Goal: Task Accomplishment & Management: Complete application form

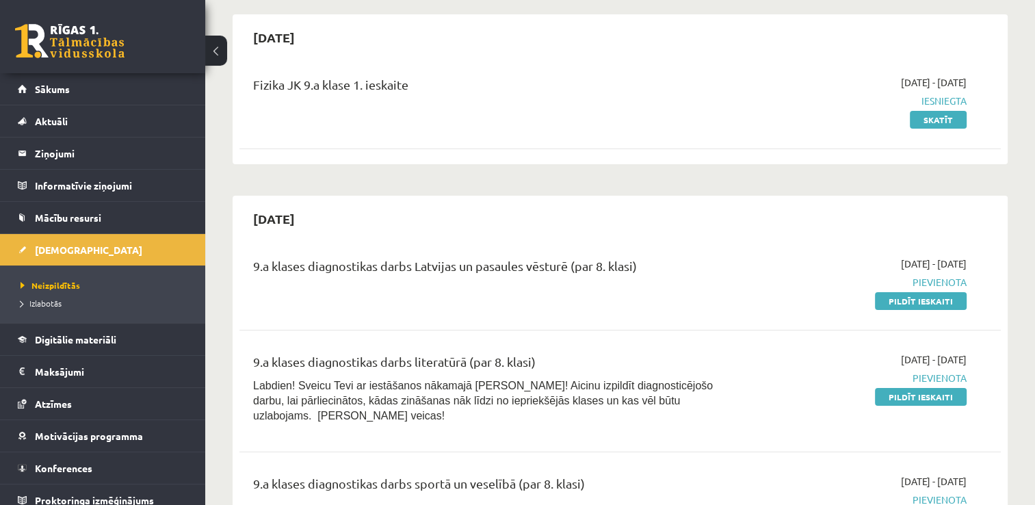
scroll to position [205, 0]
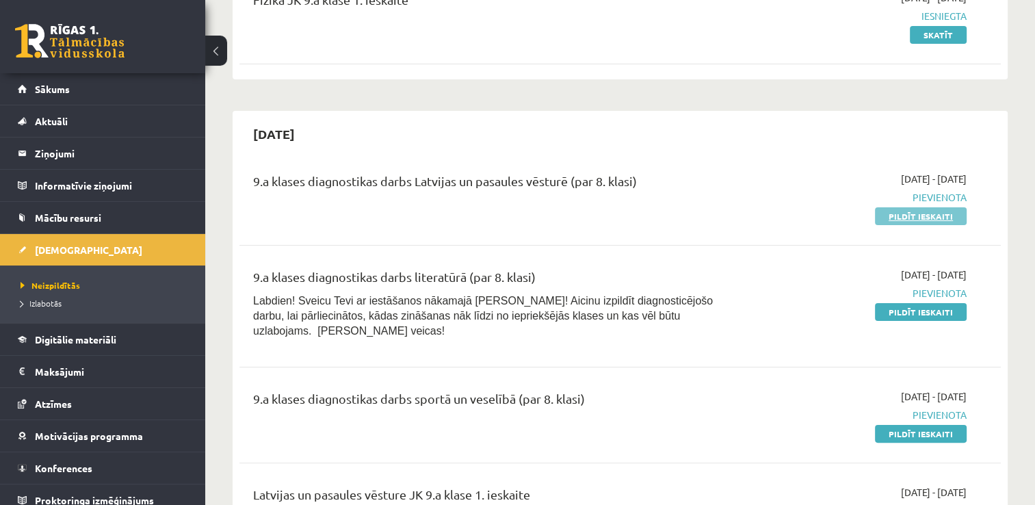
click at [911, 213] on link "Pildīt ieskaiti" at bounding box center [921, 216] width 92 height 18
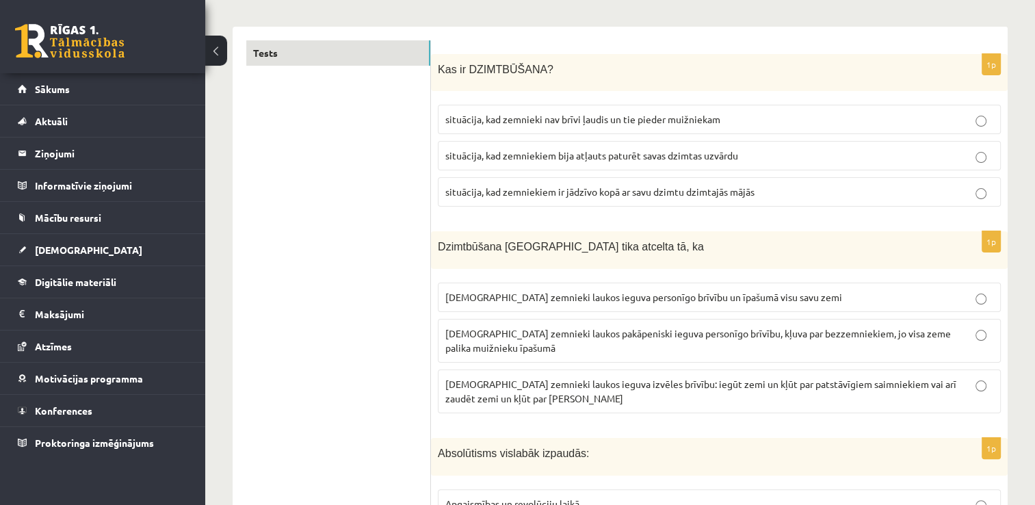
scroll to position [137, 0]
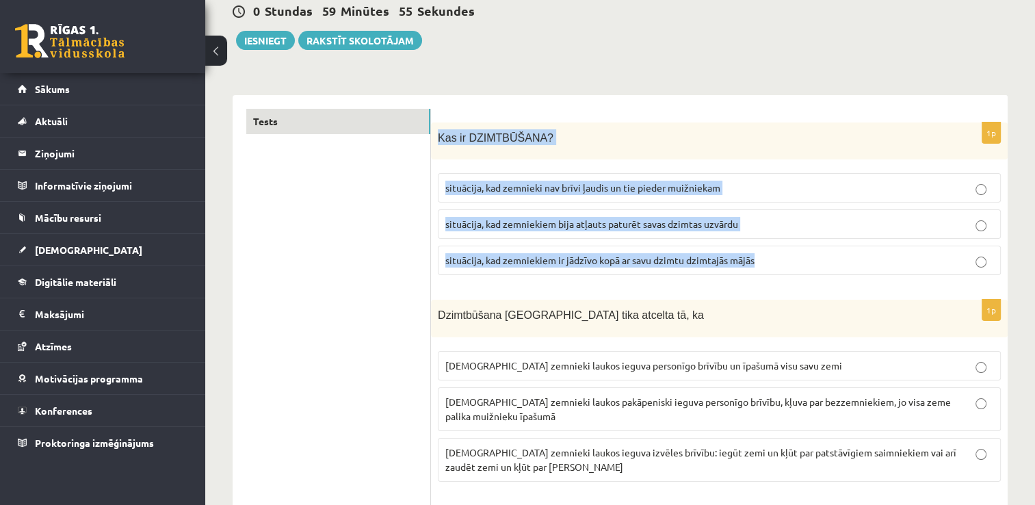
drag, startPoint x: 766, startPoint y: 261, endPoint x: 436, endPoint y: 130, distance: 355.4
click at [434, 131] on div "1p Kas ir DZIMTBŪŠANA? situācija, kad zemnieki nav brīvi ļaudis un tie pieder m…" at bounding box center [719, 204] width 576 height 164
copy div "Kas ir DZIMTBŪŠANA? situācija, kad zemnieki nav brīvi ļaudis un tie pieder muiž…"
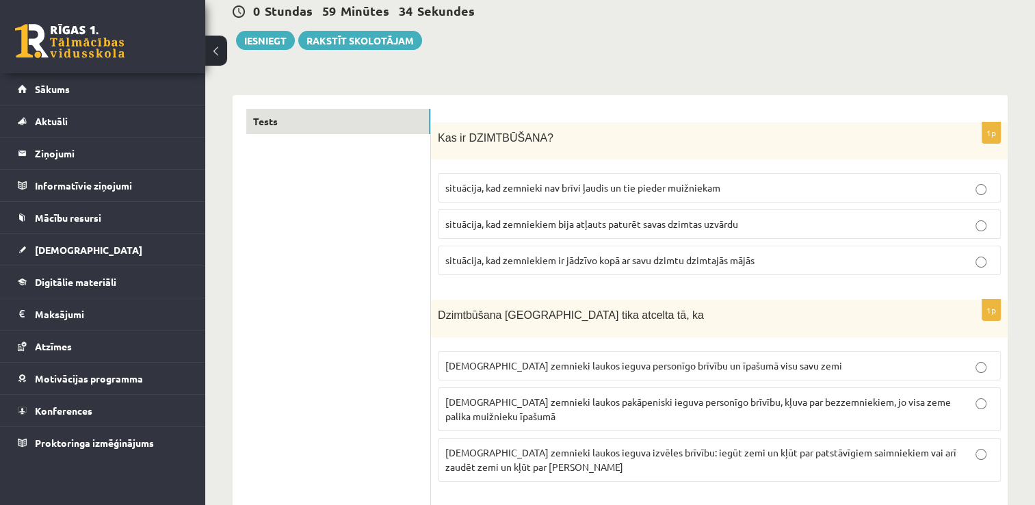
drag, startPoint x: 369, startPoint y: 328, endPoint x: 442, endPoint y: 309, distance: 75.5
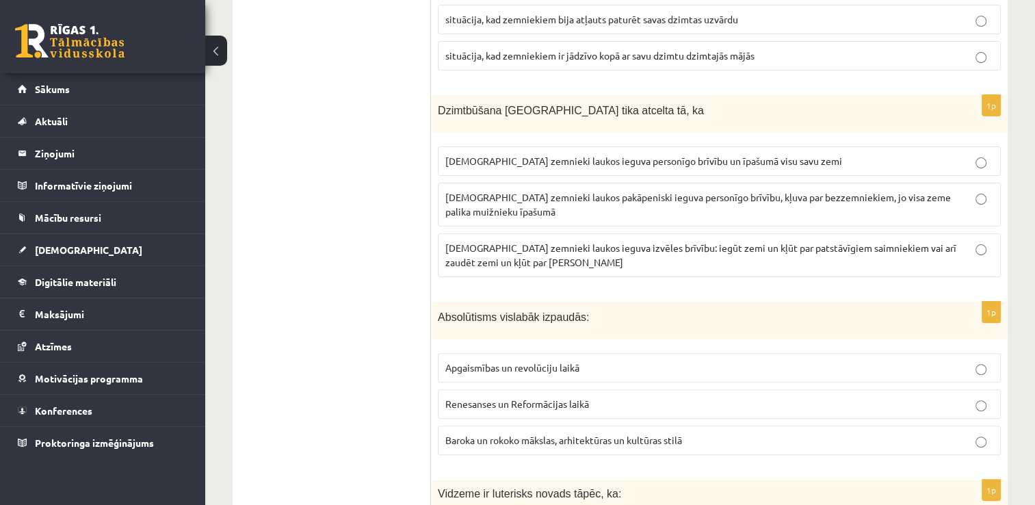
scroll to position [342, 0]
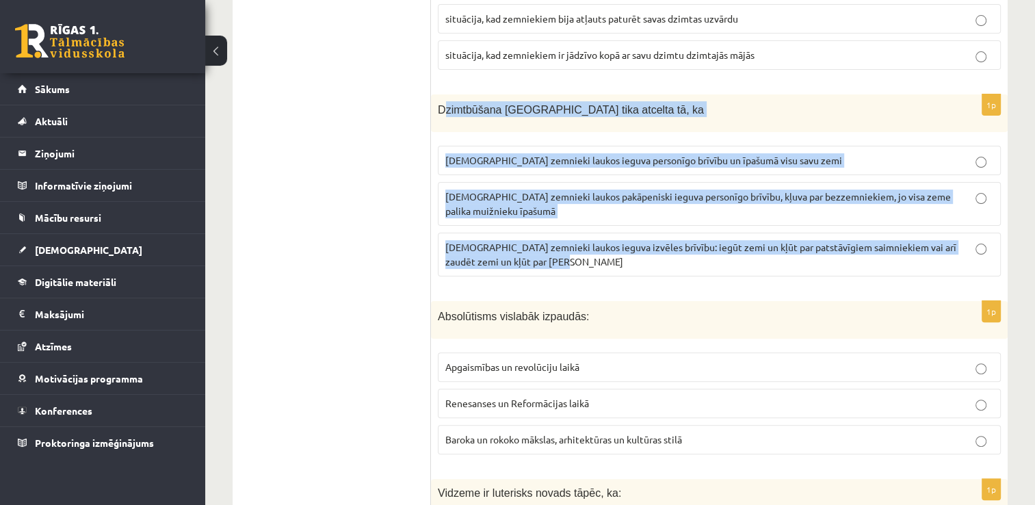
drag, startPoint x: 548, startPoint y: 258, endPoint x: 446, endPoint y: 105, distance: 183.8
click at [446, 105] on div "1p Dzimtbūšana Latvijā tika atcelta tā, ka latviešu zemnieki laukos ieguva pers…" at bounding box center [719, 190] width 576 height 193
copy div "zimtbūšana Latvijā tika atcelta tā, ka latviešu zemnieki laukos ieguva personīg…"
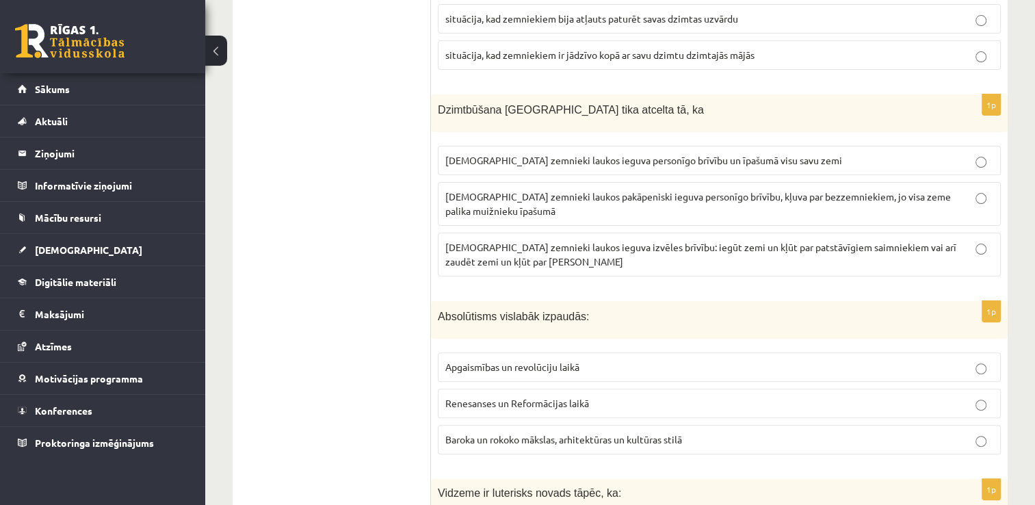
click at [981, 202] on p "latviešu zemnieki laukos pakāpeniski ieguva personīgo brīvību, kļuva par bezzem…" at bounding box center [719, 203] width 548 height 29
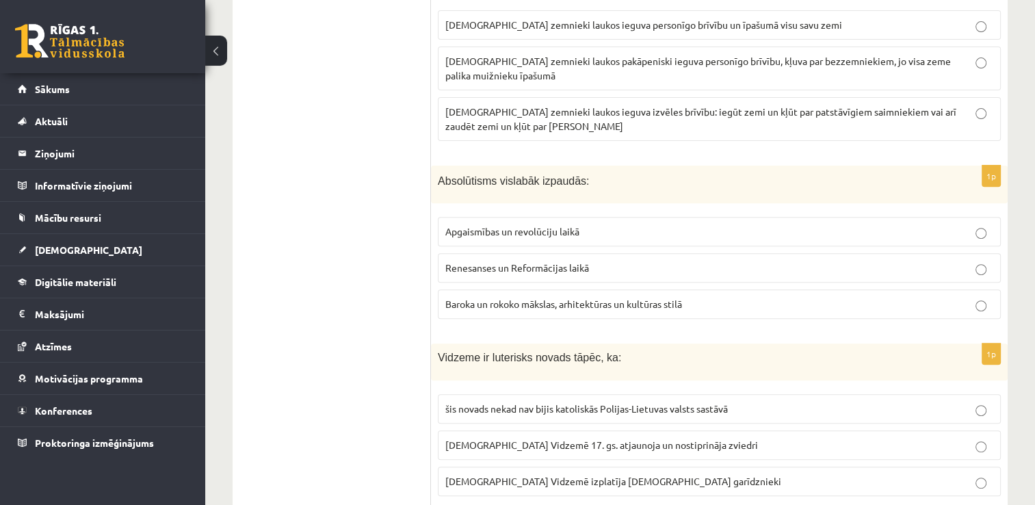
scroll to position [479, 0]
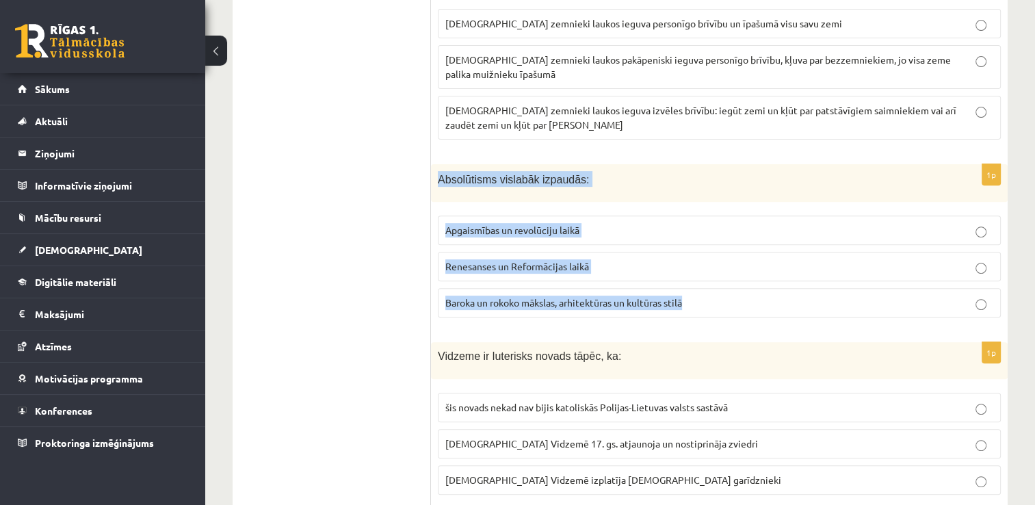
drag, startPoint x: 694, startPoint y: 304, endPoint x: 433, endPoint y: 172, distance: 292.7
click at [433, 172] on div "1p Absolūtisms vislabāk izpaudās: Apgaismības un revolūciju laikā Renesanses un…" at bounding box center [719, 246] width 576 height 164
copy div "Absolūtisms vislabāk izpaudās: Apgaismības un revolūciju laikā Renesanses un Re…"
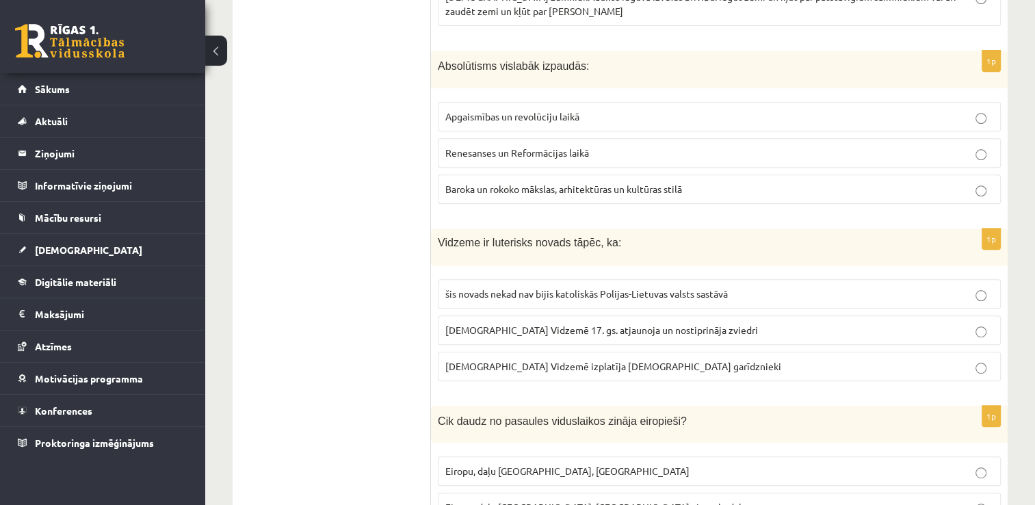
scroll to position [615, 0]
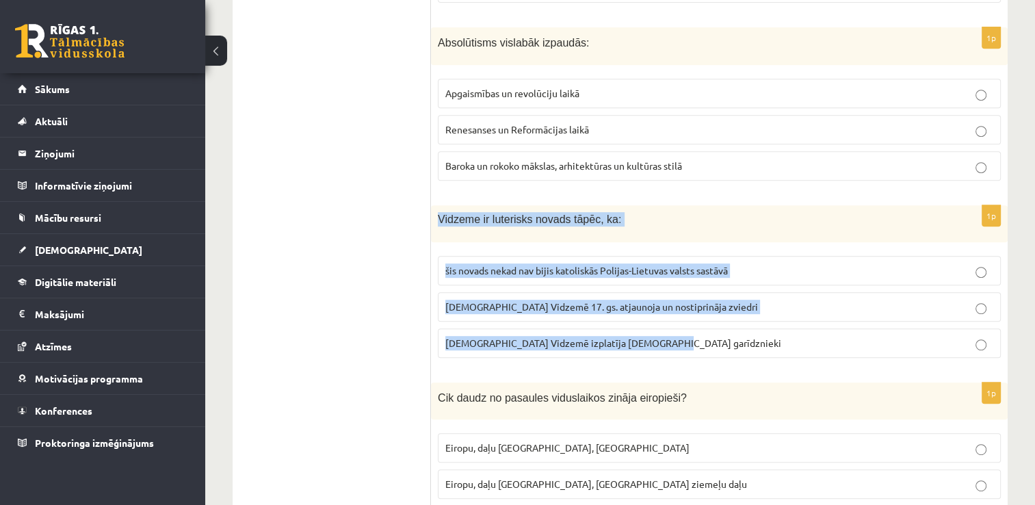
drag, startPoint x: 674, startPoint y: 336, endPoint x: 432, endPoint y: 220, distance: 268.2
click at [432, 220] on div "1p Vidzeme ir luterisks novads tāpēc, ka: šis novads nekad nav bijis katoliskās…" at bounding box center [719, 286] width 576 height 163
copy div "Vidzeme ir luterisks novads tāpēc, ka: šis novads nekad nav bijis katoliskās Po…"
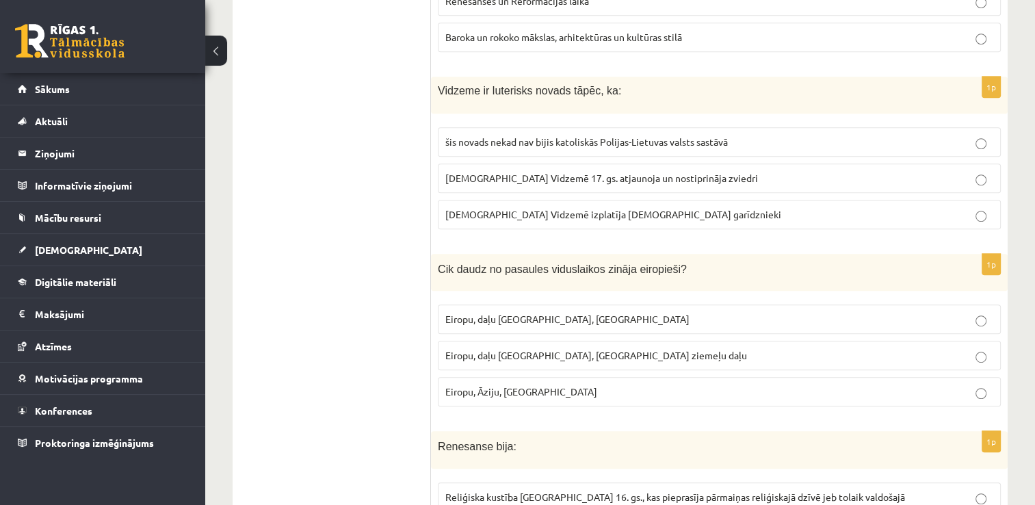
scroll to position [821, 0]
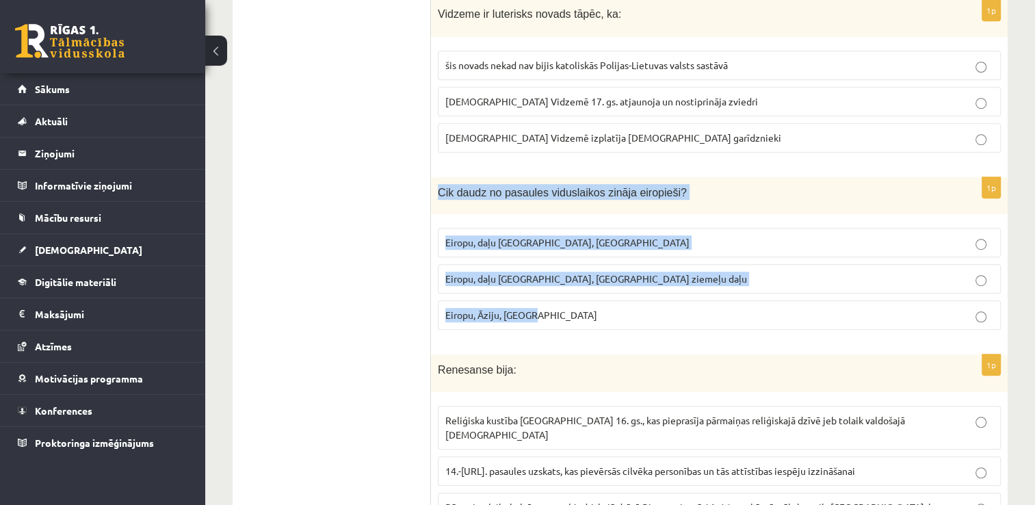
drag, startPoint x: 537, startPoint y: 308, endPoint x: 437, endPoint y: 191, distance: 154.2
click at [437, 191] on div "1p Cik daudz no pasaules viduslaikos zināja eiropieši? Eiropu, daļu Āfrikas, Au…" at bounding box center [719, 259] width 576 height 164
copy div "Cik daudz no pasaules viduslaikos zināja eiropieši? Eiropu, daļu Āfrikas, Austr…"
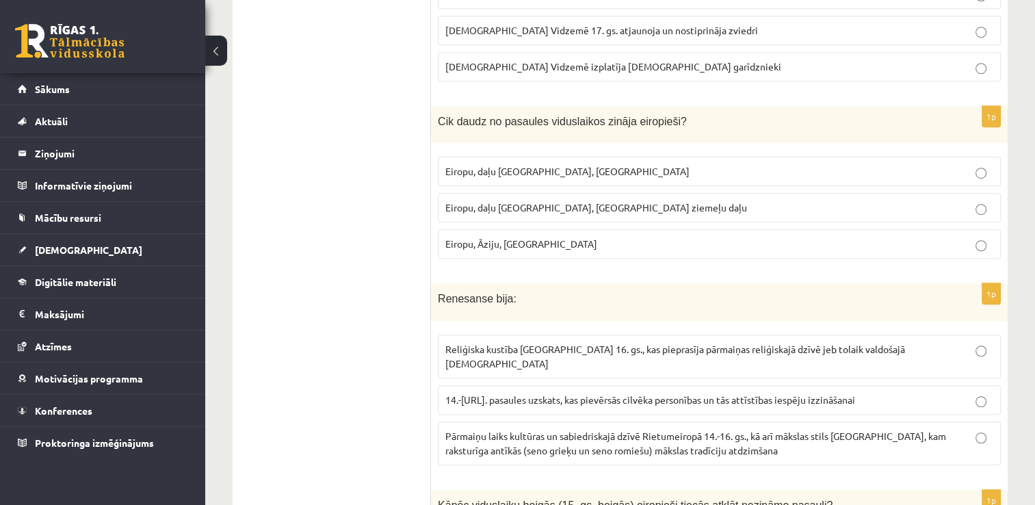
scroll to position [957, 0]
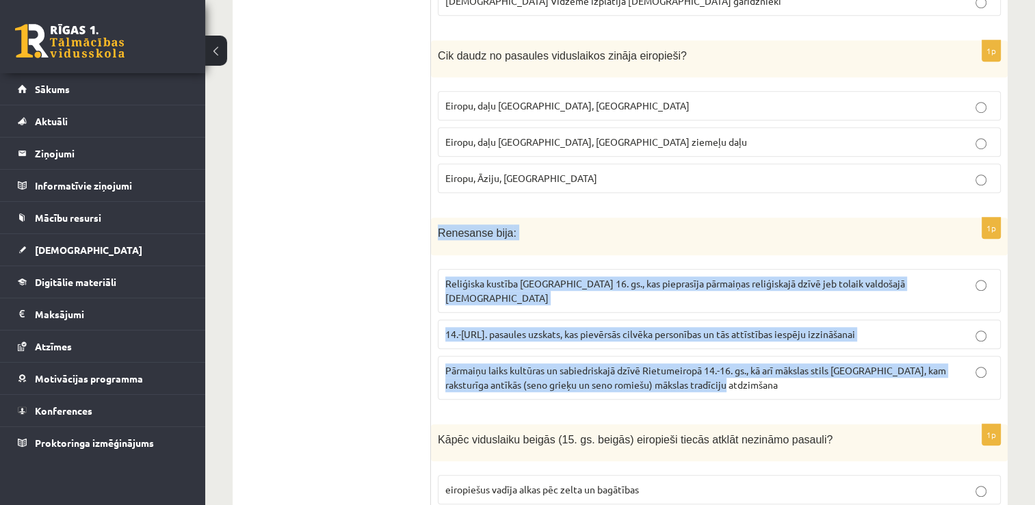
drag, startPoint x: 714, startPoint y: 369, endPoint x: 433, endPoint y: 228, distance: 314.4
click at [433, 228] on div "1p Renesanse bija : Reliģiska kustība Eiropā 16. gs., kas pieprasīja pārmaiņas …" at bounding box center [719, 313] width 576 height 193
copy div "Renesanse bija : Reliģiska kustība Eiropā 16. gs., kas pieprasīja pārmaiņas rel…"
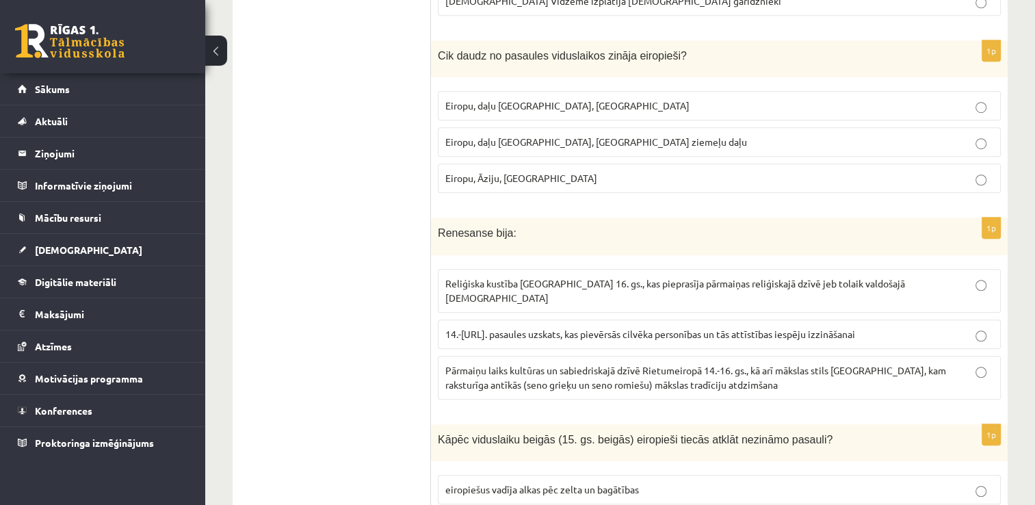
click at [973, 363] on p "Pārmaiņu laiks kultūras un sabiedriskajā dzīvē Rietumeiropā 14.-16. gs., kā arī…" at bounding box center [719, 377] width 548 height 29
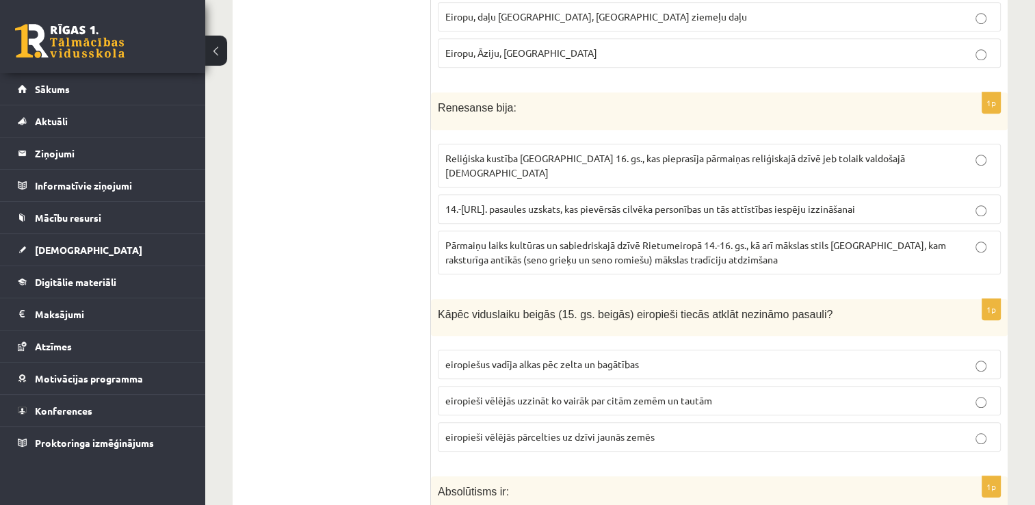
scroll to position [1094, 0]
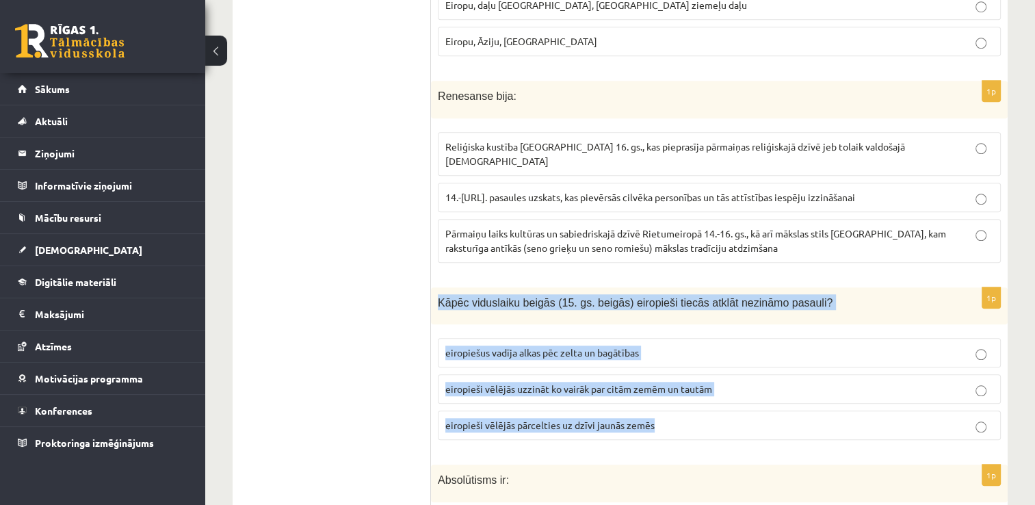
drag, startPoint x: 660, startPoint y: 404, endPoint x: 434, endPoint y: 280, distance: 258.0
click at [434, 287] on div "1p Kāpēc viduslaiku beigās (15. gs. beigās) eiropieši tiecās atklāt nezināmo pa…" at bounding box center [719, 369] width 576 height 164
copy div "Kāpēc viduslaiku beigās (15. gs. beigās) eiropieši tiecās atklāt nezināmo pasau…"
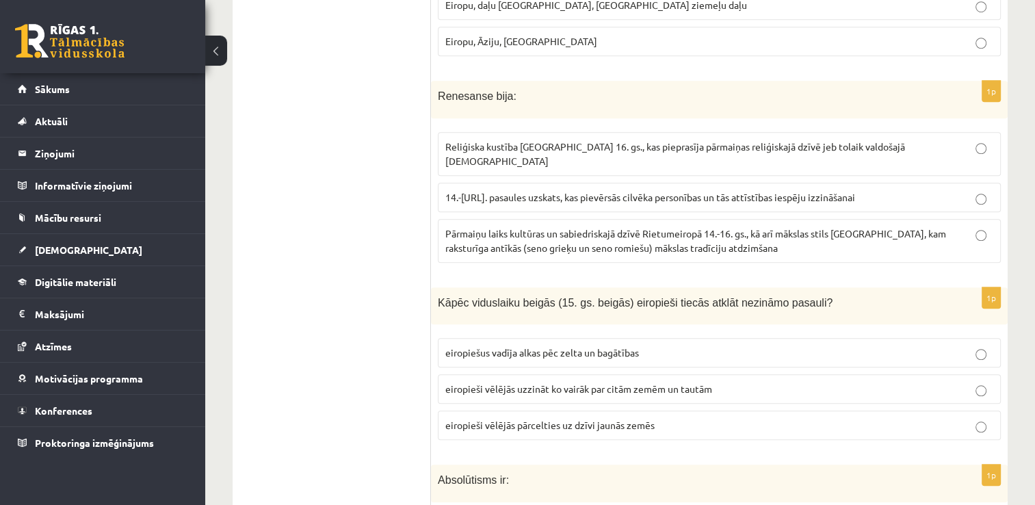
click at [987, 345] on p "eiropiešus vadīja alkas pēc zelta un bagātības" at bounding box center [719, 352] width 548 height 14
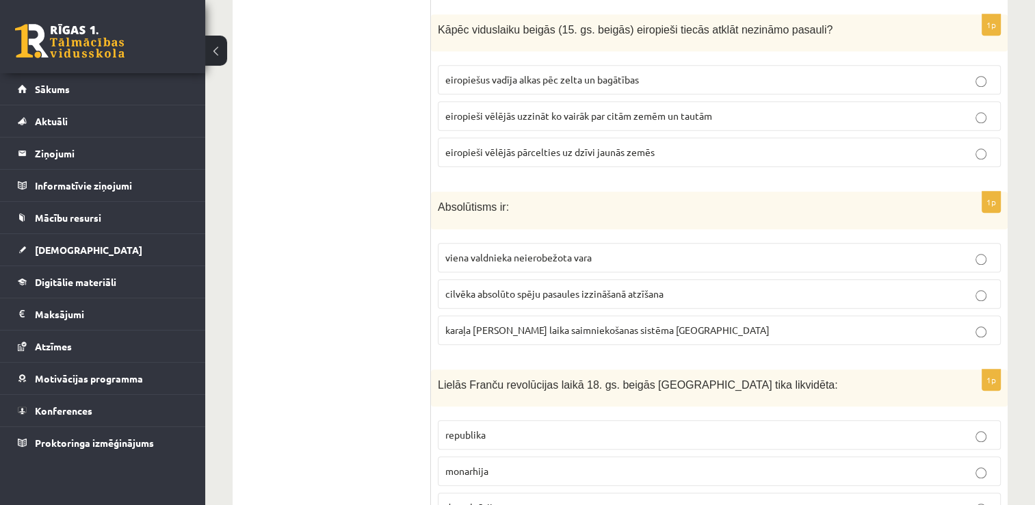
scroll to position [1368, 0]
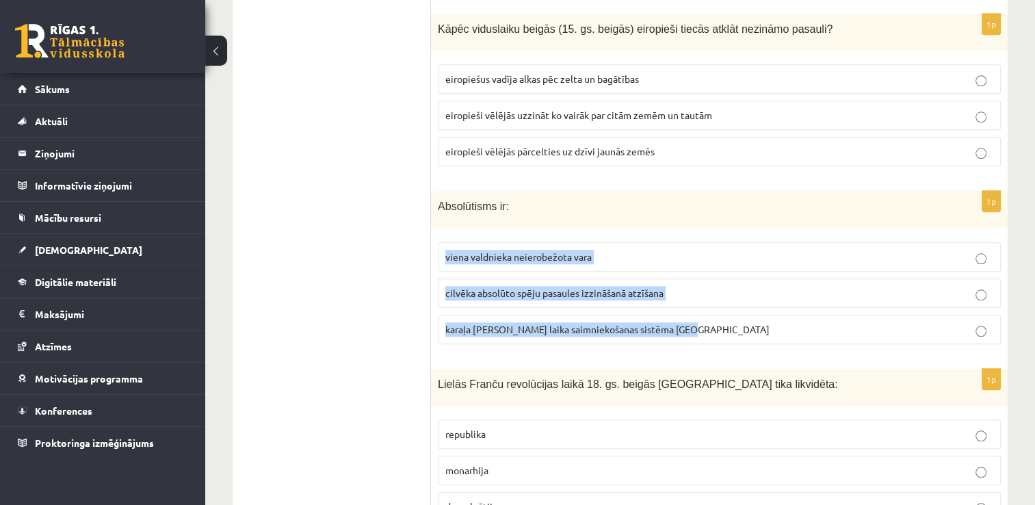
drag, startPoint x: 689, startPoint y: 310, endPoint x: 438, endPoint y: 232, distance: 263.0
click at [438, 235] on fieldset "viena valdnieka neierobežota vara cilvēka absolūto spēju pasaules izzināšanā at…" at bounding box center [719, 291] width 563 height 113
copy fieldset "viena valdnieka neierobežota vara cilvēka absolūto spēju pasaules izzināšanā at…"
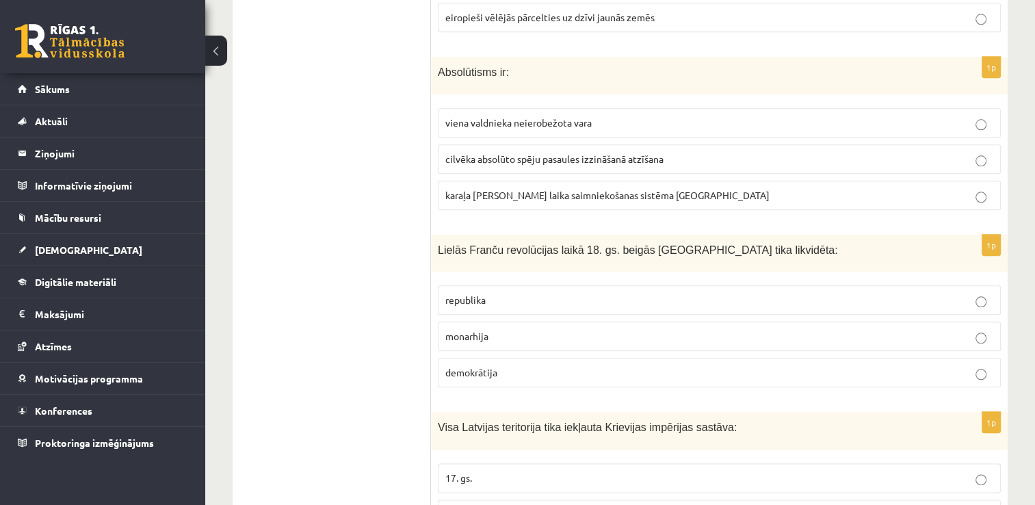
scroll to position [1504, 0]
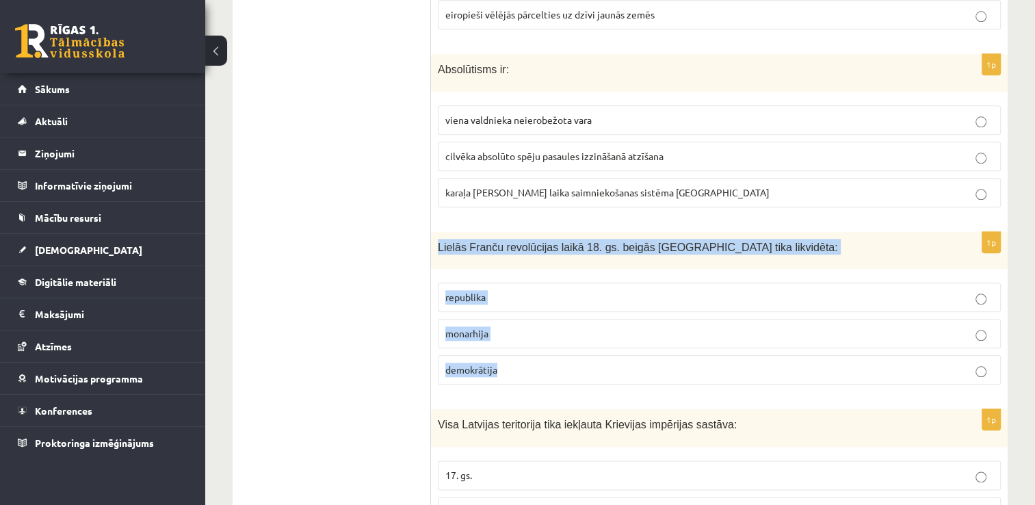
drag, startPoint x: 504, startPoint y: 345, endPoint x: 436, endPoint y: 231, distance: 132.5
click at [436, 232] on div "1p Lielās Franču revolūcijas laikā 18. gs. beigās Francijā tika likvidēta: repu…" at bounding box center [719, 314] width 576 height 164
copy div "Lielās Franču revolūcijas laikā 18. gs. beigās Francijā tika likvidēta: republi…"
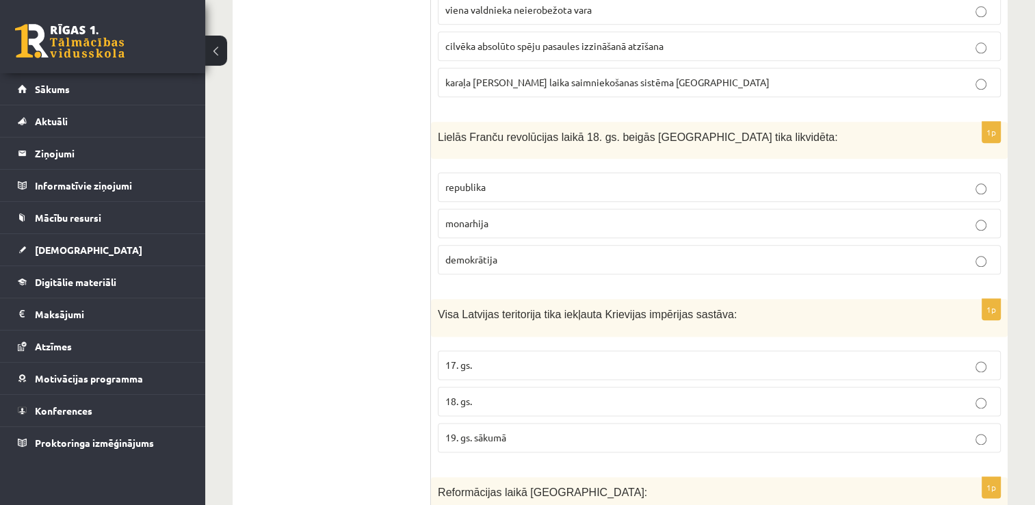
scroll to position [1641, 0]
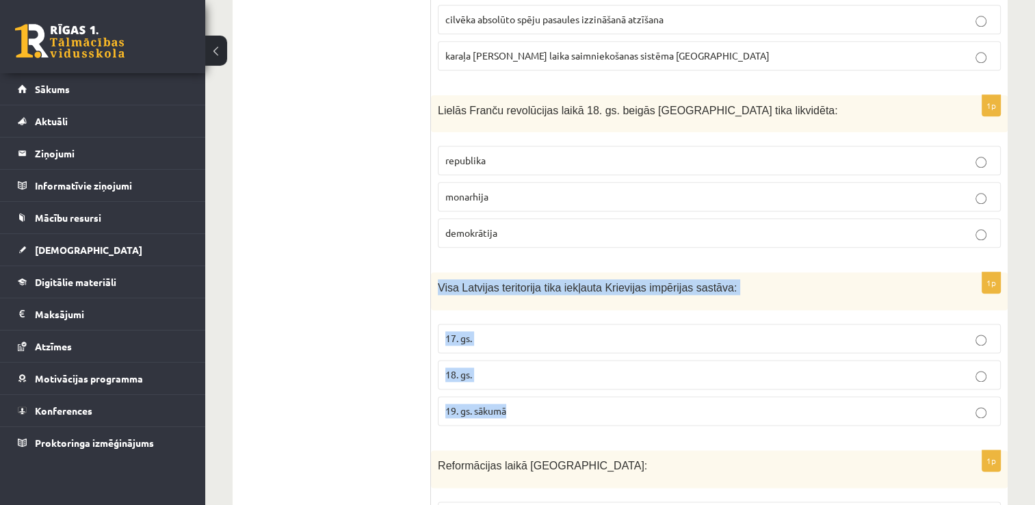
drag, startPoint x: 515, startPoint y: 390, endPoint x: 438, endPoint y: 262, distance: 149.1
click at [438, 272] on div "1p Visa Latvijas teritorija tika iekļauta Krievijas impērijas sastāva: 17. gs. …" at bounding box center [719, 354] width 576 height 164
copy div "Visa Latvijas teritorija tika iekļauta Krievijas impērijas sastāva: 17. gs. 18.…"
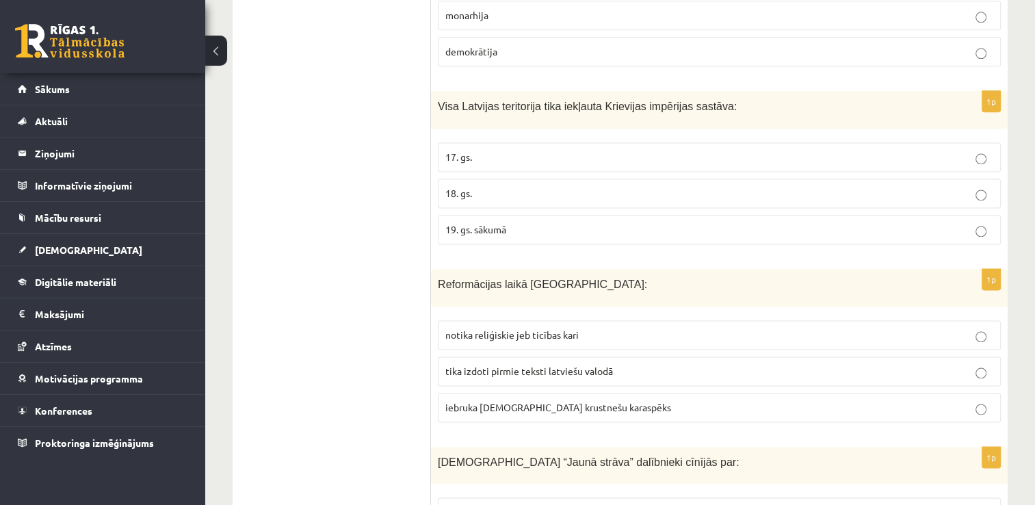
scroll to position [1846, 0]
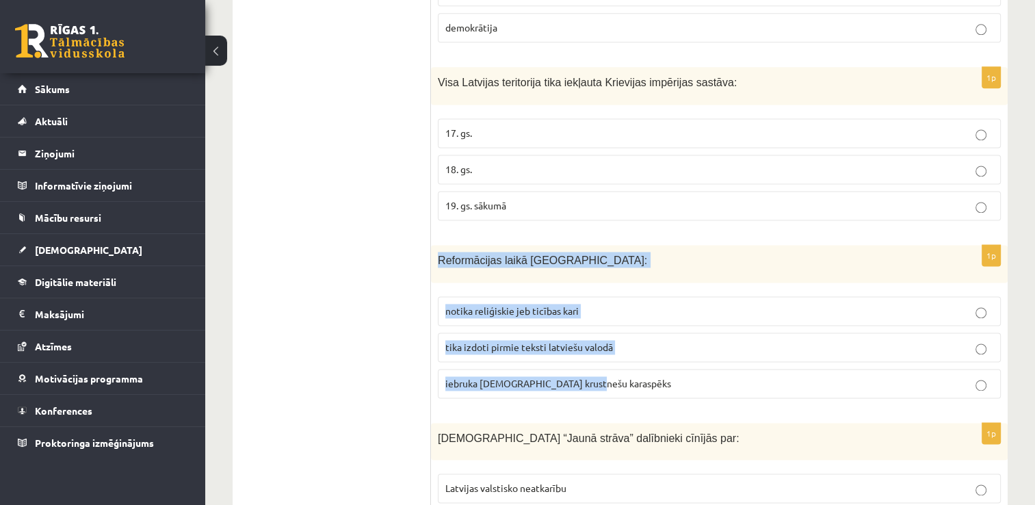
drag, startPoint x: 599, startPoint y: 360, endPoint x: 434, endPoint y: 239, distance: 204.6
click at [433, 245] on div "1p Reformācijas laikā Livonijā: notika reliģiskie jeb ticības kari tika izdoti …" at bounding box center [719, 327] width 576 height 164
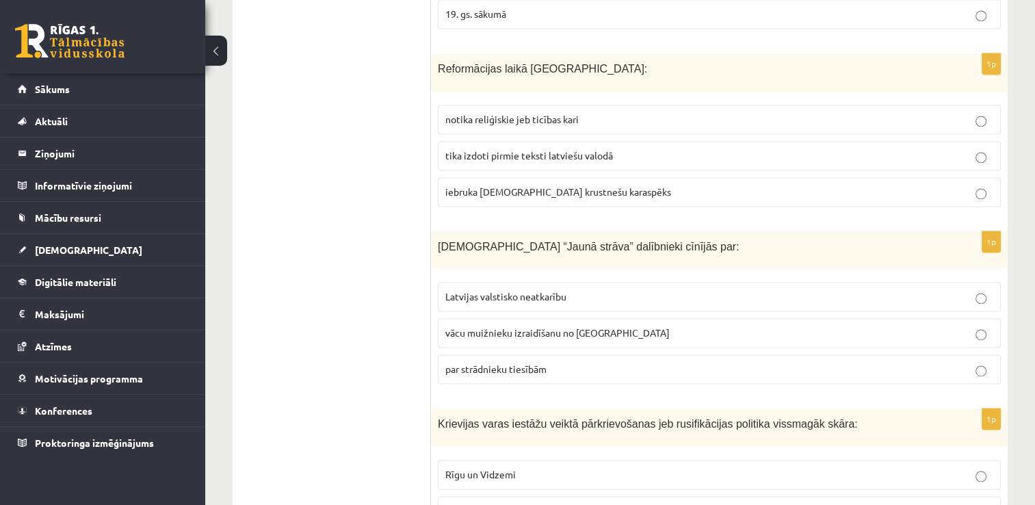
scroll to position [2120, 0]
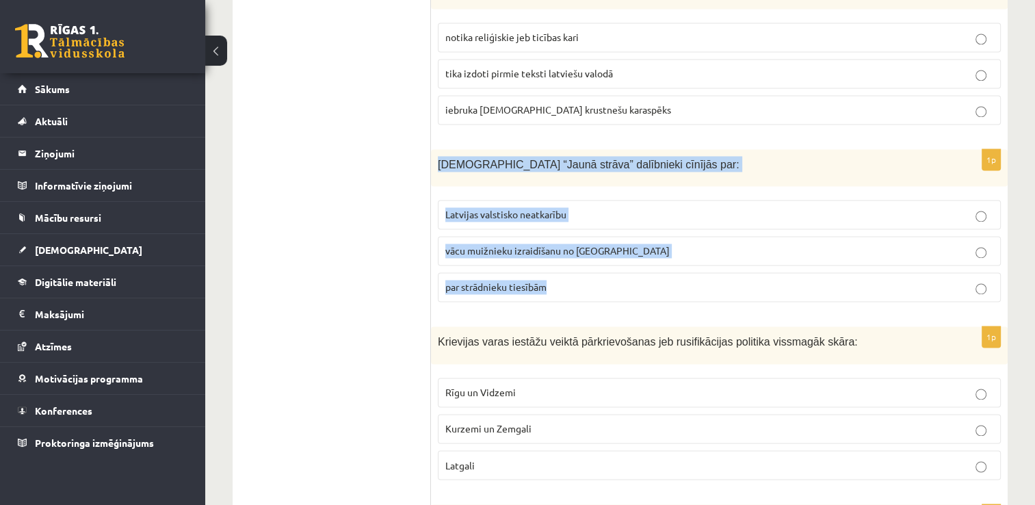
drag, startPoint x: 568, startPoint y: 264, endPoint x: 436, endPoint y: 140, distance: 180.9
click at [436, 149] on div "1p Kustības “Jaunā strāva” dalībnieki cīnījās par: Latvijas valstisko neatkarīb…" at bounding box center [719, 231] width 576 height 164
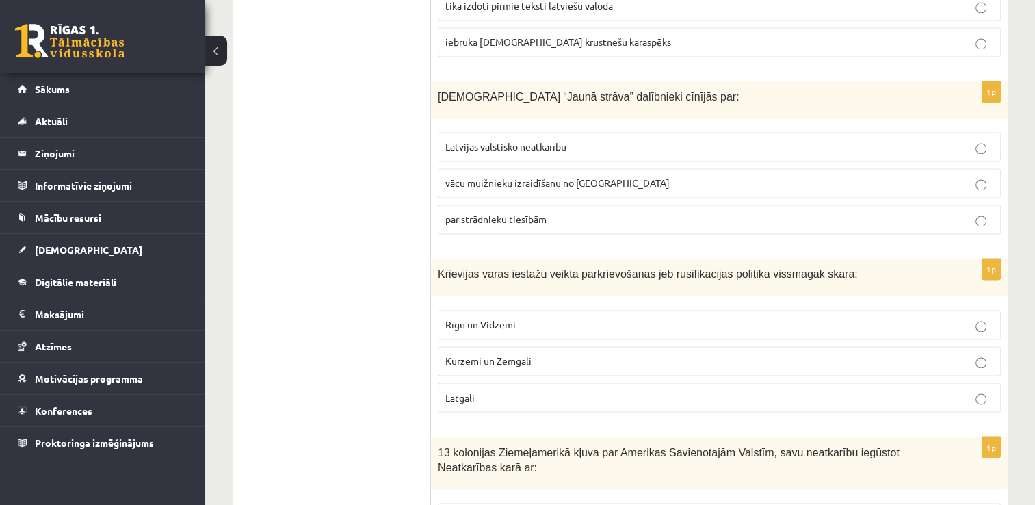
scroll to position [2257, 0]
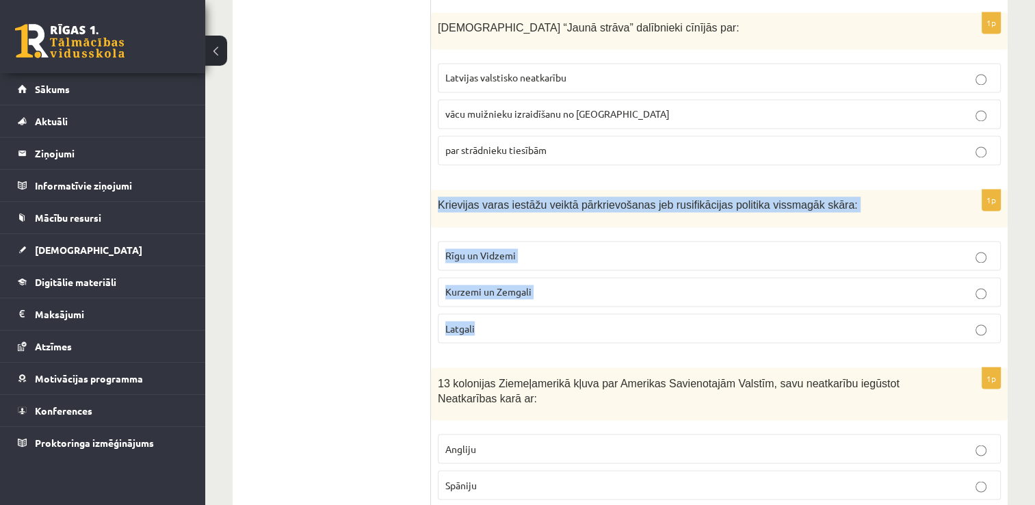
drag, startPoint x: 494, startPoint y: 305, endPoint x: 434, endPoint y: 174, distance: 144.7
click at [433, 189] on div "1p Krievijas varas iestāžu veiktā pārkrievošanas jeb rusifikācijas politika vis…" at bounding box center [719, 271] width 576 height 164
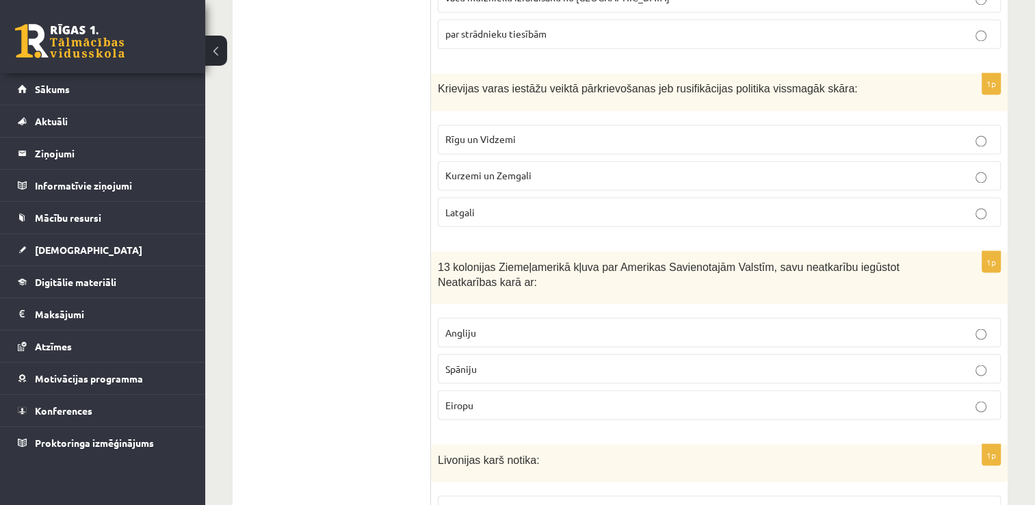
scroll to position [2393, 0]
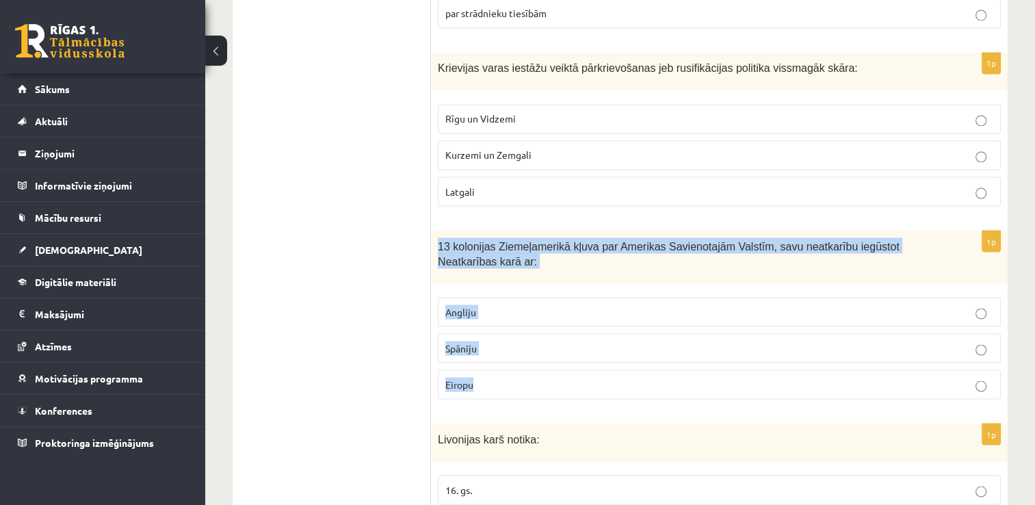
drag, startPoint x: 490, startPoint y: 363, endPoint x: 434, endPoint y: 220, distance: 153.9
click at [434, 230] on div "1p 13 kolonijas Ziemeļamerikā kļuva par Amerikas Savienotajām Valstīm, savu nea…" at bounding box center [719, 319] width 576 height 179
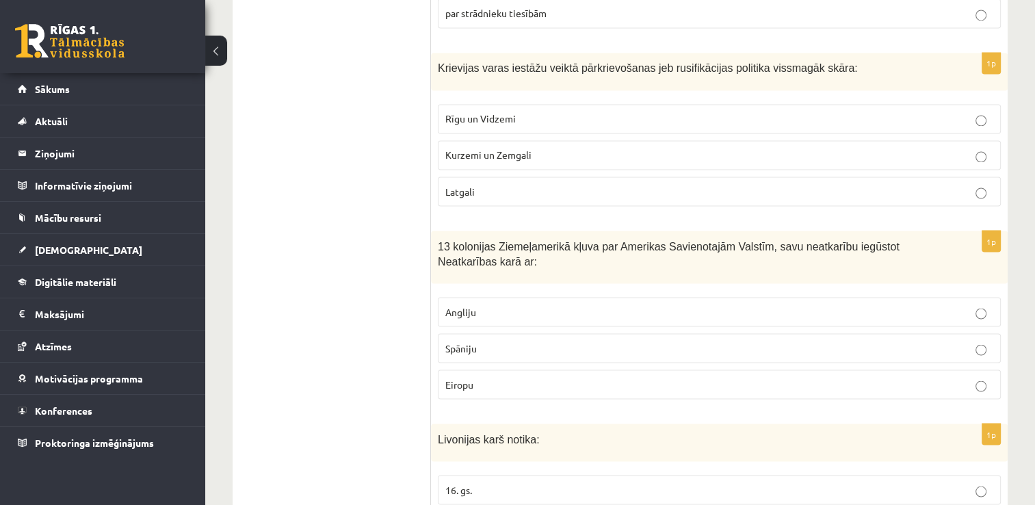
drag, startPoint x: 298, startPoint y: 190, endPoint x: 326, endPoint y: 213, distance: 35.9
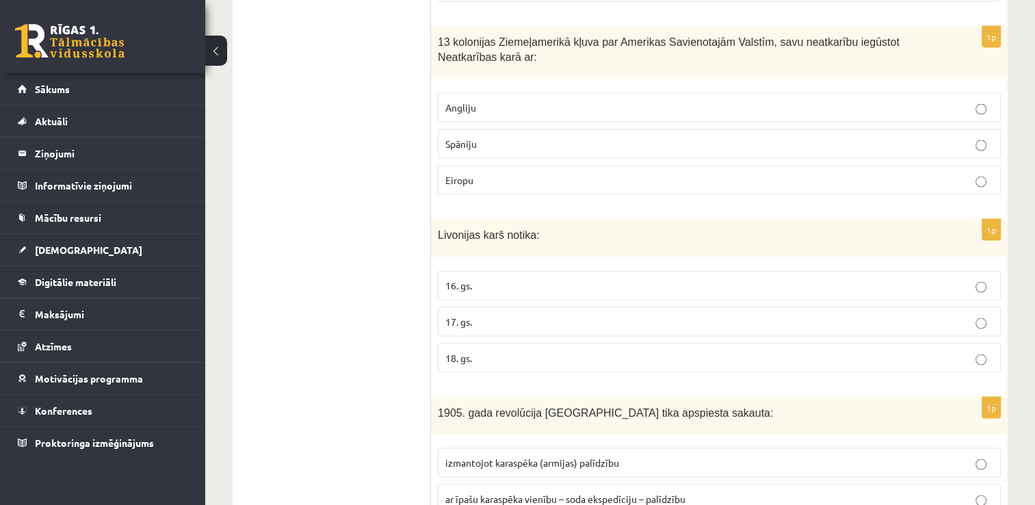
scroll to position [2599, 0]
drag, startPoint x: 481, startPoint y: 332, endPoint x: 439, endPoint y: 207, distance: 132.8
click at [439, 218] on div "1p Livonijas karš notika: 16. gs. 17. gs. 18. gs." at bounding box center [719, 300] width 576 height 164
drag, startPoint x: 331, startPoint y: 207, endPoint x: 436, endPoint y: 222, distance: 106.4
click at [331, 206] on ul "Tests" at bounding box center [338, 375] width 185 height 5456
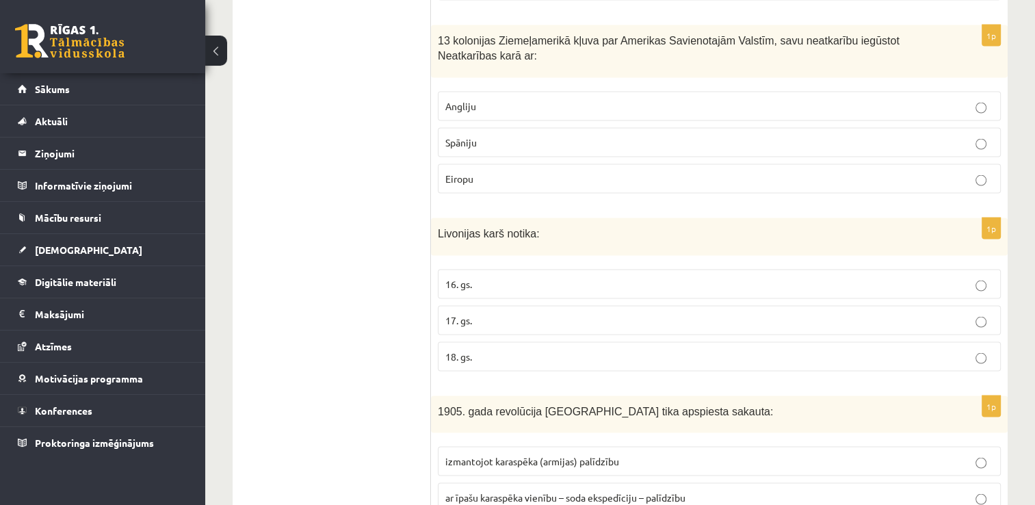
click at [974, 277] on p "16. gs." at bounding box center [719, 284] width 548 height 14
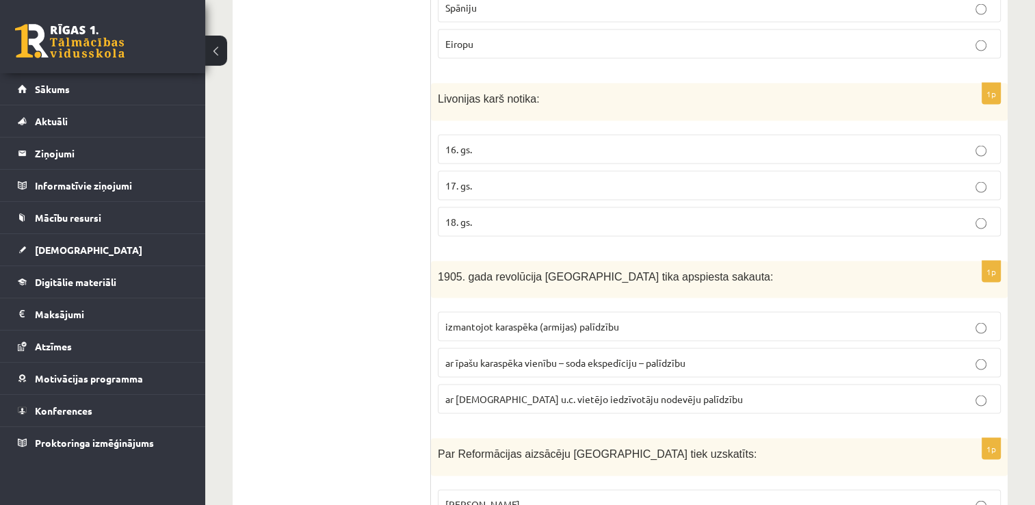
scroll to position [2735, 0]
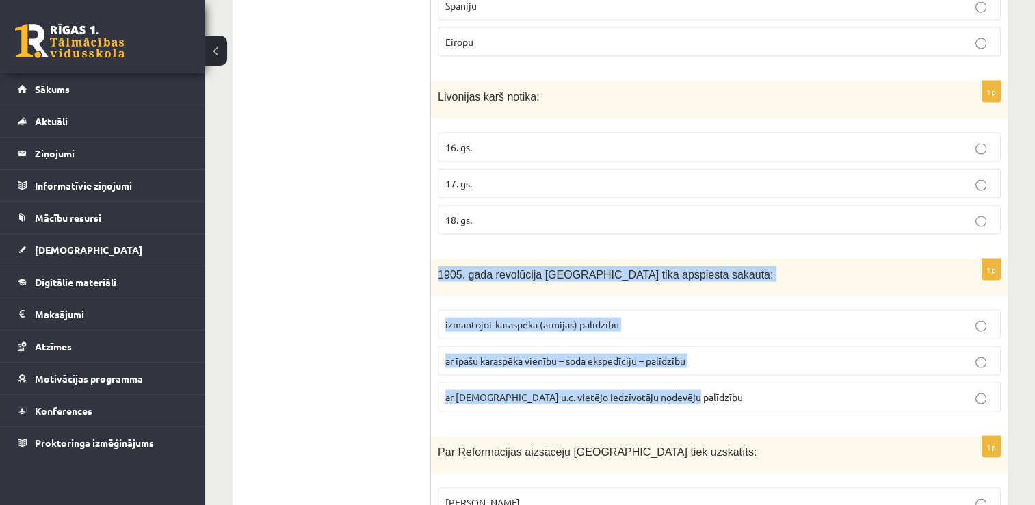
drag, startPoint x: 687, startPoint y: 369, endPoint x: 438, endPoint y: 242, distance: 279.2
click at [438, 259] on div "1p 1905. gada revolūcija Latvijā tika apspiesta sakauta: izmantojot karaspēka (…" at bounding box center [719, 341] width 576 height 164
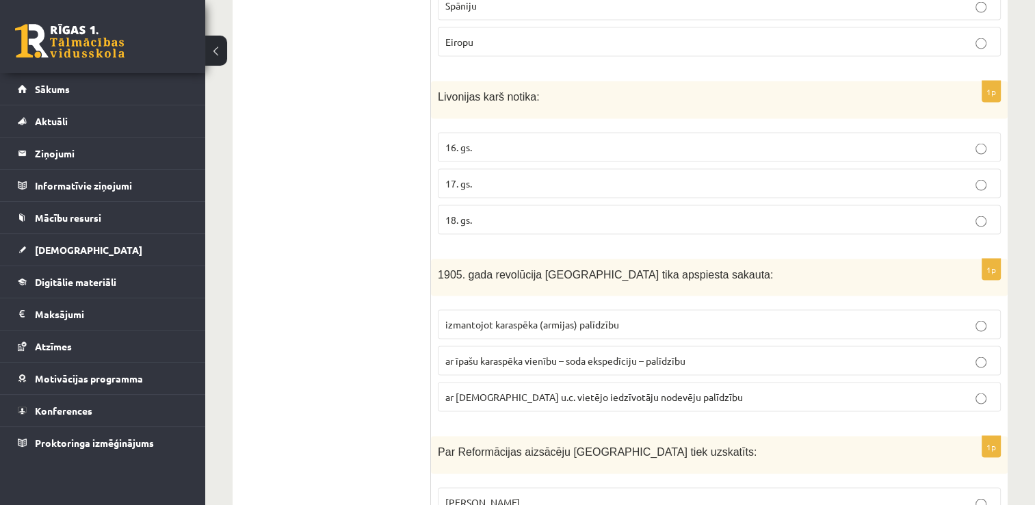
click at [330, 192] on ul "Tests" at bounding box center [338, 238] width 185 height 5456
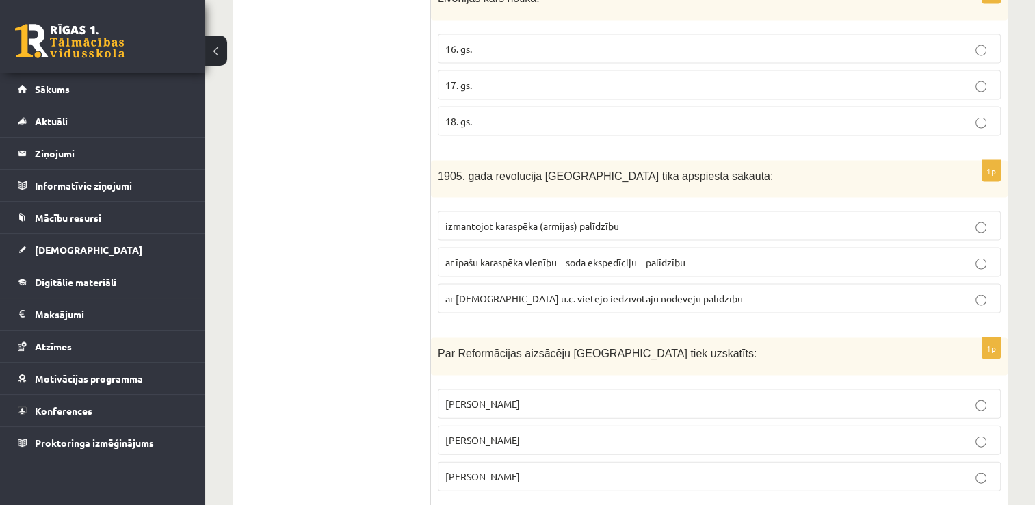
scroll to position [2872, 0]
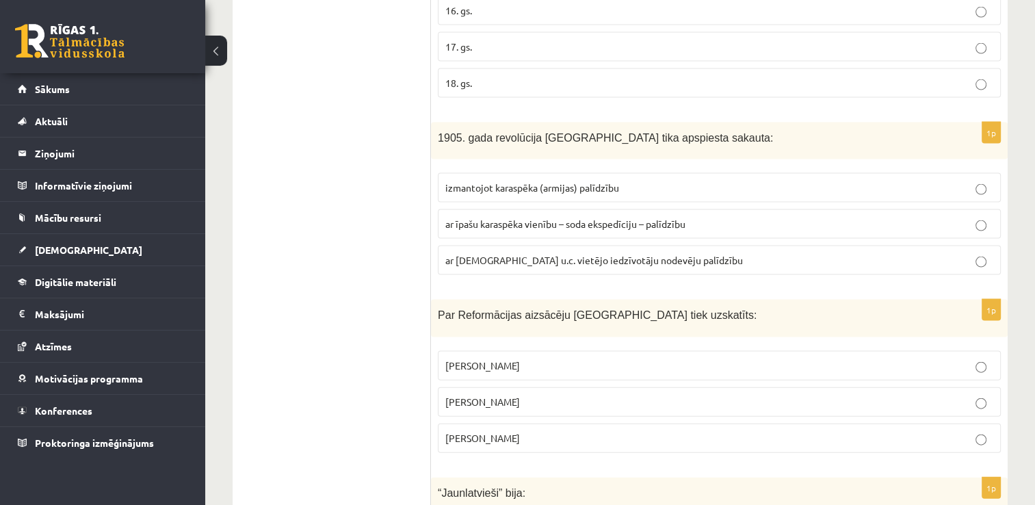
drag, startPoint x: 535, startPoint y: 411, endPoint x: 432, endPoint y: 285, distance: 162.8
click at [432, 300] on div "1p Par Reformācijas aizsācēju Eiropā tiek uzskatīts: Kristofors Kolumbs Mārtiņš…" at bounding box center [719, 382] width 576 height 164
click at [299, 171] on ul "Tests" at bounding box center [338, 101] width 185 height 5456
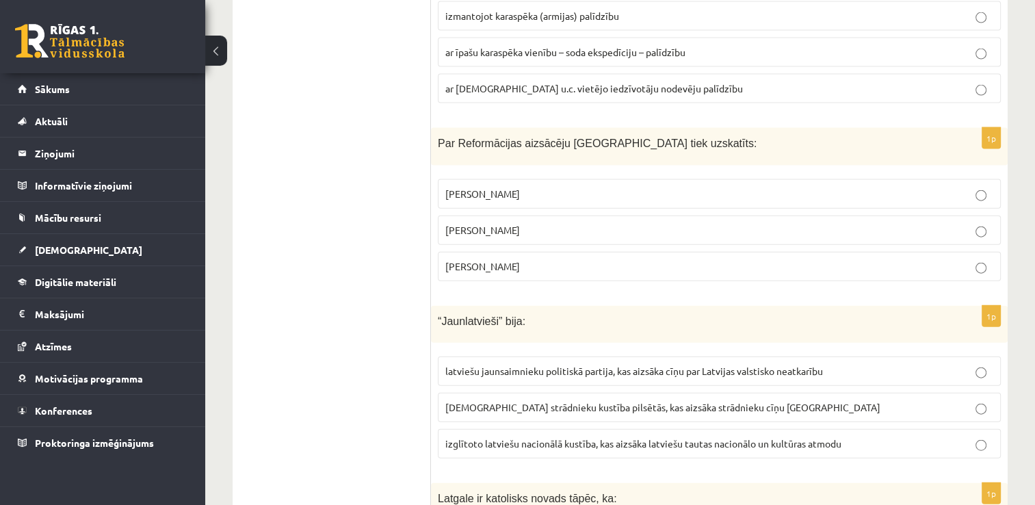
scroll to position [3077, 0]
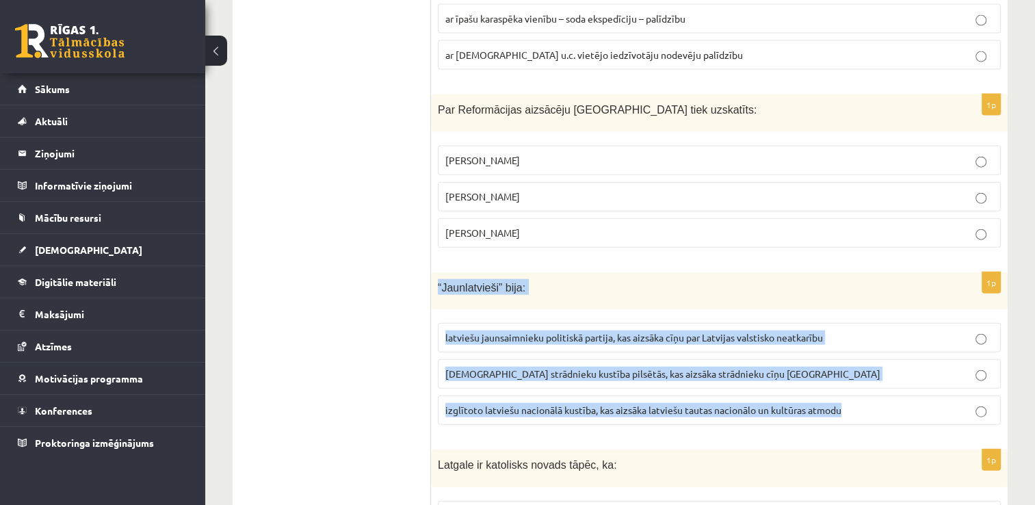
drag, startPoint x: 853, startPoint y: 380, endPoint x: 434, endPoint y: 257, distance: 436.7
click at [434, 272] on div "1p “Jaunlatvieši” bija: latviešu jaunsaimnieku politiskā partija, kas aizsāka c…" at bounding box center [719, 354] width 576 height 164
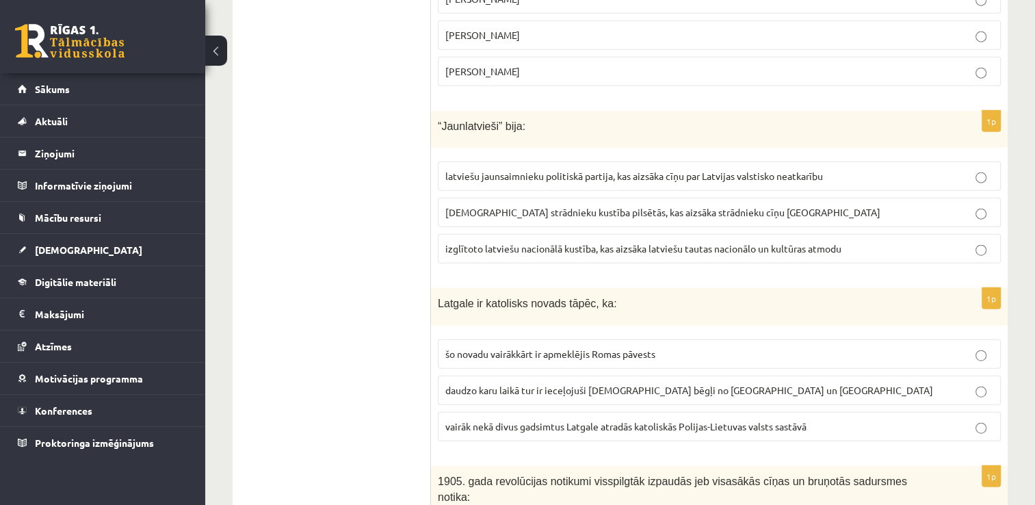
scroll to position [3282, 0]
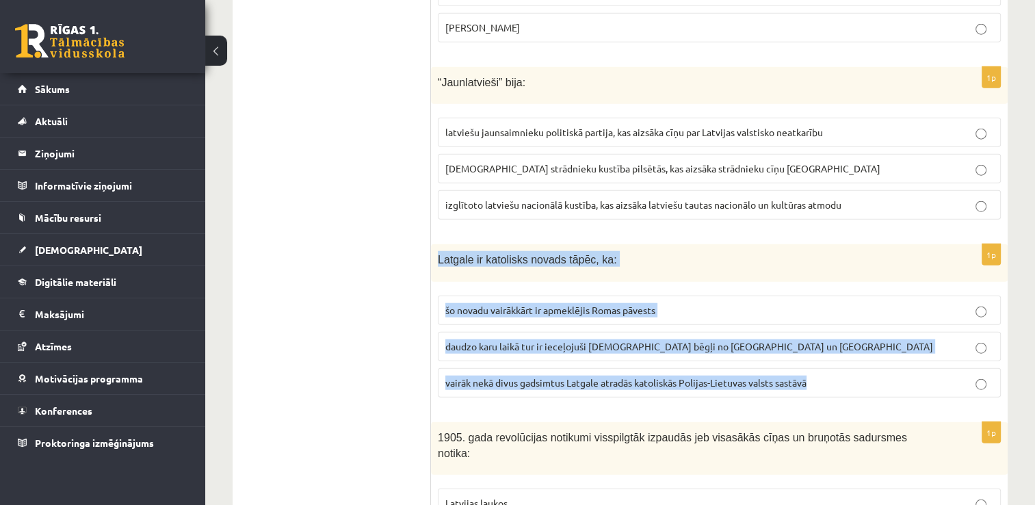
drag, startPoint x: 812, startPoint y: 354, endPoint x: 440, endPoint y: 221, distance: 395.8
click at [440, 244] on div "1p Latgale ir katolisks novads tāpēc, ka: šo novadu vairākkārt ir apmeklējis Ro…" at bounding box center [719, 326] width 576 height 164
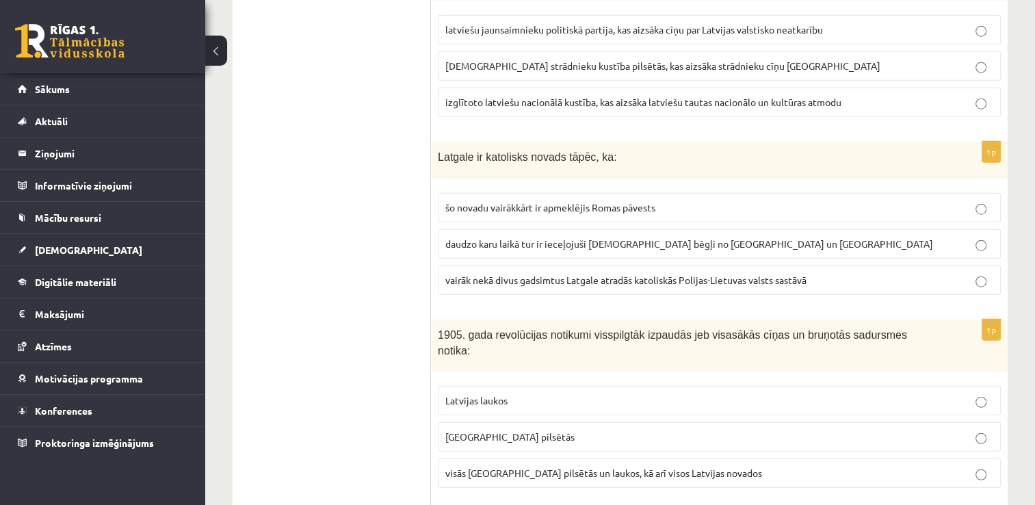
scroll to position [3419, 0]
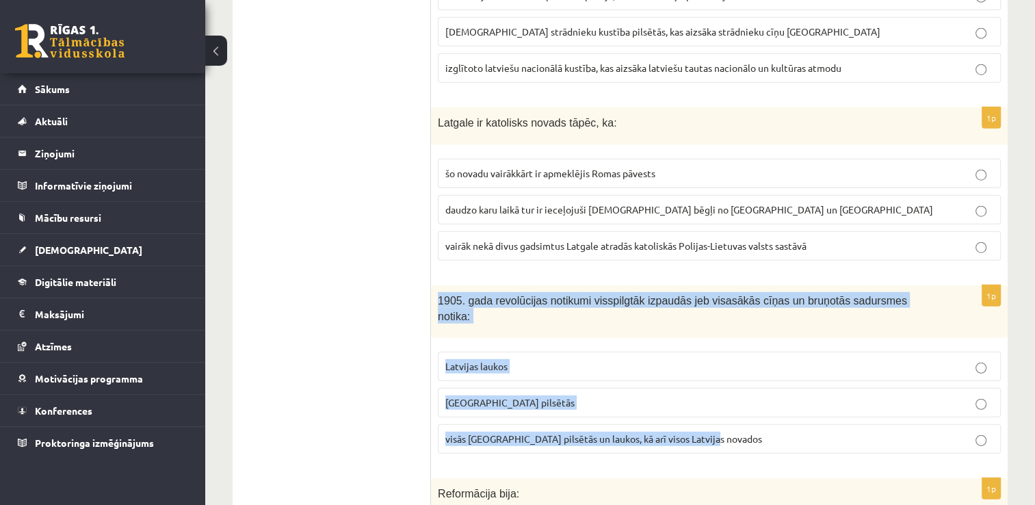
drag, startPoint x: 719, startPoint y: 391, endPoint x: 432, endPoint y: 269, distance: 311.3
click at [432, 285] on div "1p 1905. gada revolūcijas notikumi visspilgtāk izpaudās jeb visasākās cīņas un …" at bounding box center [719, 374] width 576 height 179
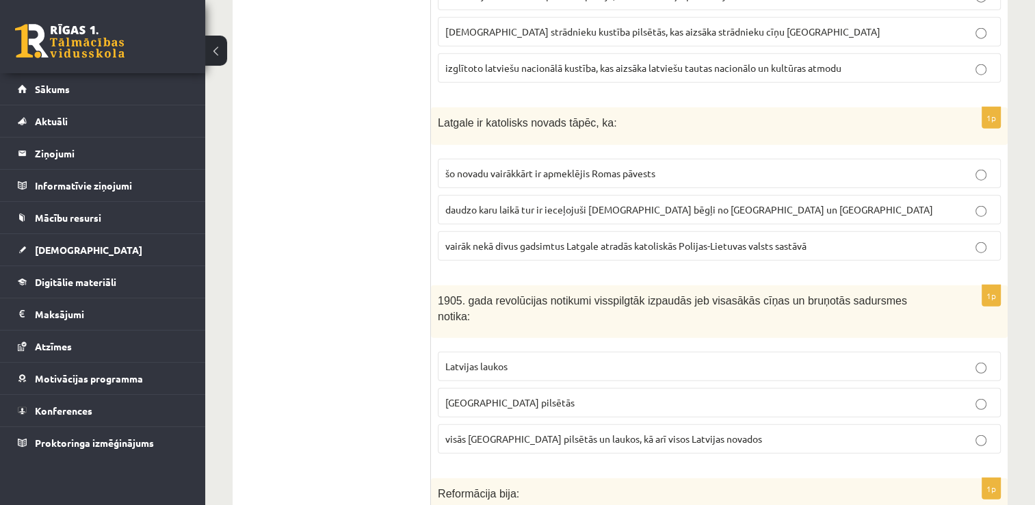
click at [984, 351] on label "Latvijas laukos" at bounding box center [719, 365] width 563 height 29
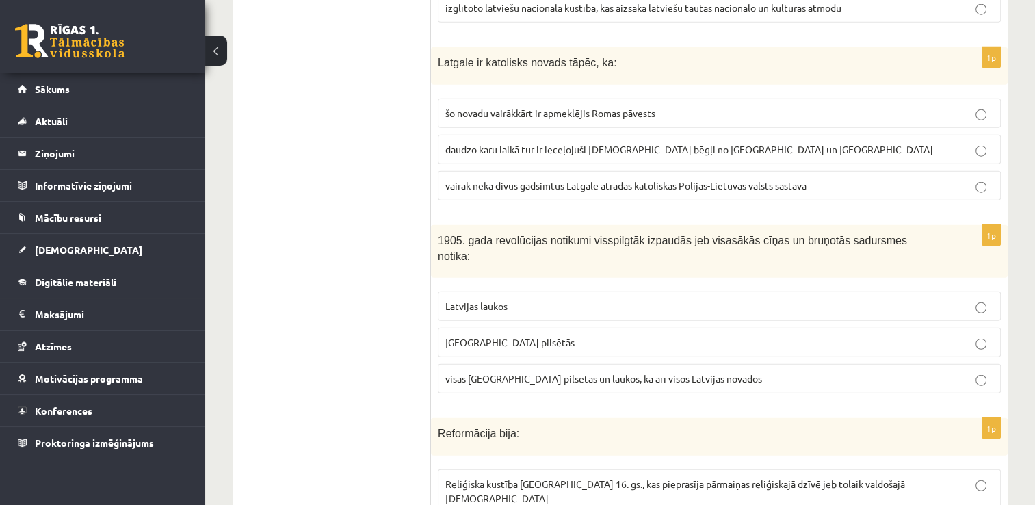
scroll to position [3624, 0]
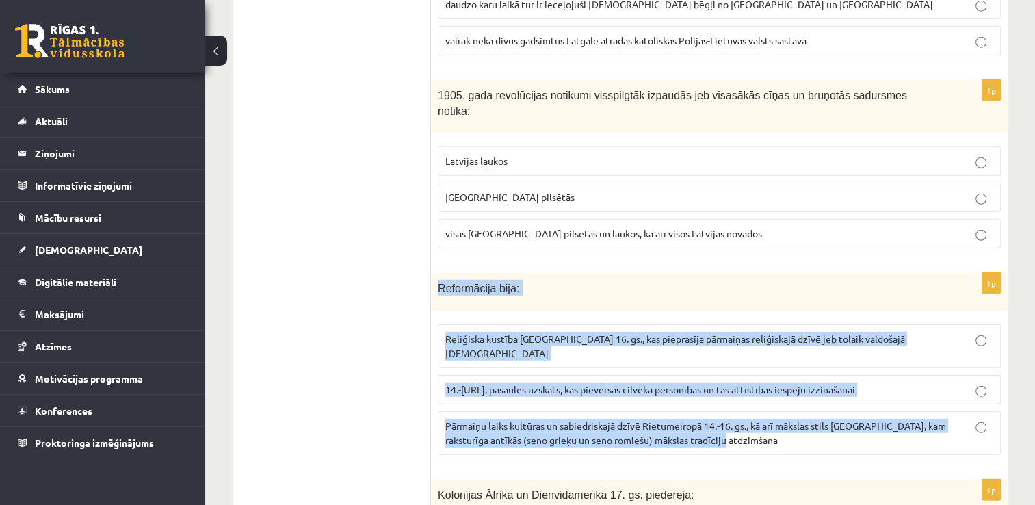
drag, startPoint x: 713, startPoint y: 378, endPoint x: 438, endPoint y: 245, distance: 306.1
click at [438, 273] on div "1p Reformācija bija : Reliģiska kustība Eiropā 16. gs., kas pieprasīja pārmaiņa…" at bounding box center [719, 369] width 576 height 193
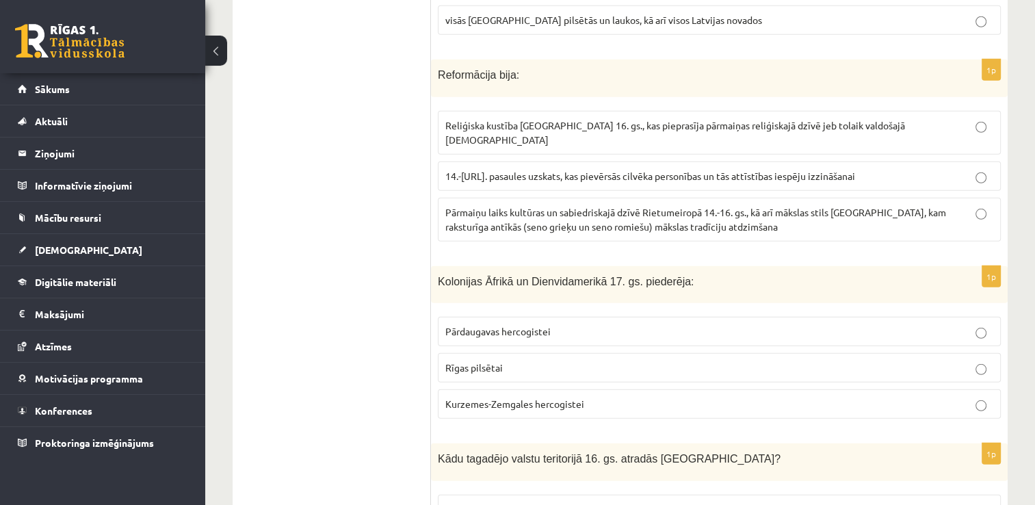
scroll to position [3898, 0]
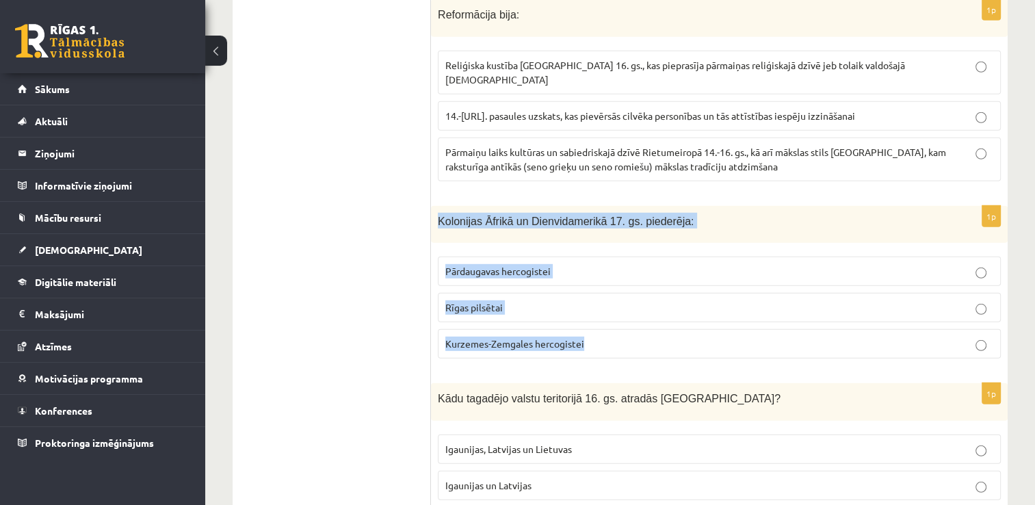
drag, startPoint x: 587, startPoint y: 278, endPoint x: 438, endPoint y: 158, distance: 191.6
click at [438, 206] on div "1p Kolonijas Āfrikā un Dienvidamerikā 17. gs. piederēja: Pārdaugavas hercogiste…" at bounding box center [719, 288] width 576 height 164
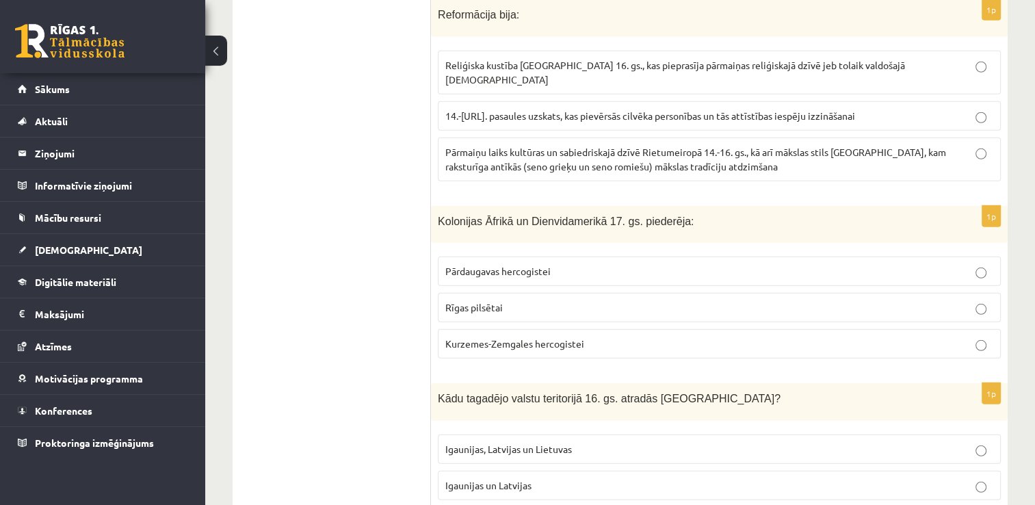
drag, startPoint x: 309, startPoint y: 215, endPoint x: 371, endPoint y: 231, distance: 63.7
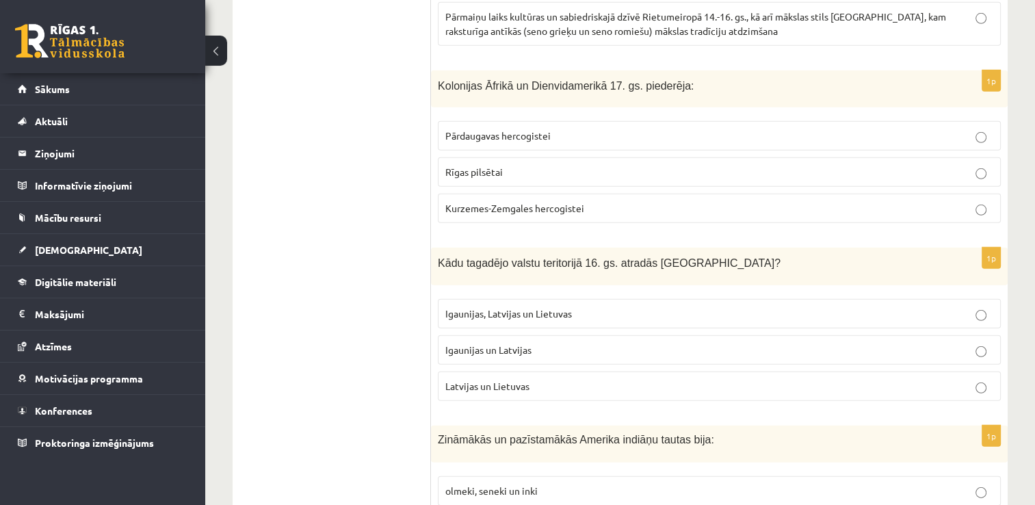
scroll to position [4035, 0]
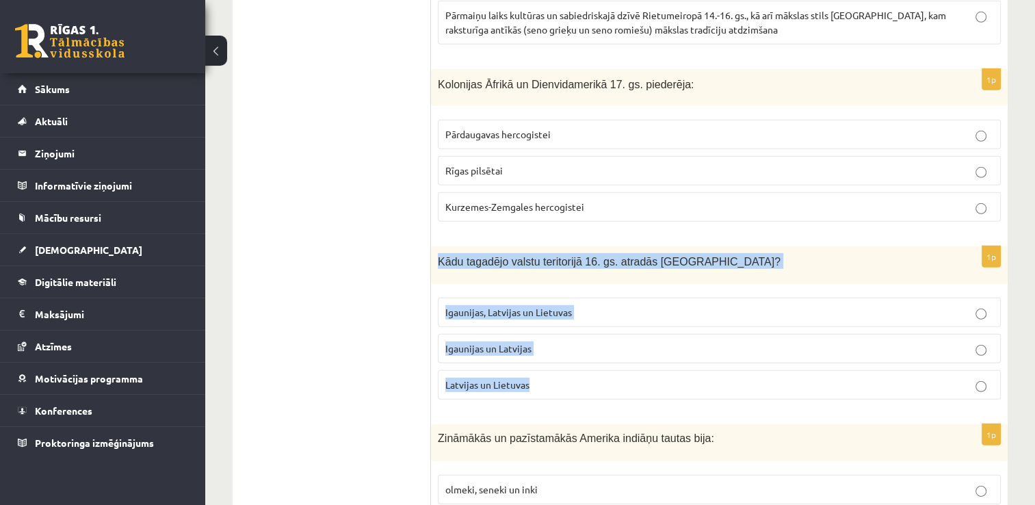
drag, startPoint x: 533, startPoint y: 323, endPoint x: 442, endPoint y: 207, distance: 148.1
click at [440, 246] on div "1p Kādu tagadējo valstu teritorijā 16. gs. atradās Livonija? Igaunijas, Latvija…" at bounding box center [719, 328] width 576 height 164
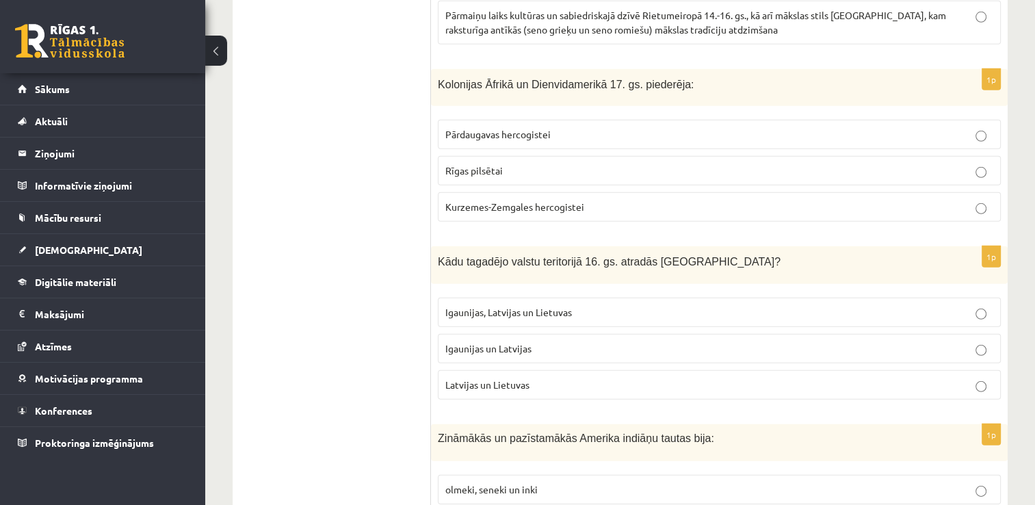
drag, startPoint x: 442, startPoint y: 207, endPoint x: 404, endPoint y: 248, distance: 55.7
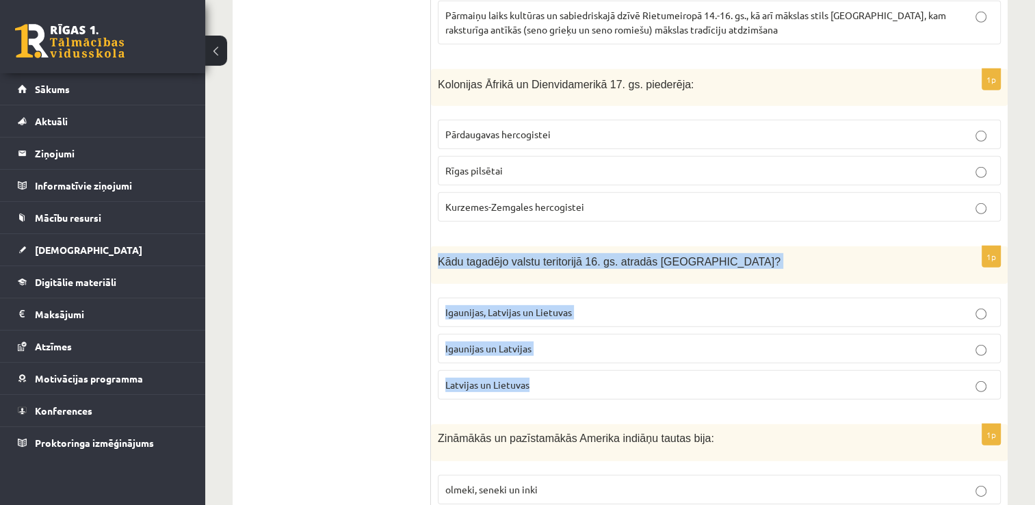
drag, startPoint x: 539, startPoint y: 321, endPoint x: 434, endPoint y: 204, distance: 157.4
click at [434, 246] on div "1p Kādu tagadējo valstu teritorijā 16. gs. atradās Livonija? Igaunijas, Latvija…" at bounding box center [719, 328] width 576 height 164
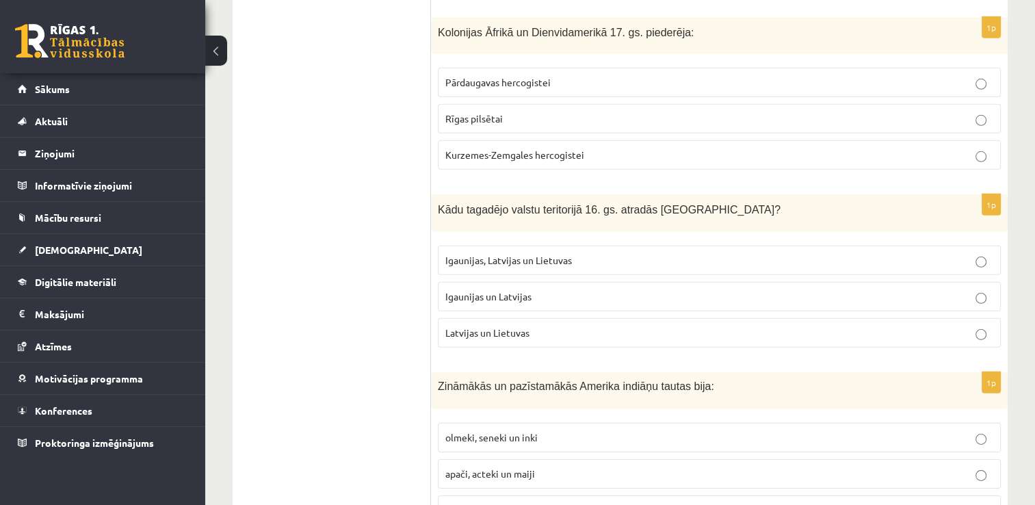
scroll to position [4171, 0]
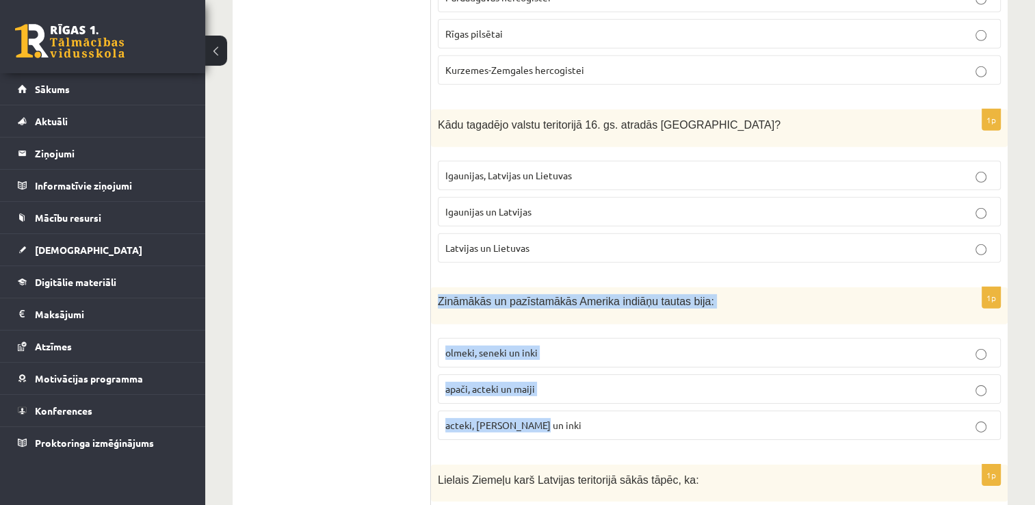
drag, startPoint x: 536, startPoint y: 363, endPoint x: 440, endPoint y: 233, distance: 161.8
click at [440, 287] on div "1p Zināmākās un pazīstamākās Amerika indiāņu tautas bija: olmeki, seneki un ink…" at bounding box center [719, 368] width 576 height 163
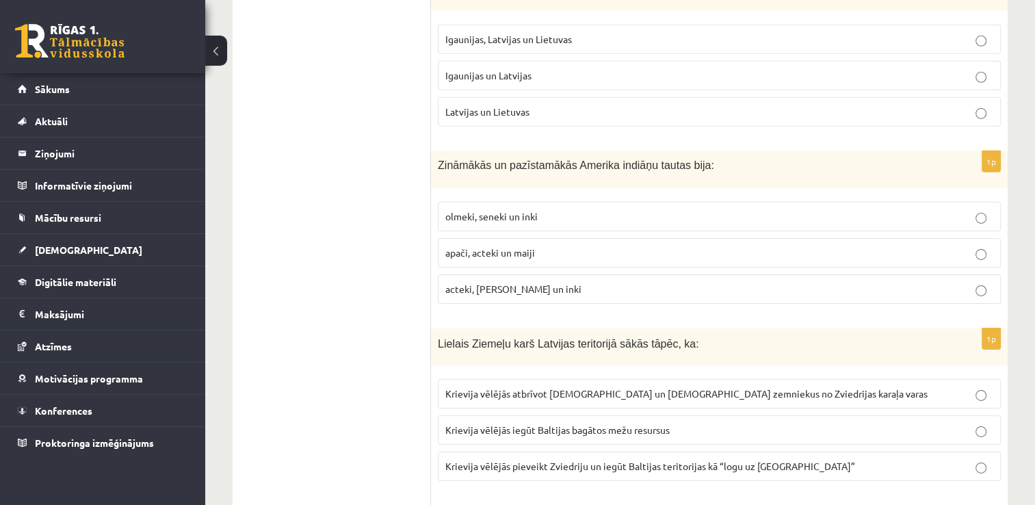
scroll to position [4308, 0]
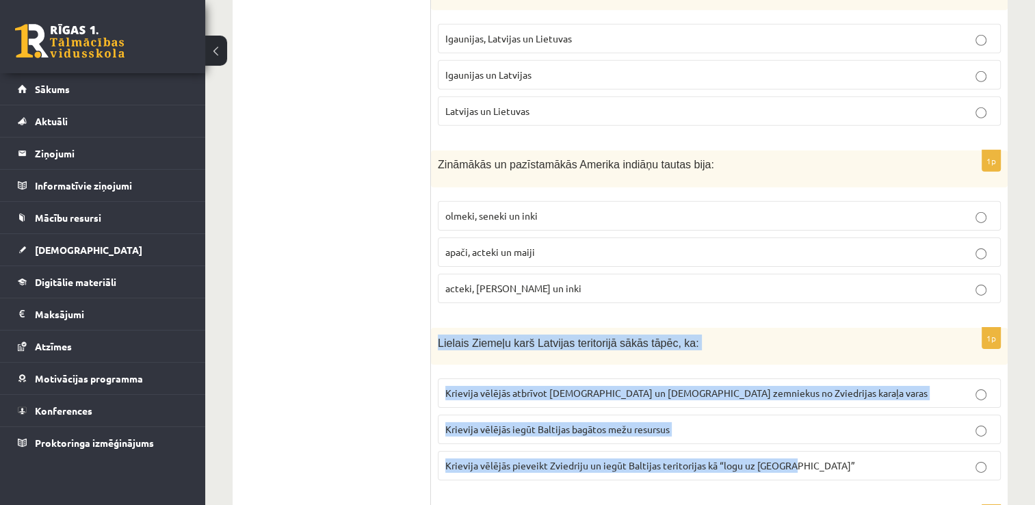
drag, startPoint x: 799, startPoint y: 402, endPoint x: 431, endPoint y: 276, distance: 388.4
click at [431, 328] on div "1p Lielais Ziemeļu karš Latvijas teritorijā sākās tāpēc, ka: Krievija vēlējās a…" at bounding box center [719, 410] width 576 height 164
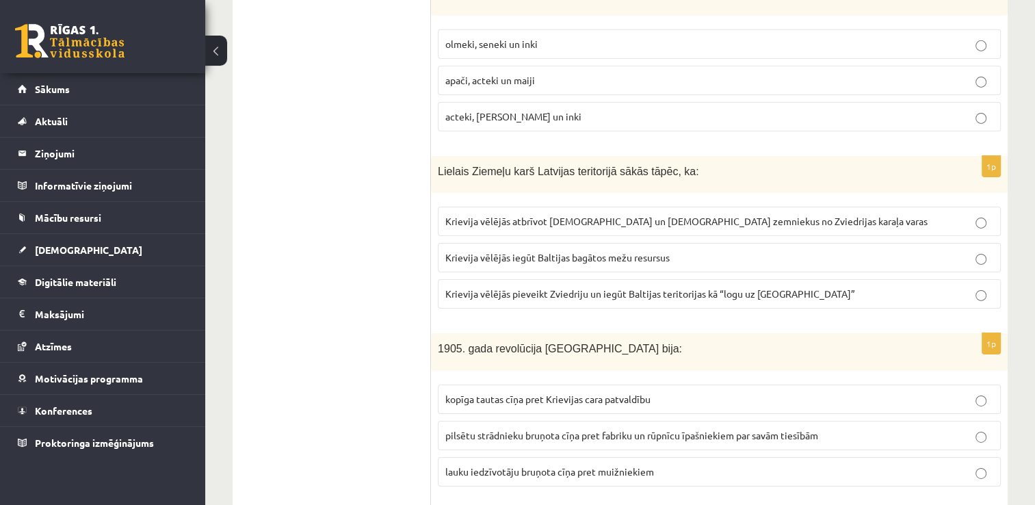
scroll to position [4513, 0]
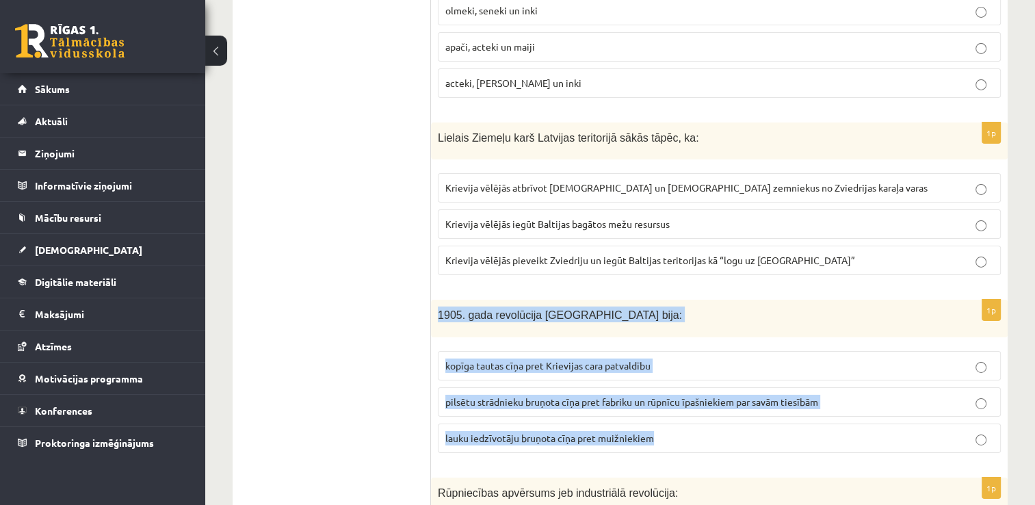
drag, startPoint x: 669, startPoint y: 369, endPoint x: 433, endPoint y: 240, distance: 269.0
click at [433, 300] on div "1p 1905. gada revolūcija Latvijā bija: kopīga tautas cīņa pret Krievijas cara p…" at bounding box center [719, 382] width 576 height 164
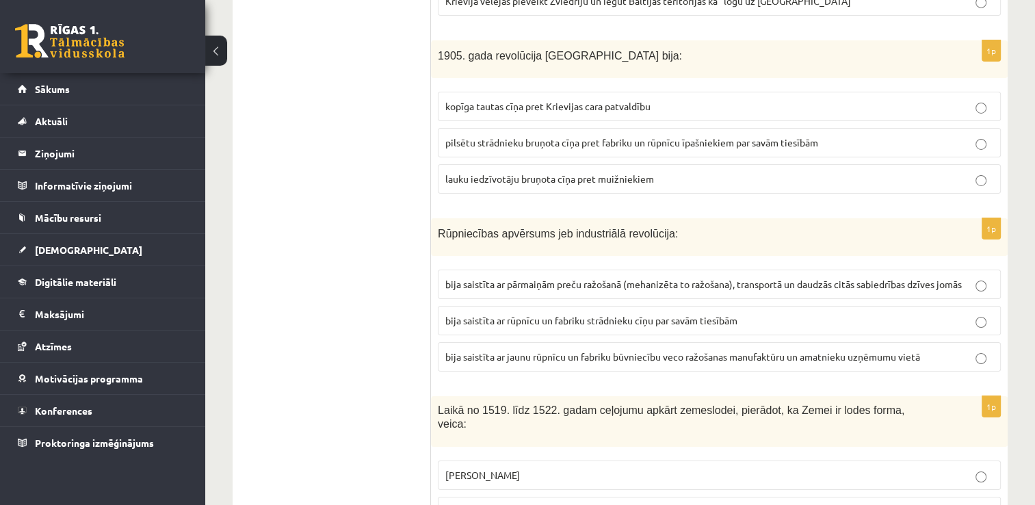
scroll to position [4787, 0]
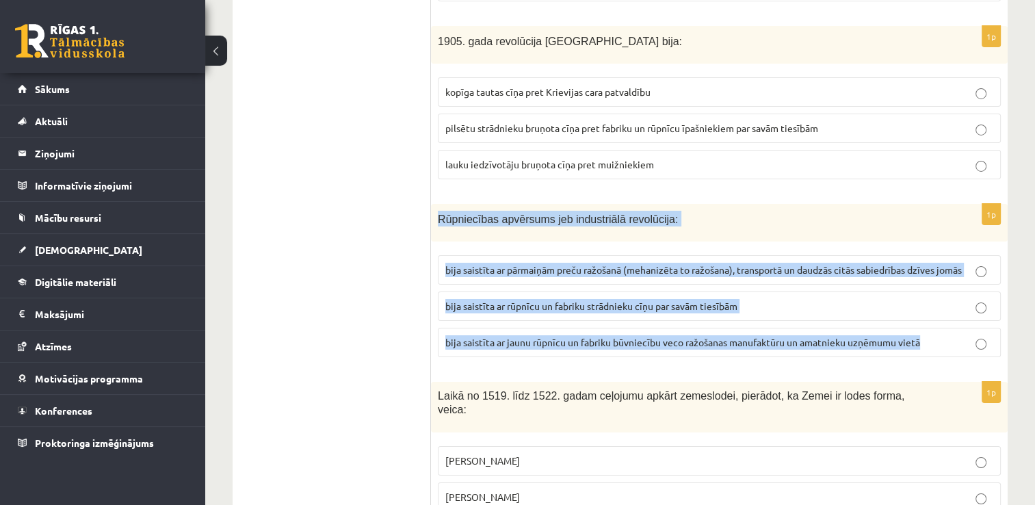
drag, startPoint x: 933, startPoint y: 270, endPoint x: 432, endPoint y: 146, distance: 516.3
click at [432, 204] on div "1p Rūpniecības apvērsums jeb industriālā revolūcija: bija saistīta ar pārmaiņām…" at bounding box center [719, 286] width 576 height 164
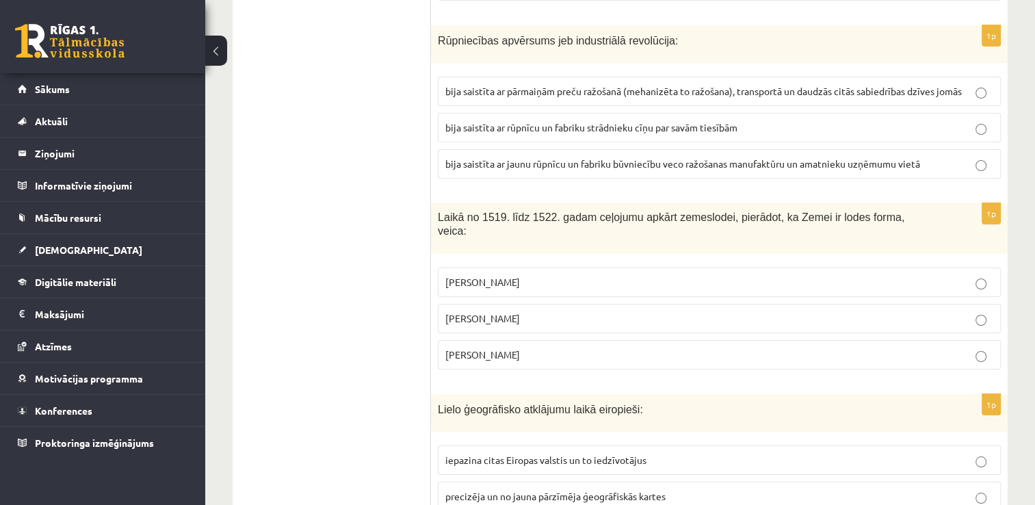
scroll to position [4992, 0]
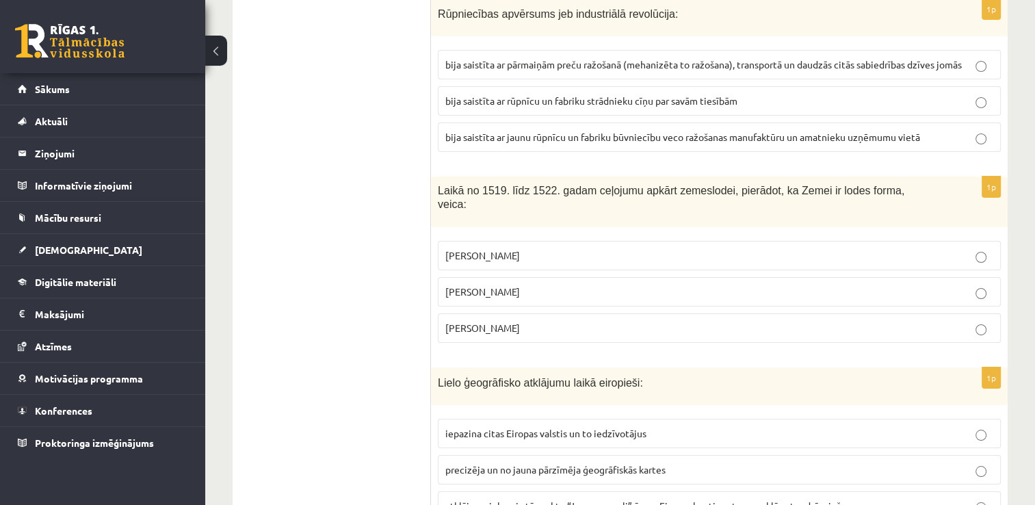
drag, startPoint x: 533, startPoint y: 247, endPoint x: 435, endPoint y: 124, distance: 157.1
click at [435, 176] on div "1p Laikā no 1519. līdz 1522. gadam ceļojumu apkārt zemeslodei, pierādot, ka Zem…" at bounding box center [719, 265] width 576 height 178
click at [980, 313] on label "Fernans Magelāns" at bounding box center [719, 327] width 563 height 29
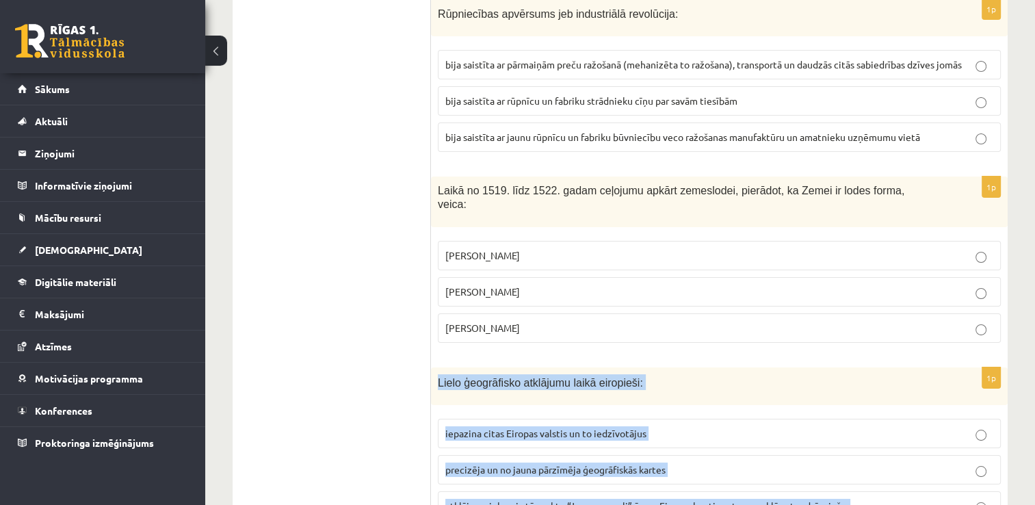
drag, startPoint x: 855, startPoint y: 419, endPoint x: 436, endPoint y: 293, distance: 437.7
click at [436, 367] on div "1p Lielo ģeogrāfisko atklājumu laikā eiropieši: iepazina citas Eiropas valstis …" at bounding box center [719, 449] width 576 height 164
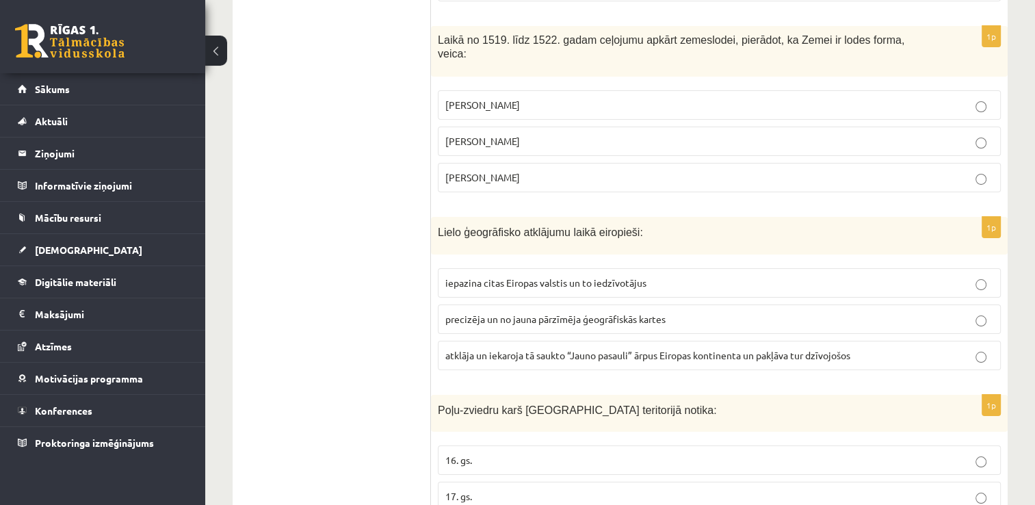
scroll to position [5150, 0]
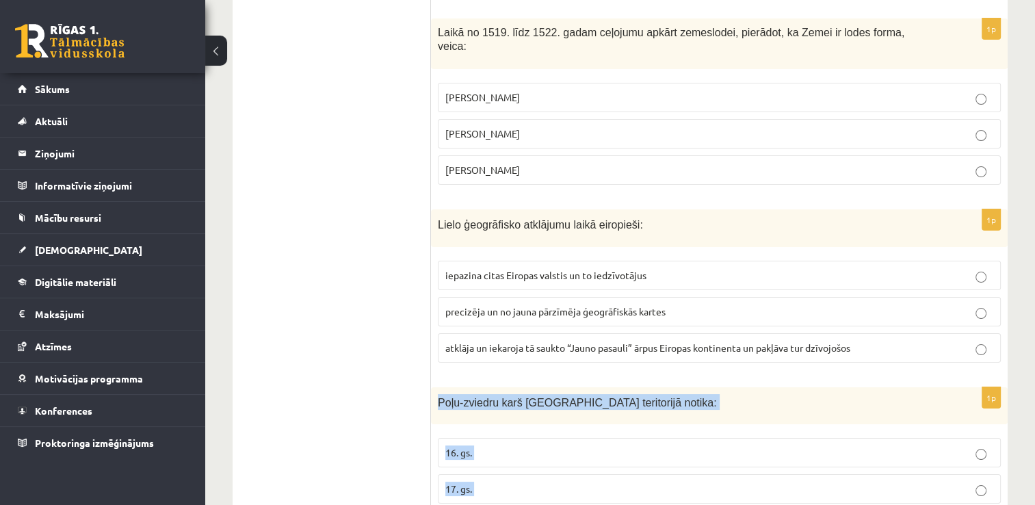
drag, startPoint x: 492, startPoint y: 444, endPoint x: 438, endPoint y: 316, distance: 139.7
click at [438, 387] on div "1p Poļu-zviedru karš Latvijas teritorijā notika: 16. gs. 17. gs. 18. gs." at bounding box center [719, 469] width 576 height 164
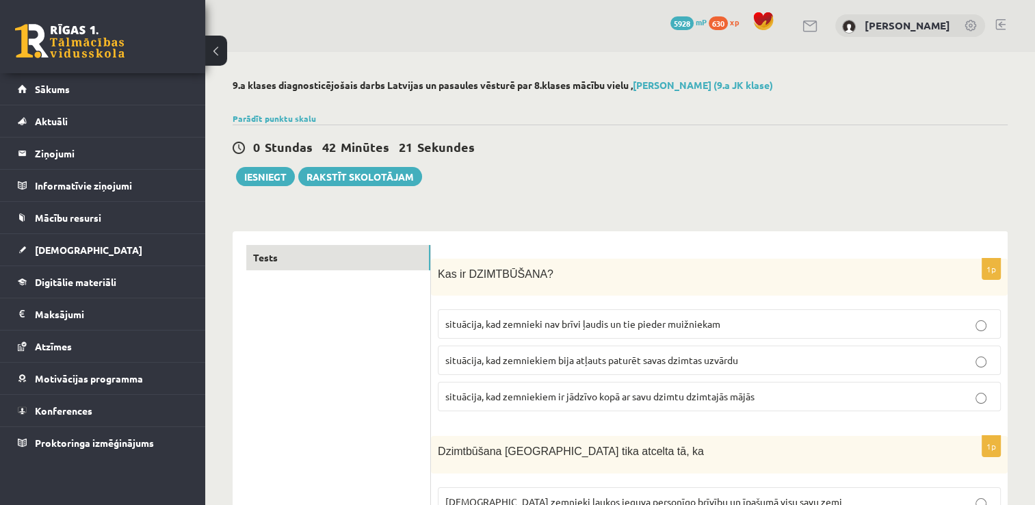
scroll to position [0, 0]
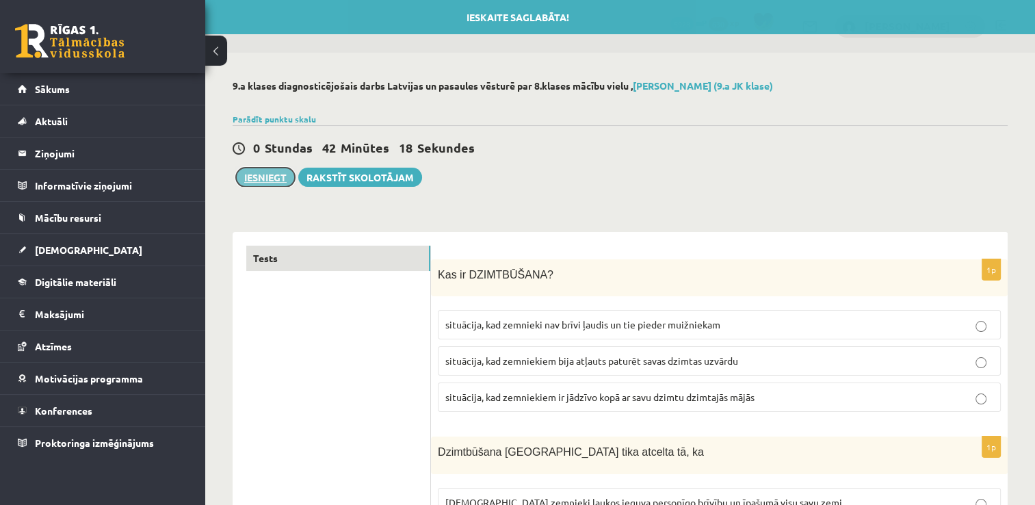
click at [282, 176] on button "Iesniegt" at bounding box center [265, 177] width 59 height 19
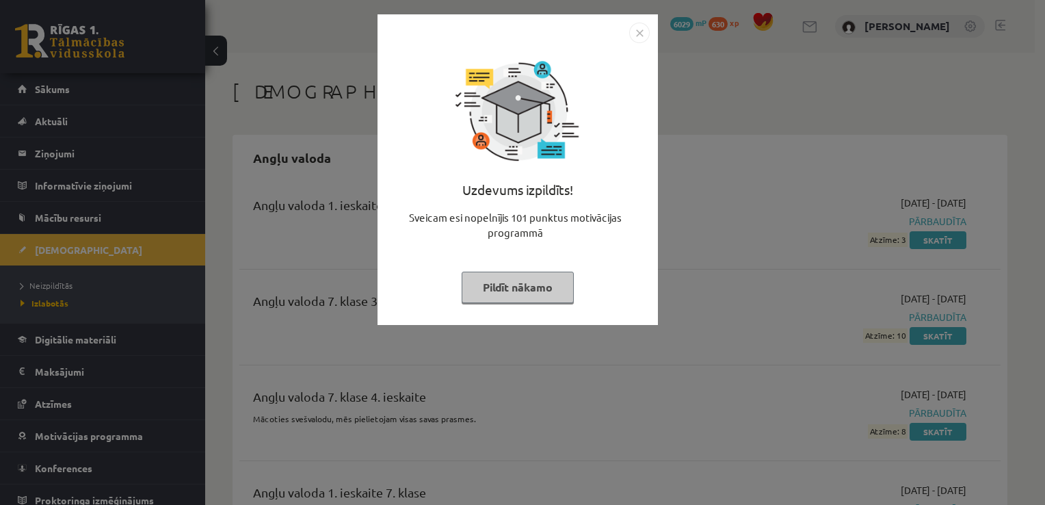
click at [531, 283] on button "Pildīt nākamo" at bounding box center [518, 286] width 112 height 31
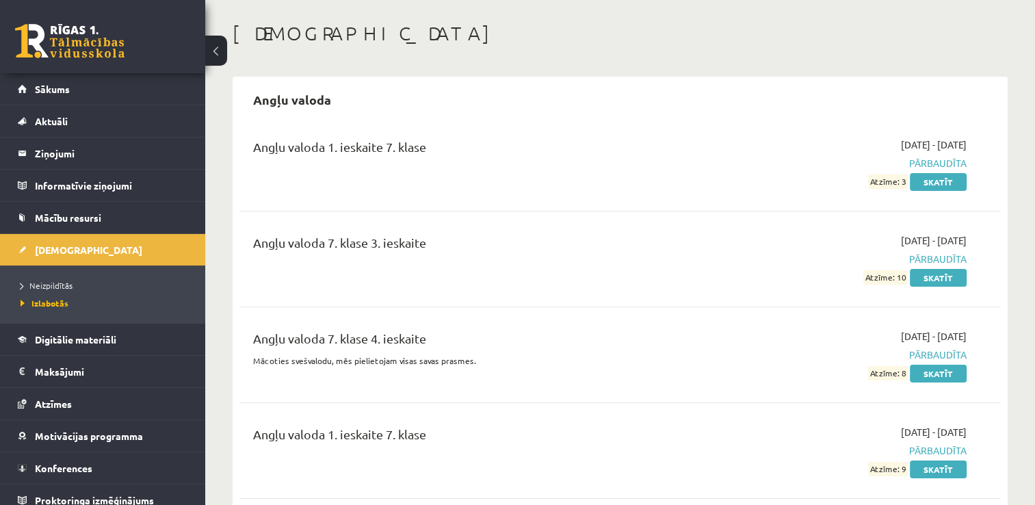
scroll to position [137, 0]
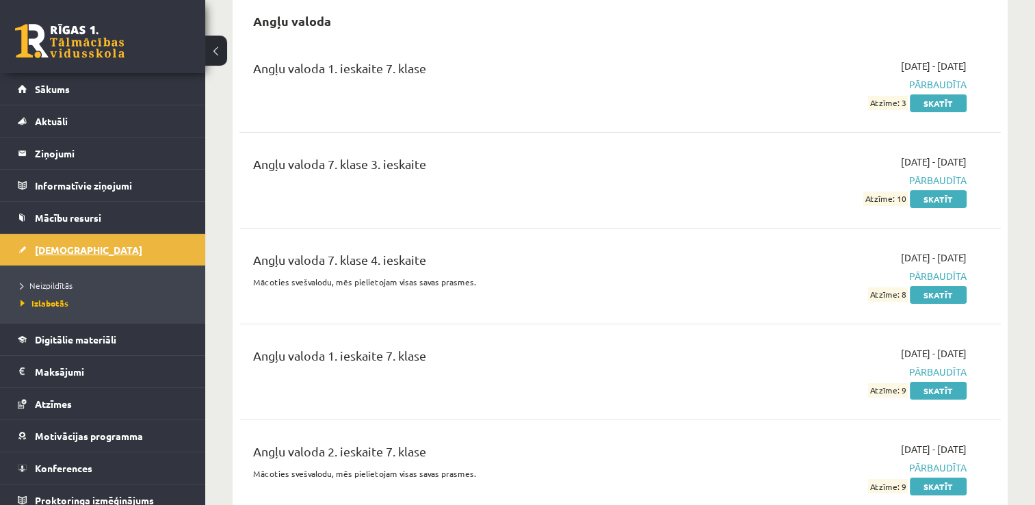
click at [63, 248] on span "[DEMOGRAPHIC_DATA]" at bounding box center [88, 249] width 107 height 12
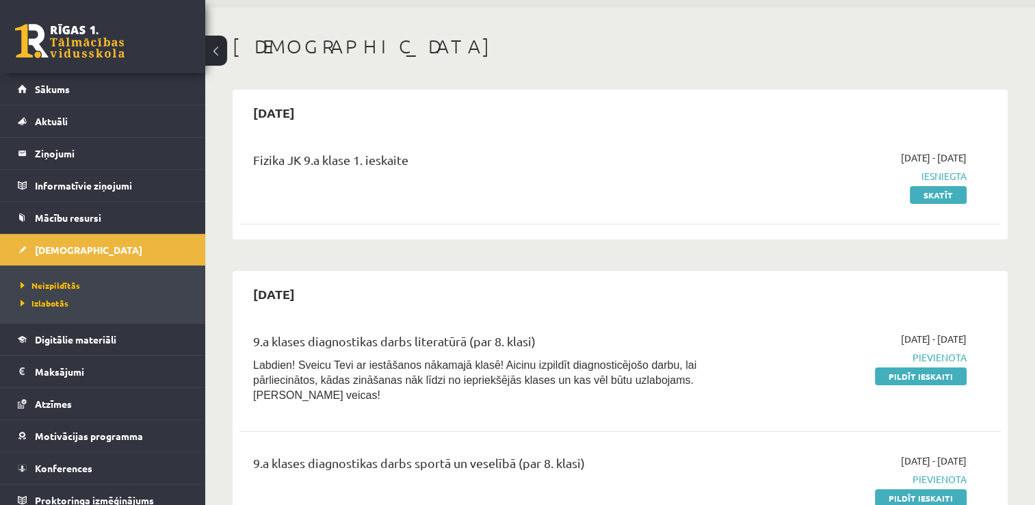
scroll to position [137, 0]
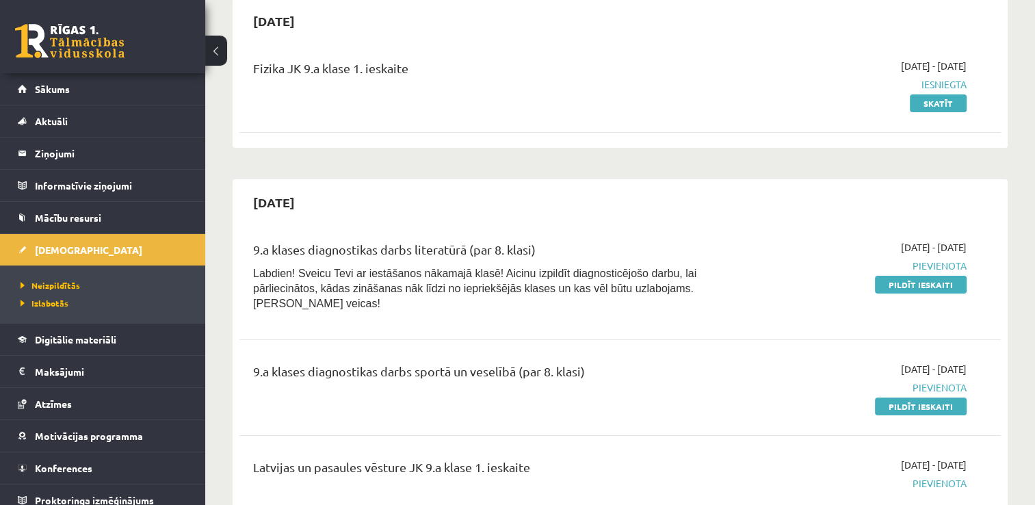
drag, startPoint x: 905, startPoint y: 286, endPoint x: 596, endPoint y: 62, distance: 380.9
click at [905, 286] on link "Pildīt ieskaiti" at bounding box center [921, 285] width 92 height 18
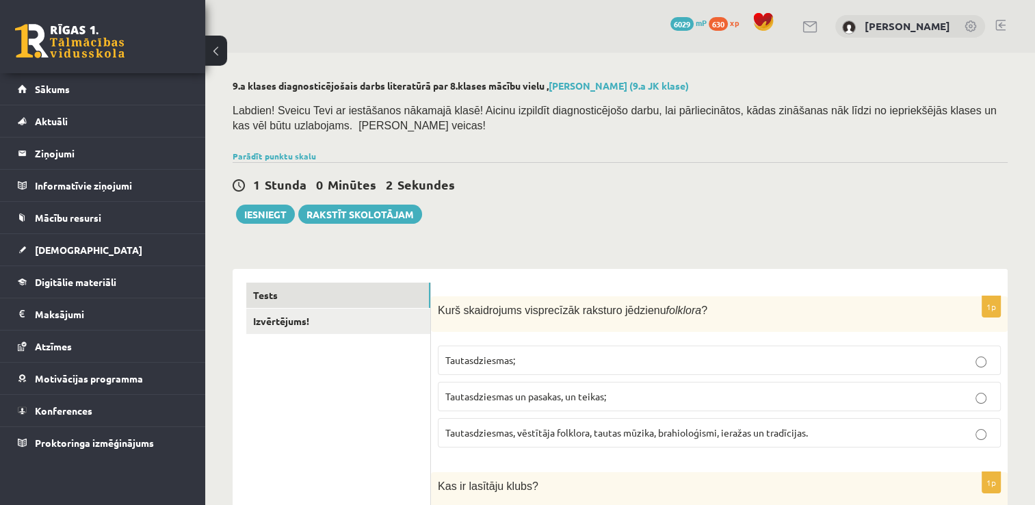
scroll to position [205, 0]
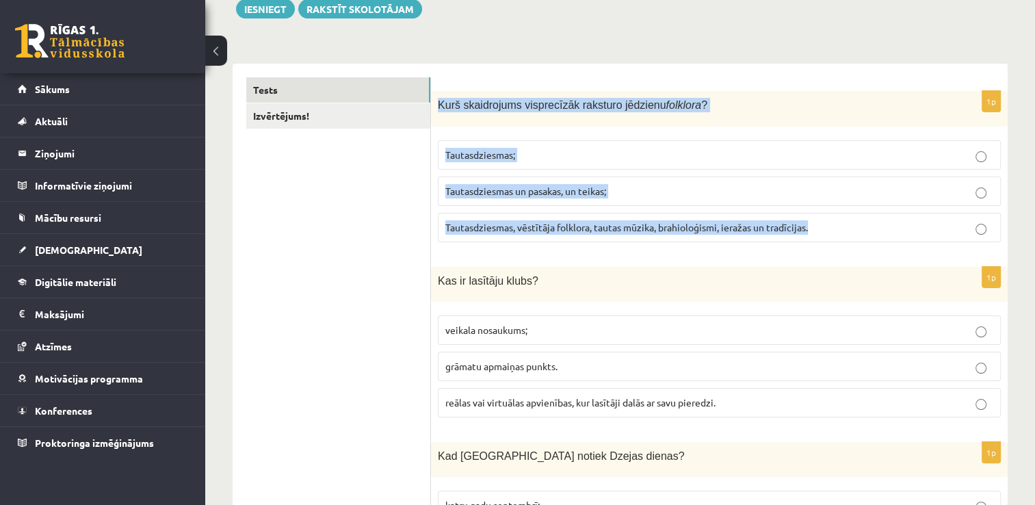
drag, startPoint x: 820, startPoint y: 227, endPoint x: 438, endPoint y: 111, distance: 398.7
click at [437, 110] on div "1p Kurš skaidrojums visprecīzāk raksturo jēdzienu folklora ? Tautasdziesmas; Ta…" at bounding box center [719, 171] width 576 height 161
copy div "Kurš skaidrojums visprecīzāk raksturo jēdzienu folklora ? Tautasdziesmas; Tauta…"
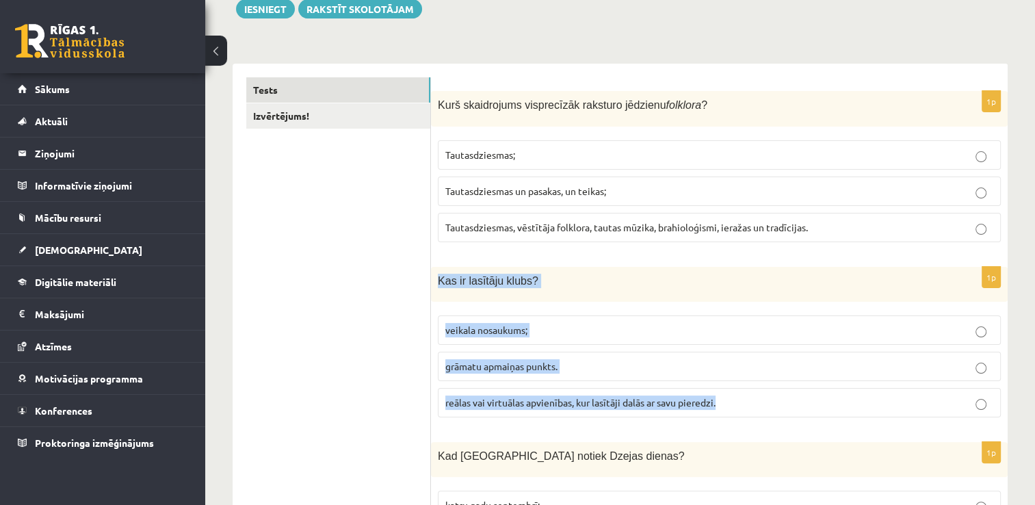
drag, startPoint x: 729, startPoint y: 401, endPoint x: 437, endPoint y: 276, distance: 317.4
click at [437, 276] on div "1p Kas ir lasītāju klubs? veikala nosaukums; grāmatu apmaiņas punkts. reālas va…" at bounding box center [719, 347] width 576 height 161
copy div "Kas ir lasītāju klubs? veikala nosaukums; grāmatu apmaiņas punkts. reālas vai v…"
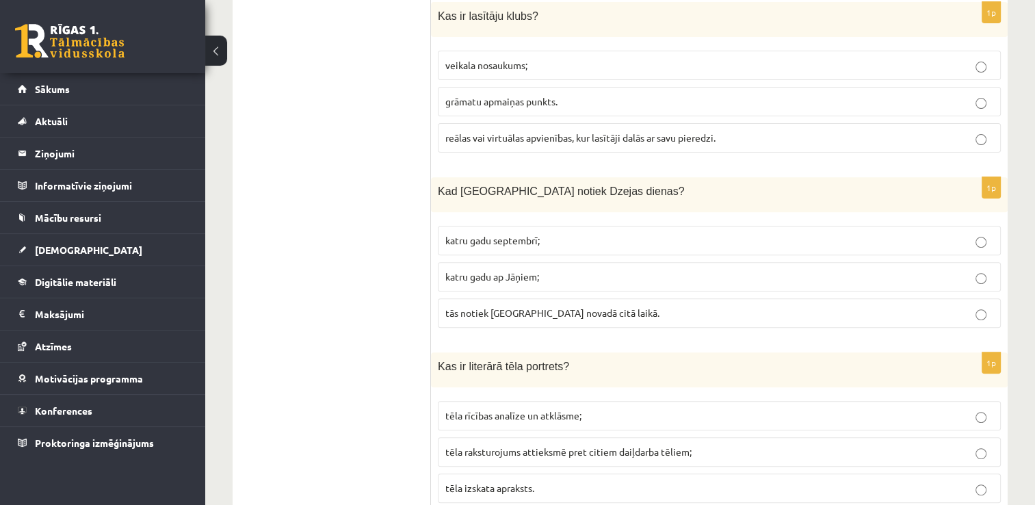
scroll to position [479, 0]
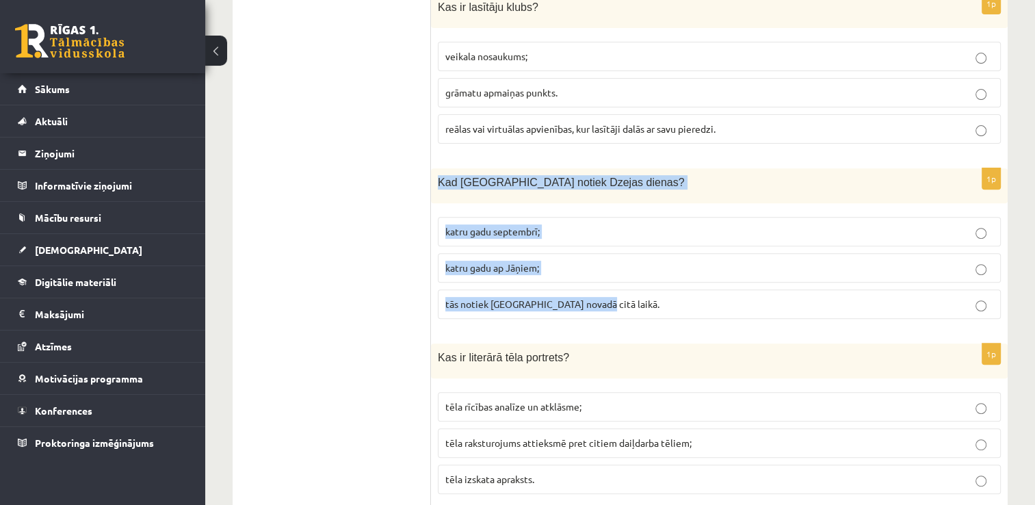
drag, startPoint x: 604, startPoint y: 306, endPoint x: 433, endPoint y: 178, distance: 213.5
click at [433, 178] on div "1p Kad Latvijā notiek Dzejas dienas? katru gadu septembrī; katru gadu ap Jāņiem…" at bounding box center [719, 248] width 576 height 161
copy div "Kad Latvijā notiek Dzejas dienas? katru gadu septembrī; katru gadu ap Jāņiem; t…"
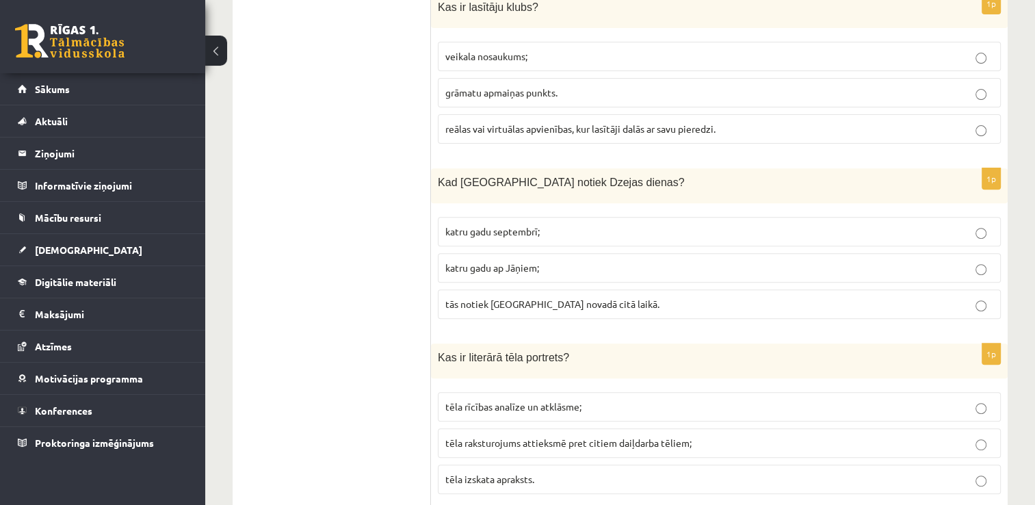
click at [972, 235] on p "katru gadu septembrī;" at bounding box center [719, 231] width 548 height 14
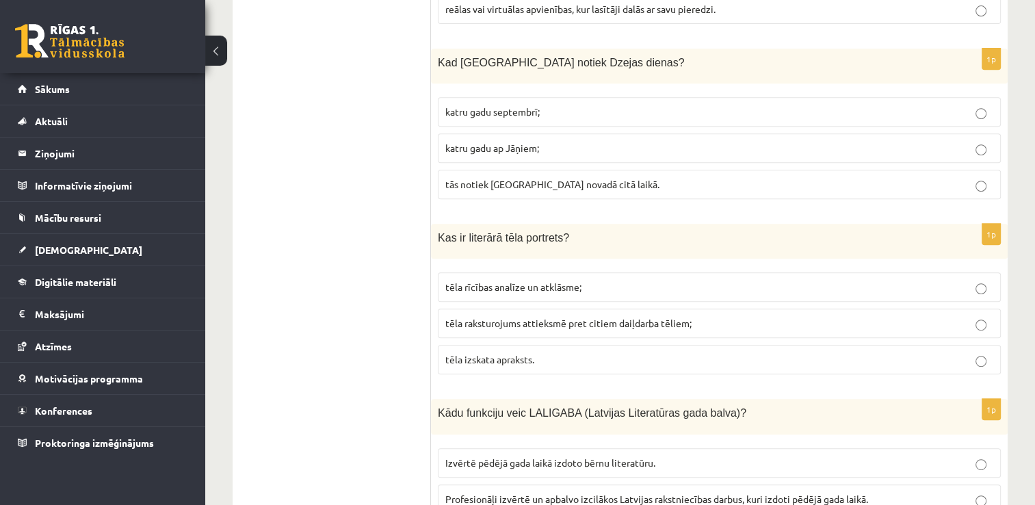
scroll to position [615, 0]
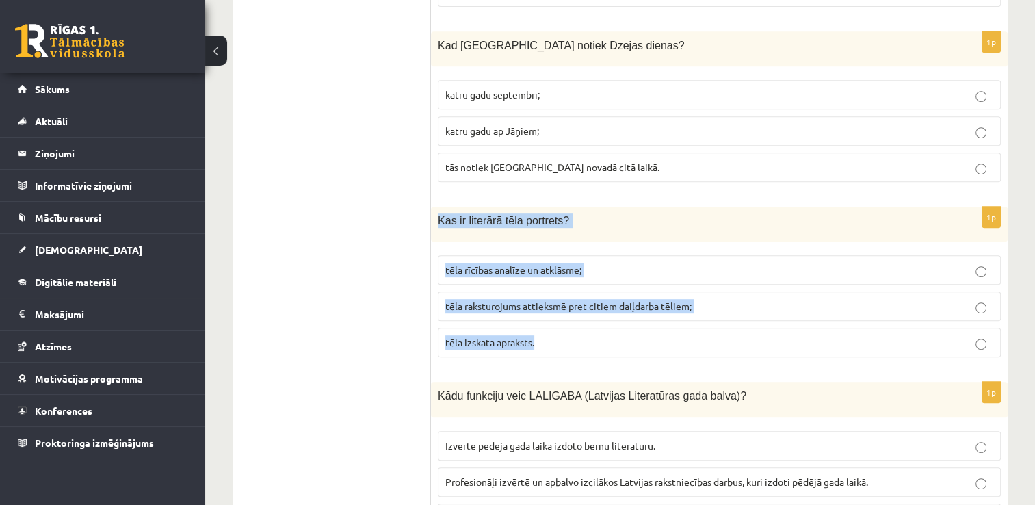
drag, startPoint x: 555, startPoint y: 335, endPoint x: 435, endPoint y: 220, distance: 166.4
click at [435, 220] on div "1p Kas ir literārā tēla portrets? tēla rīcības analīze un atklāsme; tēla rakstu…" at bounding box center [719, 287] width 576 height 161
copy div "Kas ir literārā tēla portrets? tēla rīcības analīze un atklāsme; tēla raksturoj…"
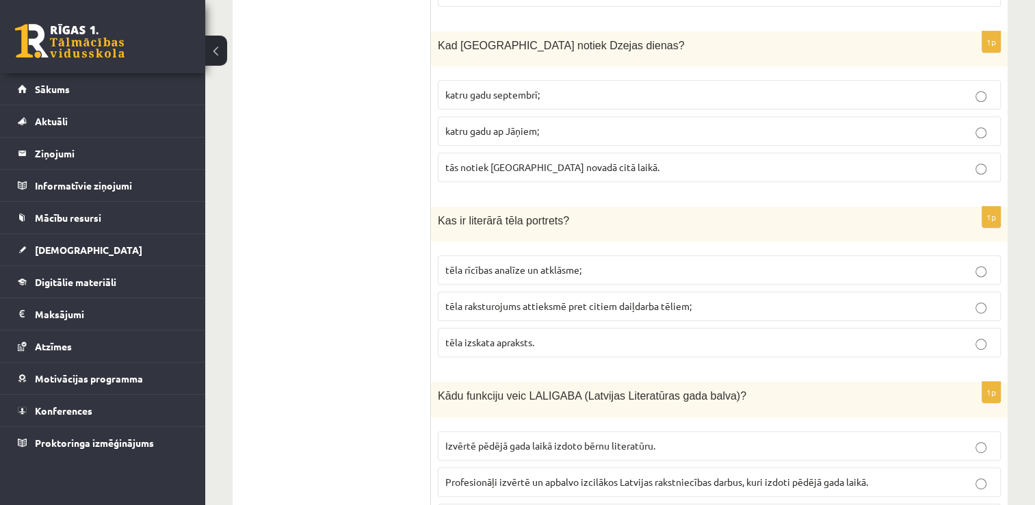
drag, startPoint x: 288, startPoint y: 165, endPoint x: 295, endPoint y: 179, distance: 15.6
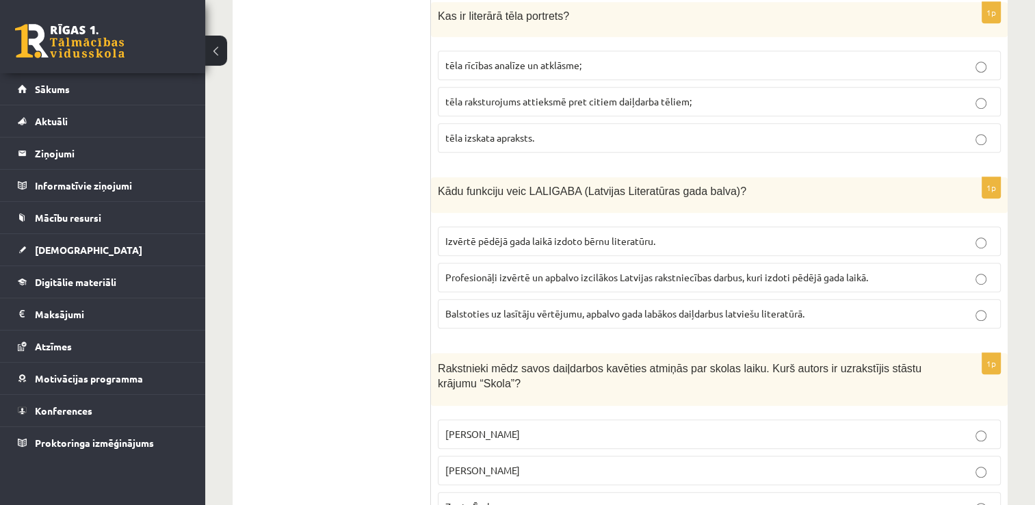
scroll to position [821, 0]
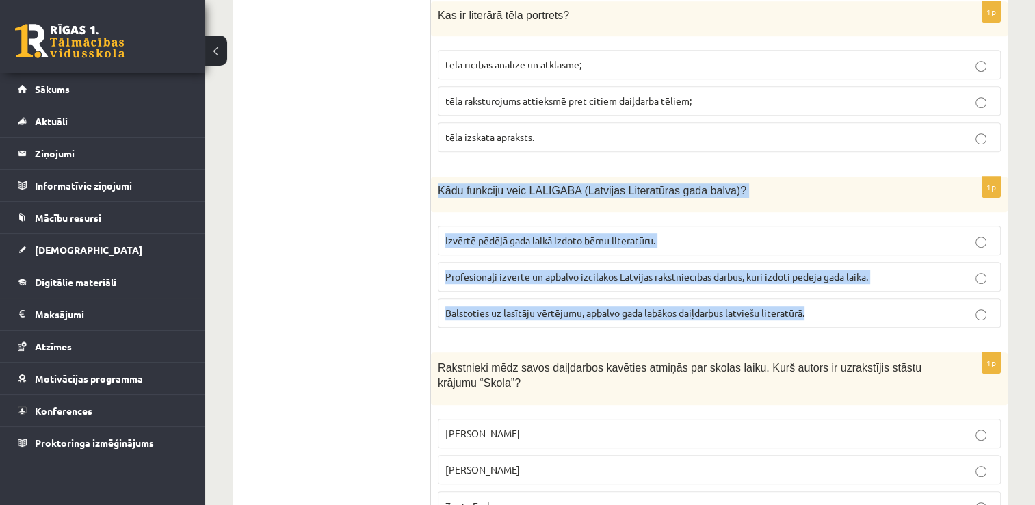
drag, startPoint x: 817, startPoint y: 310, endPoint x: 432, endPoint y: 179, distance: 406.8
click at [432, 179] on div "1p Kādu funkciju veic LALIGABA (Latvijas Literatūras gada balva)? Izvērtē pēdēj…" at bounding box center [719, 256] width 576 height 161
copy div "Kādu funkciju veic LALIGABA (Latvijas Literatūras gada balva)? Izvērtē pēdējā g…"
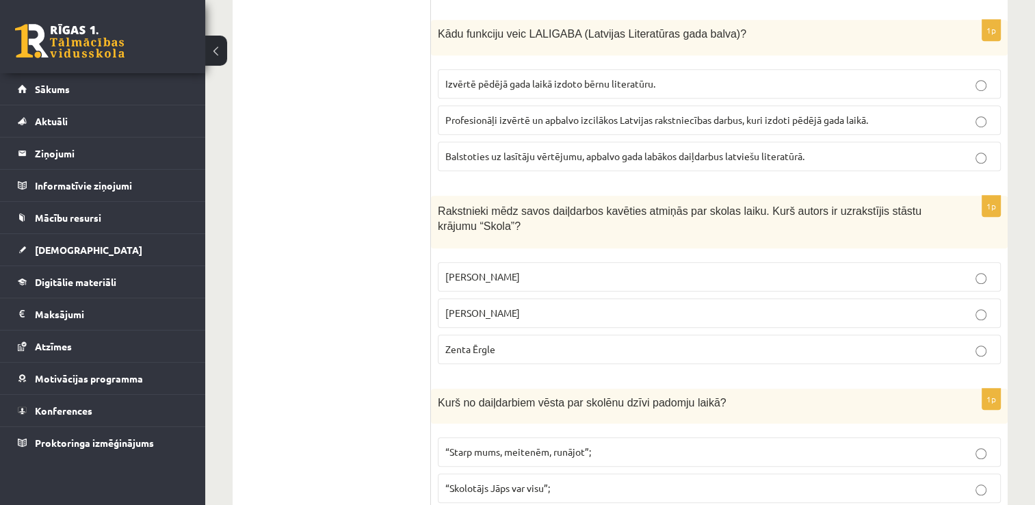
scroll to position [1026, 0]
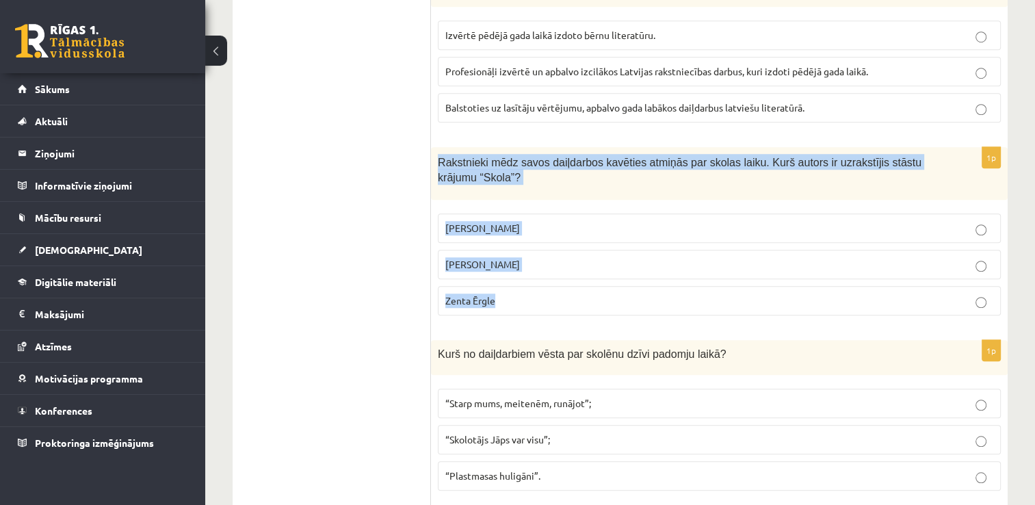
drag, startPoint x: 506, startPoint y: 294, endPoint x: 432, endPoint y: 156, distance: 156.6
click at [432, 156] on div "1p Rakstnieki mēdz savos daiļdarbos kavēties atmiņās par skolas laiku. Kurš aut…" at bounding box center [719, 236] width 576 height 179
copy div "Rakstnieki mēdz savos daiļdarbos kavēties atmiņās par skolas laiku. Kurš autors…"
drag, startPoint x: 297, startPoint y: 289, endPoint x: 306, endPoint y: 289, distance: 8.9
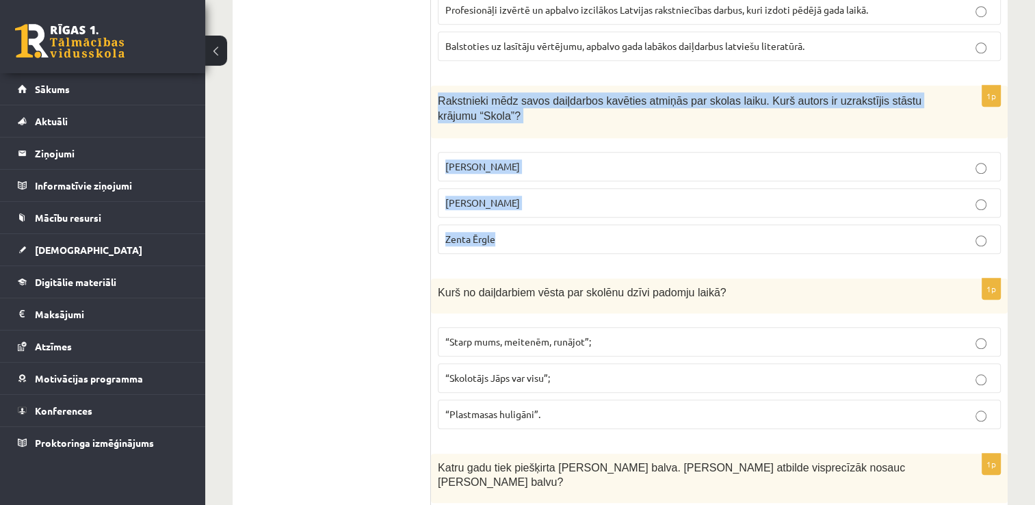
scroll to position [1163, 0]
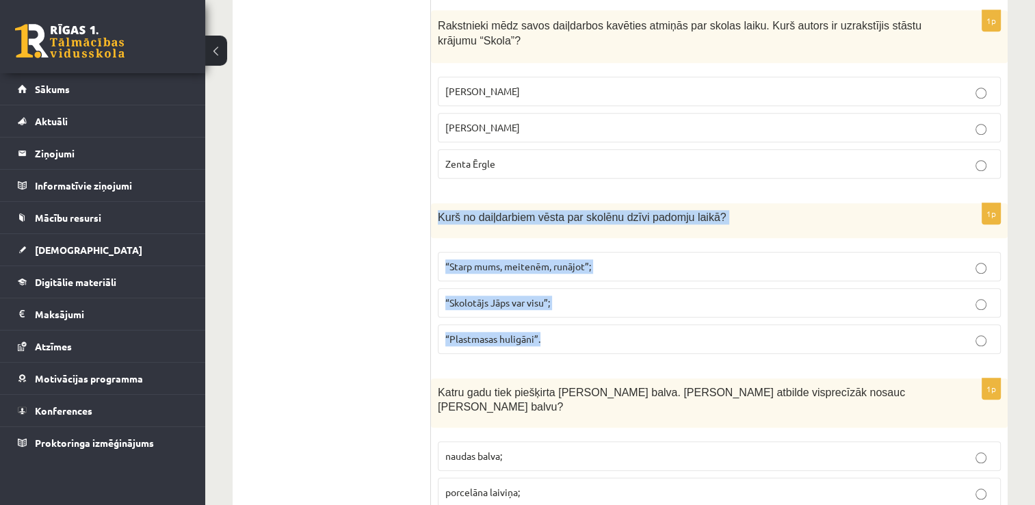
drag, startPoint x: 555, startPoint y: 342, endPoint x: 434, endPoint y: 218, distance: 173.6
click at [434, 218] on div "1p Kurš no daiļdarbiem vēsta par skolēnu dzīvi padomju laikā? “Starp mums, meit…" at bounding box center [719, 283] width 576 height 161
copy div "Kurš no daiļdarbiem vēsta par skolēnu dzīvi padomju laikā? “Starp mums, meitenē…"
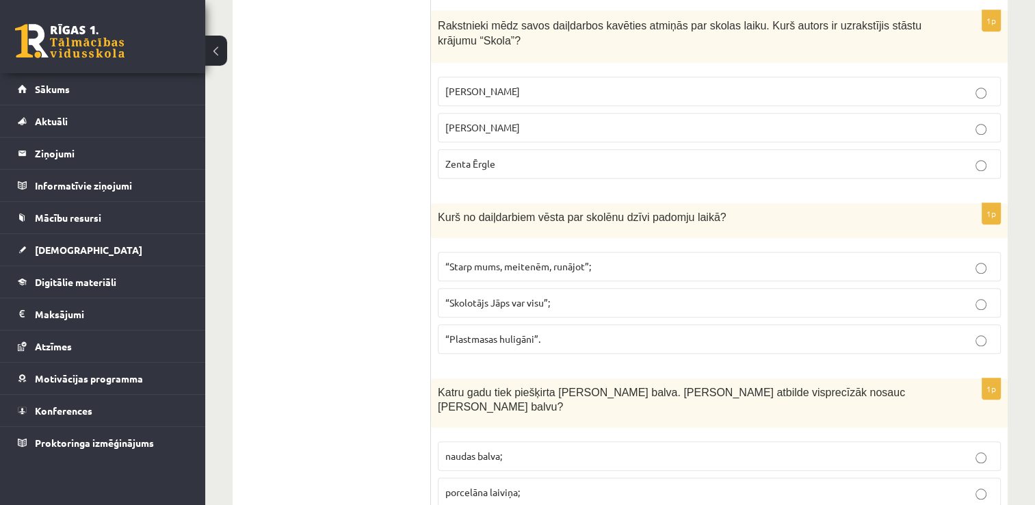
click at [987, 341] on label "“Plastmasas huligāni”." at bounding box center [719, 338] width 563 height 29
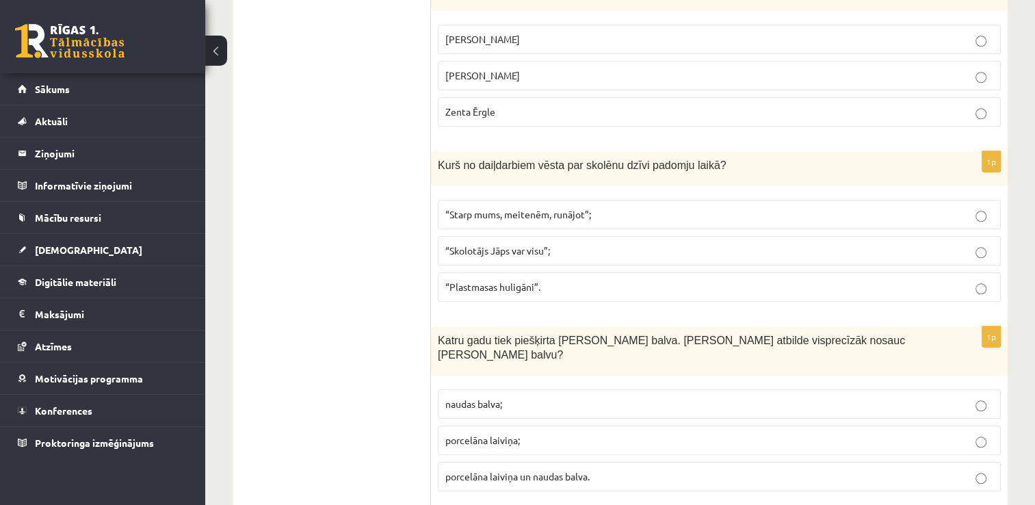
scroll to position [1299, 0]
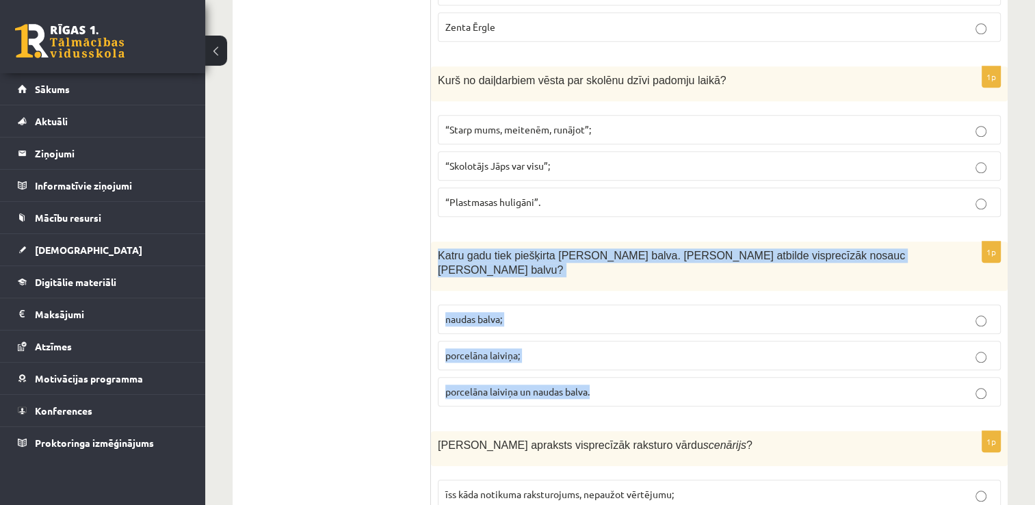
drag, startPoint x: 602, startPoint y: 376, endPoint x: 431, endPoint y: 251, distance: 211.3
click at [431, 251] on div "1p Katru gadu tiek piešķirta Jāņa Baltvilka balva. Kura atbilde visprecīzāk nos…" at bounding box center [719, 329] width 576 height 176
copy div "Katru gadu tiek piešķirta Jāņa Baltvilka balva. Kura atbilde visprecīzāk nosauc…"
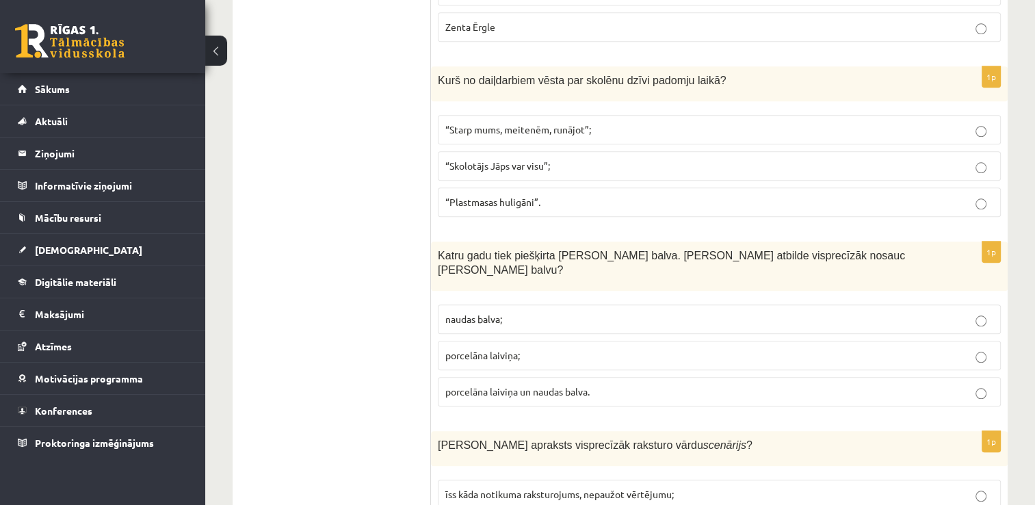
click at [987, 379] on label "porcelāna laiviņa un naudas balva." at bounding box center [719, 391] width 563 height 29
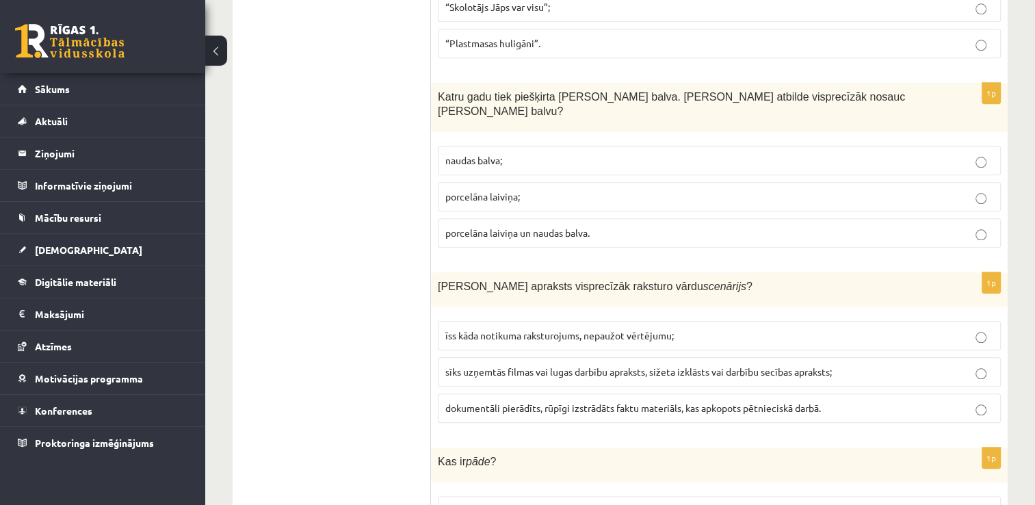
scroll to position [1504, 0]
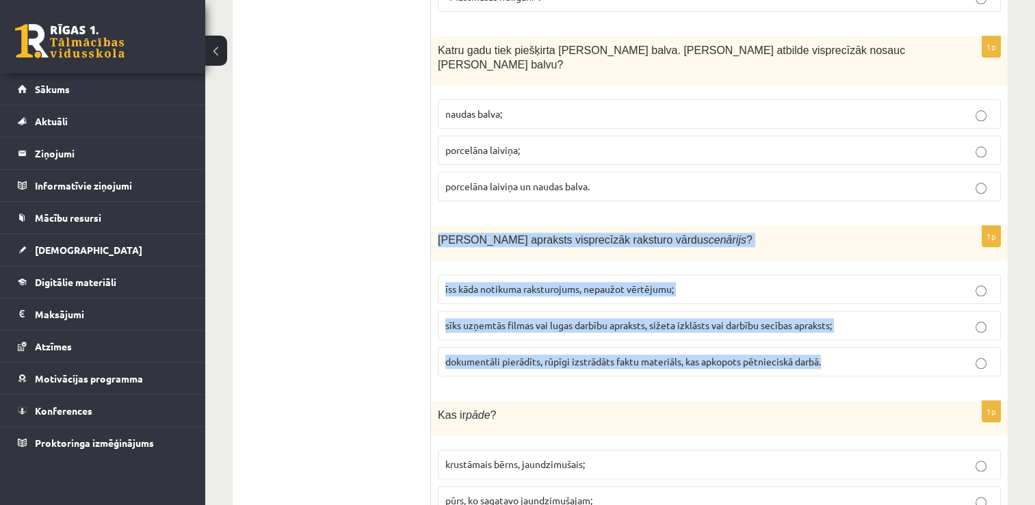
drag, startPoint x: 838, startPoint y: 347, endPoint x: 438, endPoint y: 215, distance: 420.8
click at [438, 226] on div "1p Kurš apraksts visprecīzāk raksturo vārdu scenārijs ? īss kāda notikuma rakst…" at bounding box center [719, 306] width 576 height 161
copy div "Kurš apraksts visprecīzāk raksturo vārdu scenārijs ? īss kāda notikuma raksturo…"
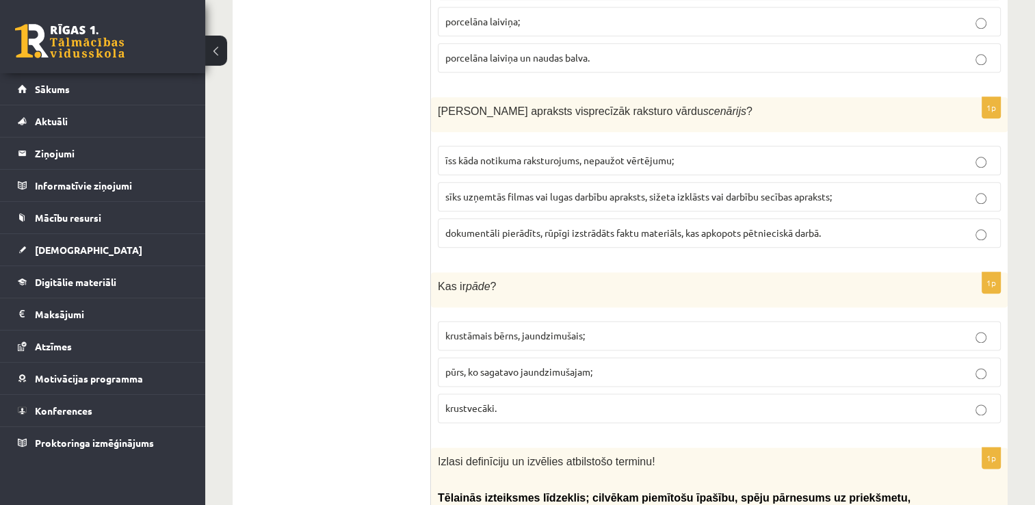
scroll to position [1641, 0]
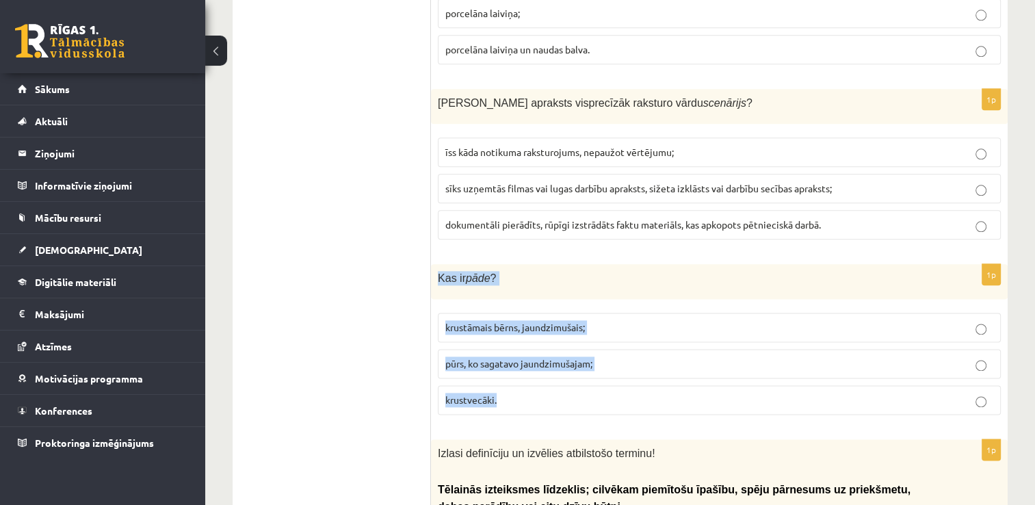
drag, startPoint x: 525, startPoint y: 384, endPoint x: 432, endPoint y: 251, distance: 162.0
click at [432, 264] on div "1p Kas ir pāde ? krustāmais bērns, jaundzimušais; pūrs, ko sagatavo jaundzimuša…" at bounding box center [719, 344] width 576 height 161
copy div "Kas ir pāde ? krustāmais bērns, jaundzimušais; pūrs, ko sagatavo jaundzimušajam…"
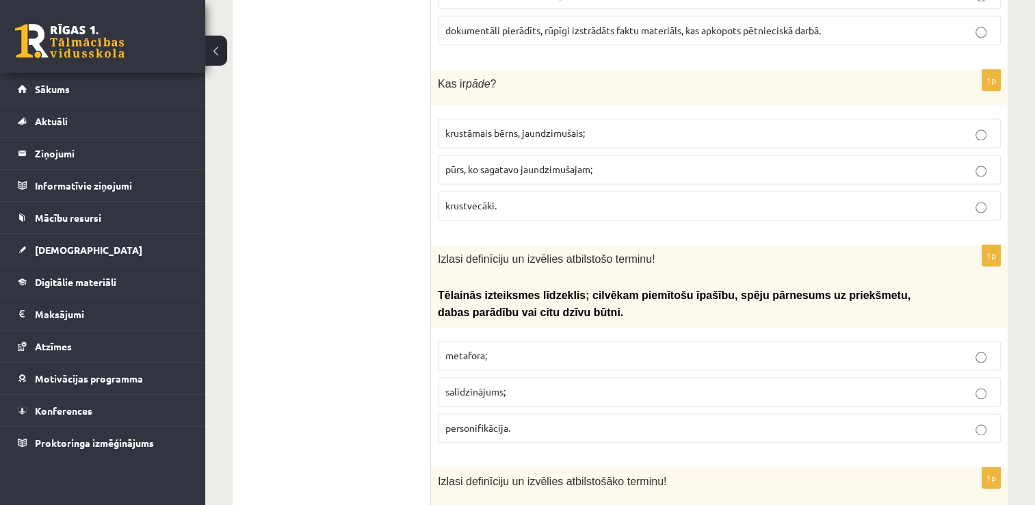
scroll to position [1846, 0]
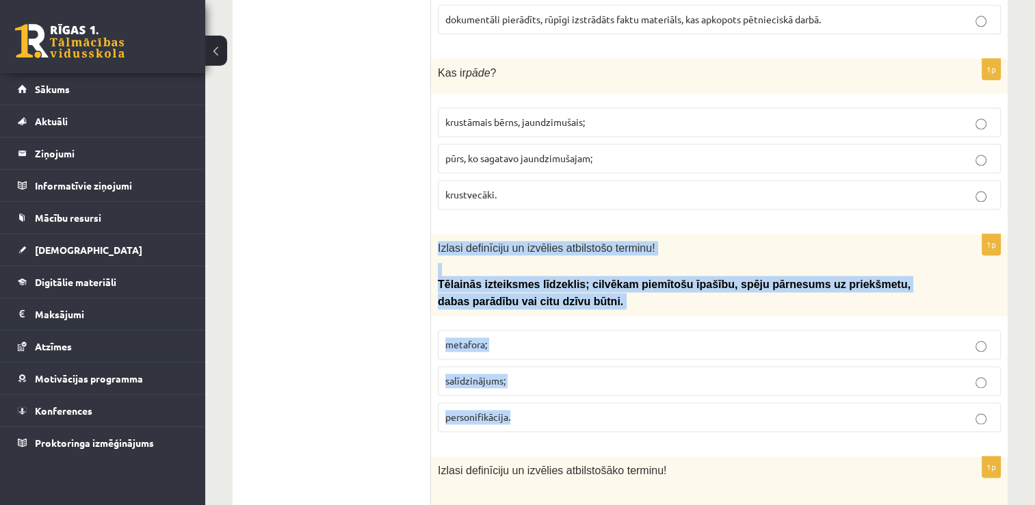
drag, startPoint x: 525, startPoint y: 395, endPoint x: 433, endPoint y: 222, distance: 196.7
click at [432, 234] on div "1p Izlasi definīciju un izvēlies atbilstošo terminu! Tēlainās izteiksmes līdzek…" at bounding box center [719, 338] width 576 height 209
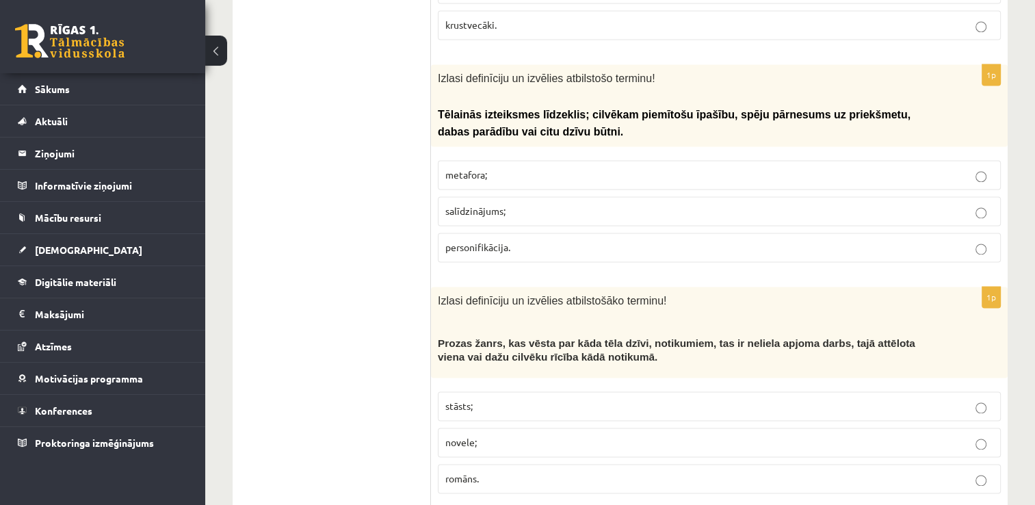
scroll to position [2051, 0]
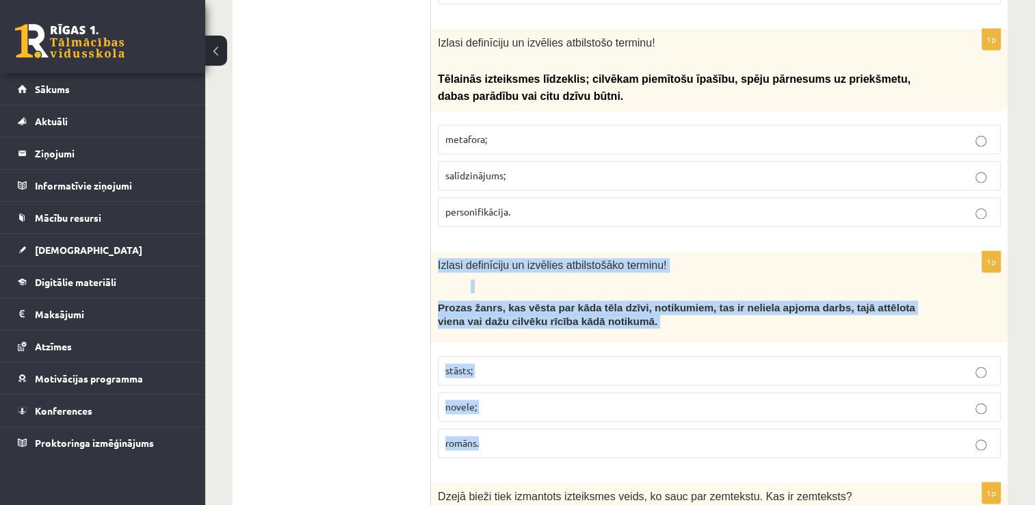
drag, startPoint x: 490, startPoint y: 417, endPoint x: 434, endPoint y: 228, distance: 197.4
click at [433, 251] on div "1p Izlasi definīciju un izvēlies atbilstošāko terminu! Prozas žanrs, kas vēsta …" at bounding box center [719, 359] width 576 height 217
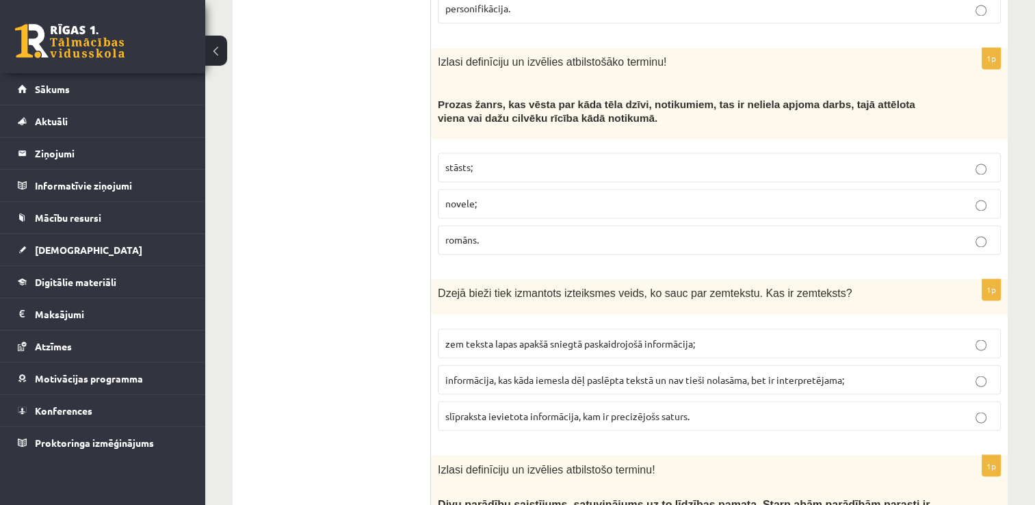
scroll to position [2257, 0]
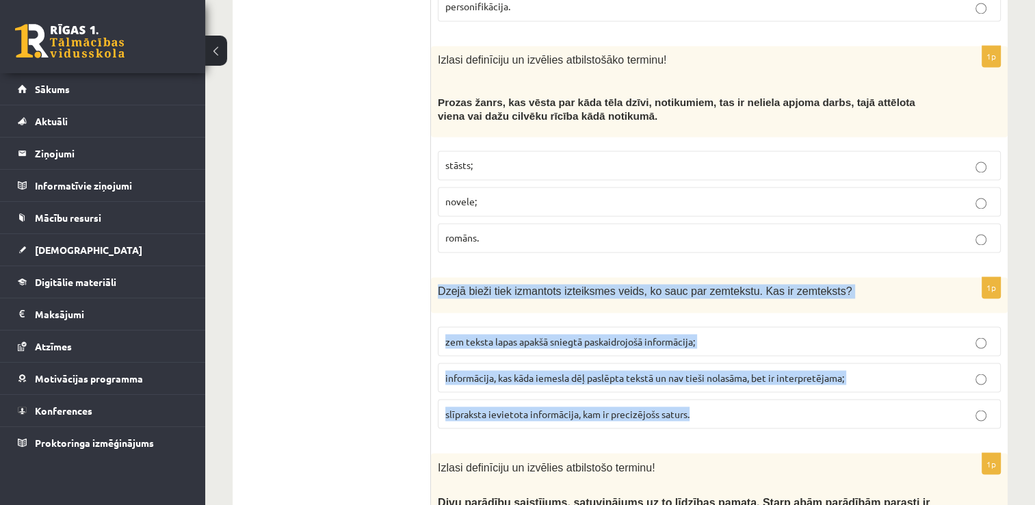
drag, startPoint x: 704, startPoint y: 386, endPoint x: 440, endPoint y: 253, distance: 295.1
click at [440, 277] on div "1p Dzejā bieži tiek izmantots izteiksmes veids, ko sauc par zemtekstu. Kas ir z…" at bounding box center [719, 357] width 576 height 161
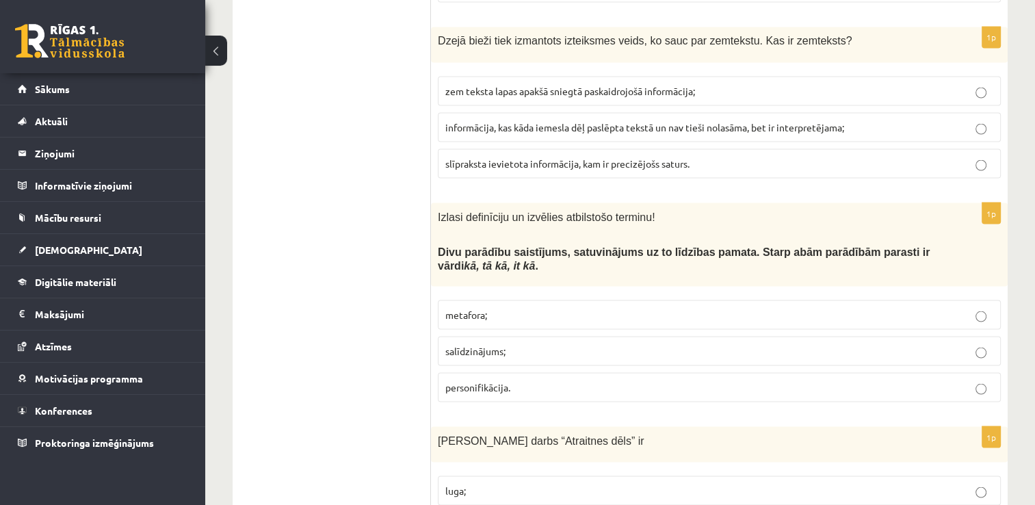
scroll to position [2530, 0]
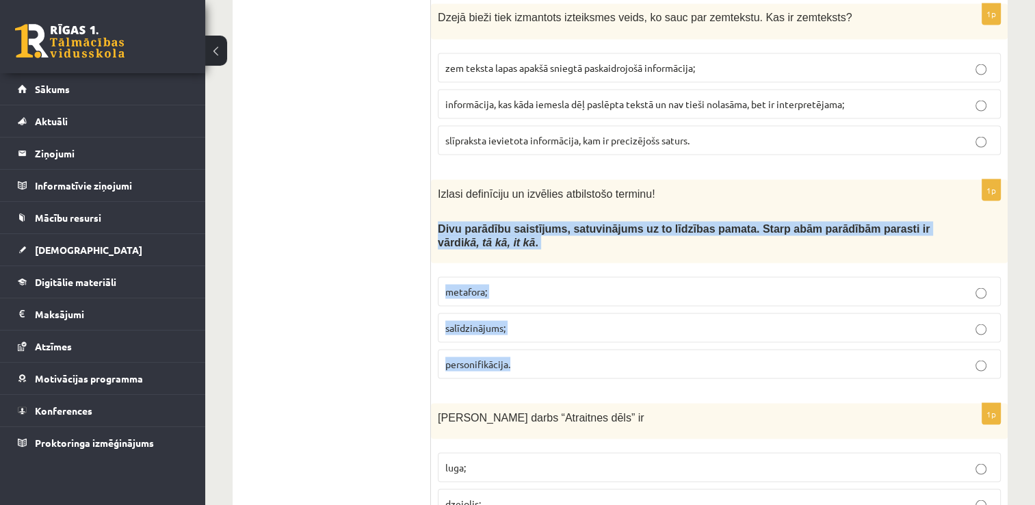
drag, startPoint x: 531, startPoint y: 343, endPoint x: 439, endPoint y: 203, distance: 167.5
click at [439, 203] on div "1p Izlasi definīciju un izvēlies atbilstošo terminu! Divu parādību saistījums, …" at bounding box center [719, 284] width 576 height 211
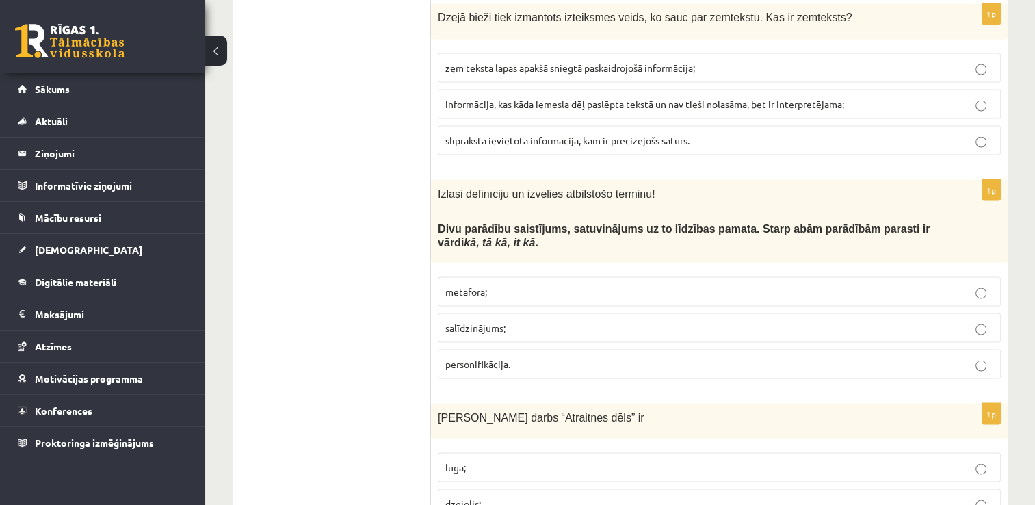
drag, startPoint x: 439, startPoint y: 203, endPoint x: 379, endPoint y: 278, distance: 95.8
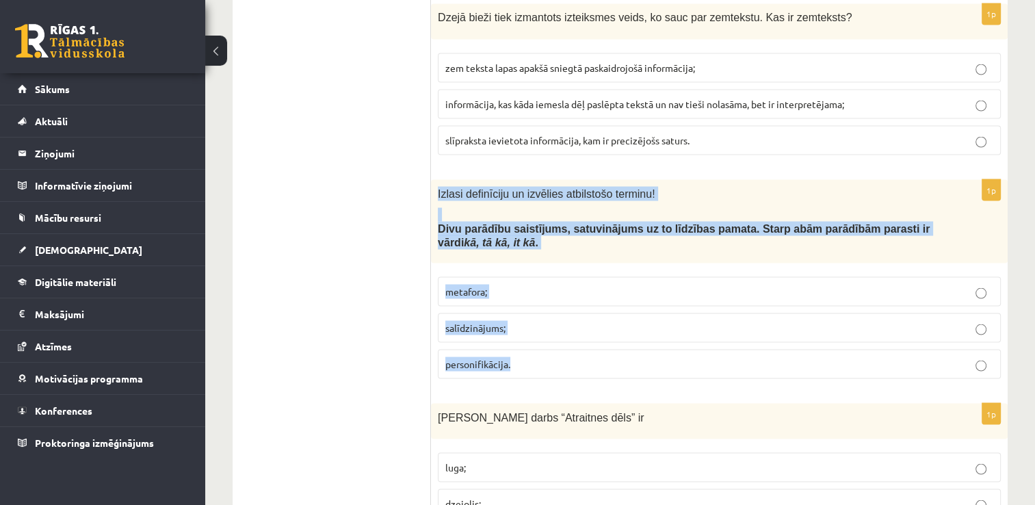
drag, startPoint x: 515, startPoint y: 338, endPoint x: 433, endPoint y: 158, distance: 197.7
click at [432, 179] on div "1p Izlasi definīciju un izvēlies atbilstošo terminu! Divu parādību saistījums, …" at bounding box center [719, 284] width 576 height 211
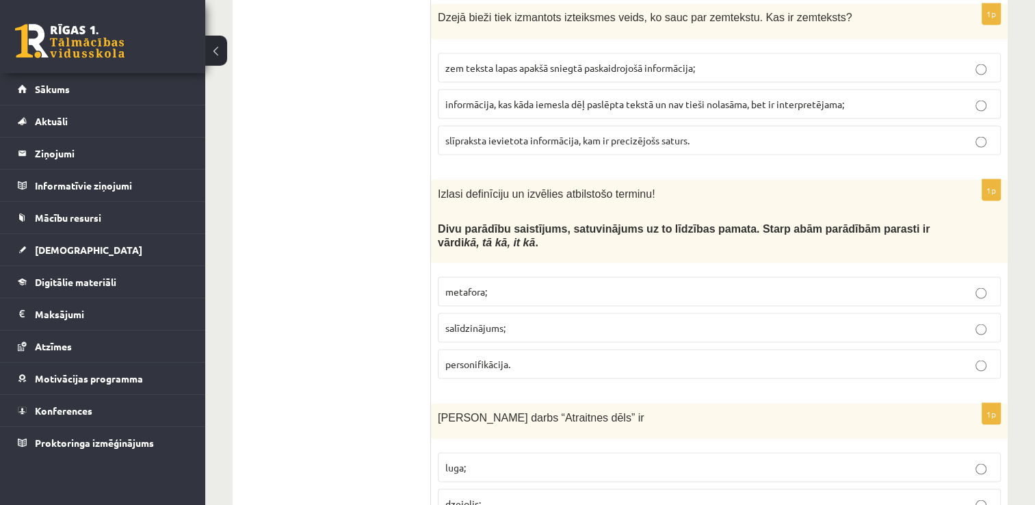
drag, startPoint x: 354, startPoint y: 341, endPoint x: 383, endPoint y: 335, distance: 29.4
click at [983, 313] on label "salīdzinājums;" at bounding box center [719, 327] width 563 height 29
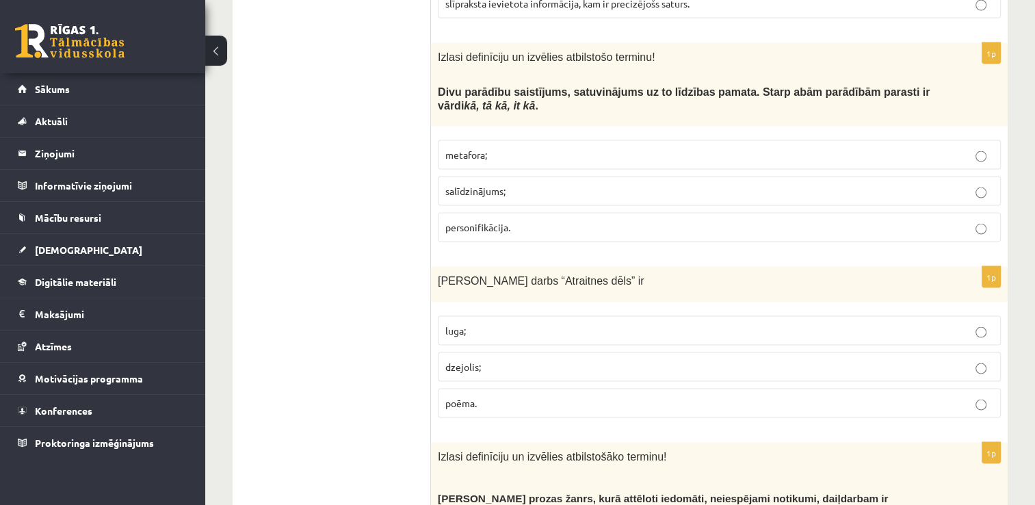
scroll to position [2667, 0]
drag, startPoint x: 488, startPoint y: 373, endPoint x: 434, endPoint y: 253, distance: 131.9
click at [434, 266] on div "1p Viļa Plūdoņa darbs “Atraitnes dēls” ir luga; dzejolis; poēma." at bounding box center [719, 346] width 576 height 161
click at [336, 264] on ul "Tests Izvērtējums!" at bounding box center [338, 398] width 185 height 5567
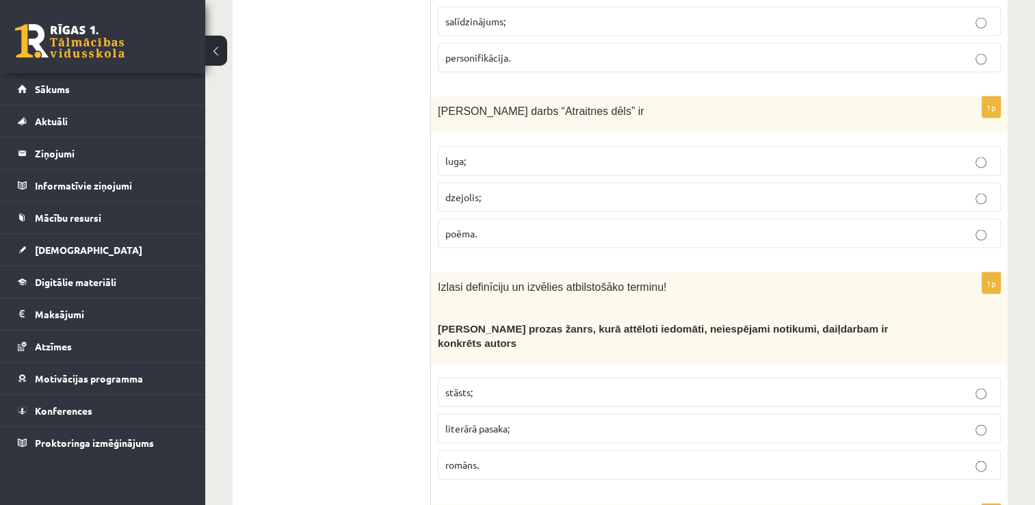
scroll to position [2872, 0]
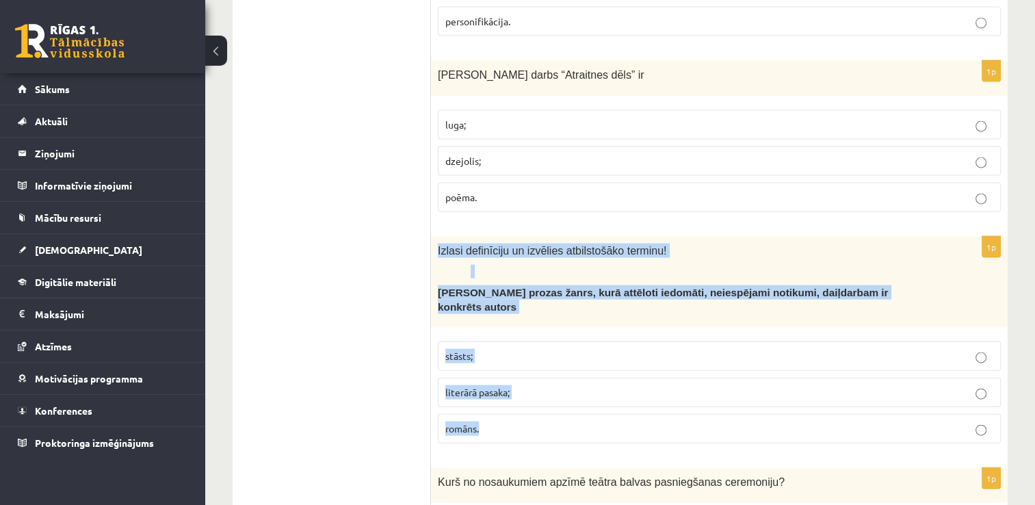
drag, startPoint x: 493, startPoint y: 391, endPoint x: 436, endPoint y: 220, distance: 180.1
click at [436, 237] on div "1p Izlasi definīciju un izvēlies atbilstošāko terminu! Neliela apjoma prozas ža…" at bounding box center [719, 345] width 576 height 217
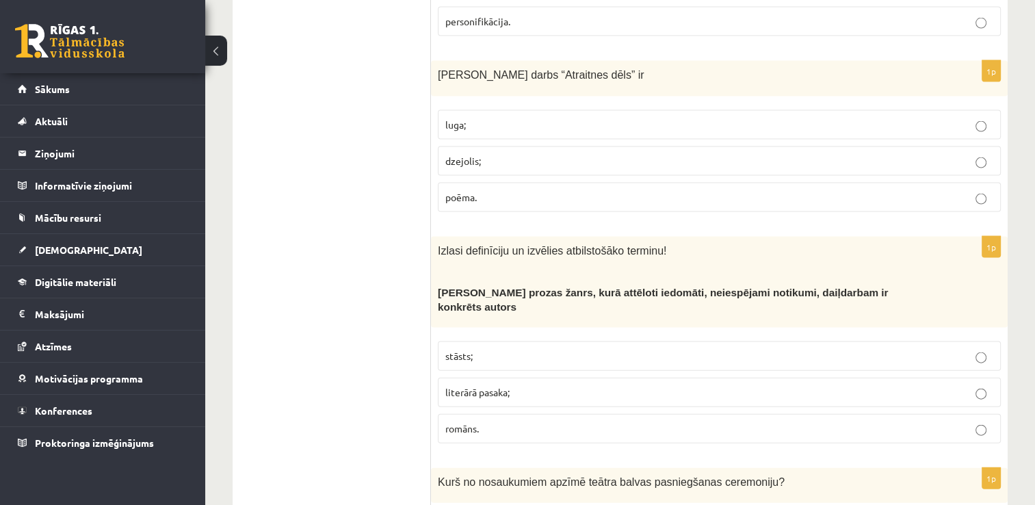
click at [342, 250] on ul "Tests Izvērtējums!" at bounding box center [338, 193] width 185 height 5567
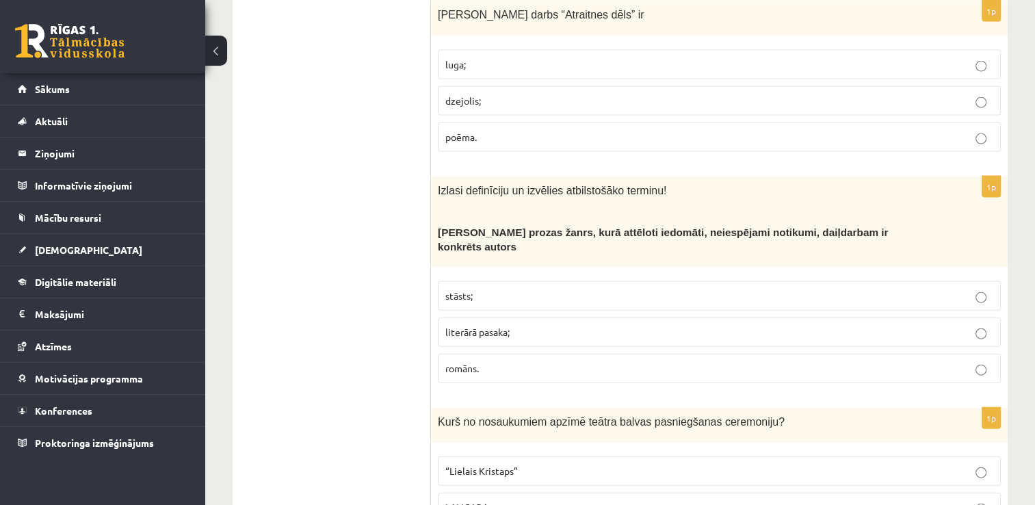
scroll to position [3077, 0]
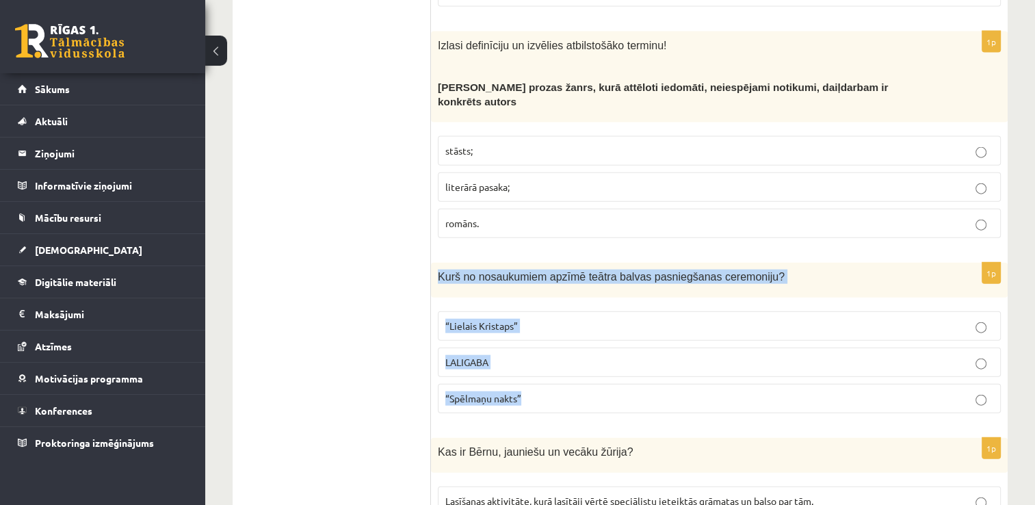
drag, startPoint x: 536, startPoint y: 357, endPoint x: 432, endPoint y: 223, distance: 169.6
click at [432, 263] on div "1p Kurš no nosaukumiem apzīmē teātra balvas pasniegšanas ceremoniju? “Lielais K…" at bounding box center [719, 343] width 576 height 161
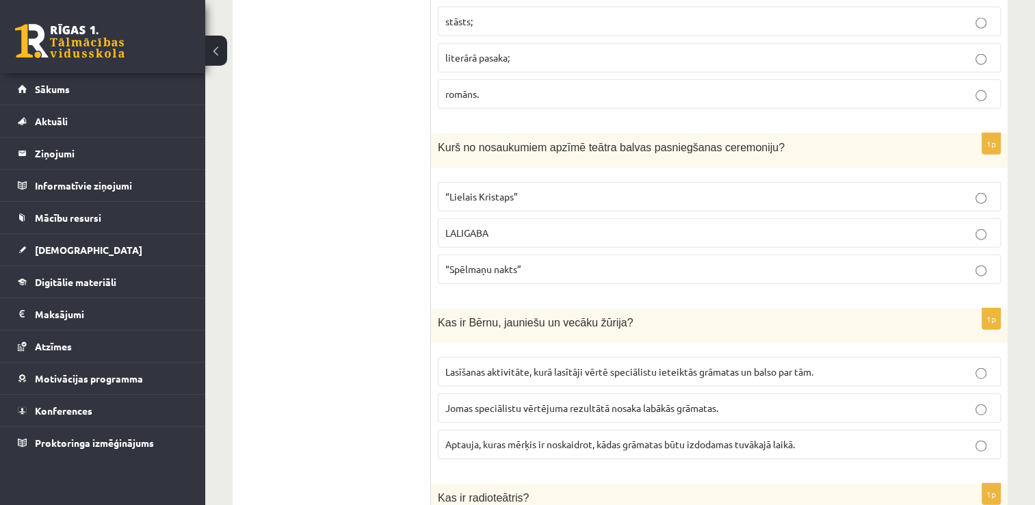
scroll to position [3214, 0]
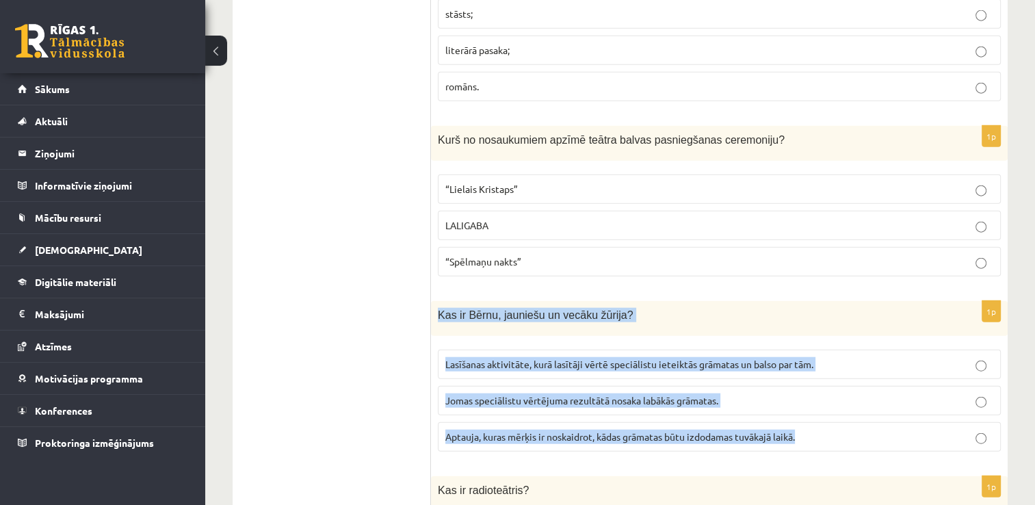
drag, startPoint x: 813, startPoint y: 395, endPoint x: 434, endPoint y: 276, distance: 397.3
click at [433, 301] on div "1p Kas ir Bērnu, jauniešu un vecāku žūrija? Lasīšanas aktivitāte, kurā lasītāji…" at bounding box center [719, 381] width 576 height 161
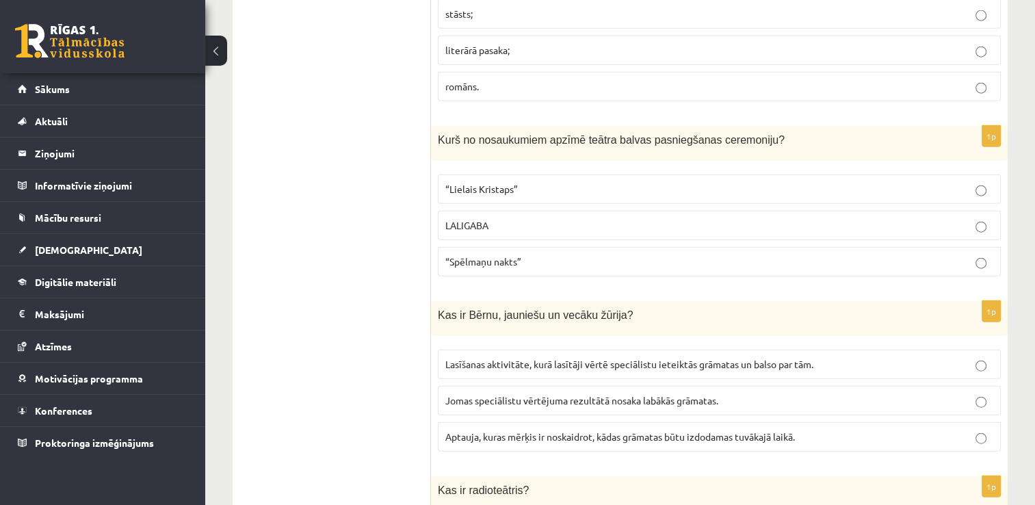
drag, startPoint x: 283, startPoint y: 260, endPoint x: 291, endPoint y: 257, distance: 8.0
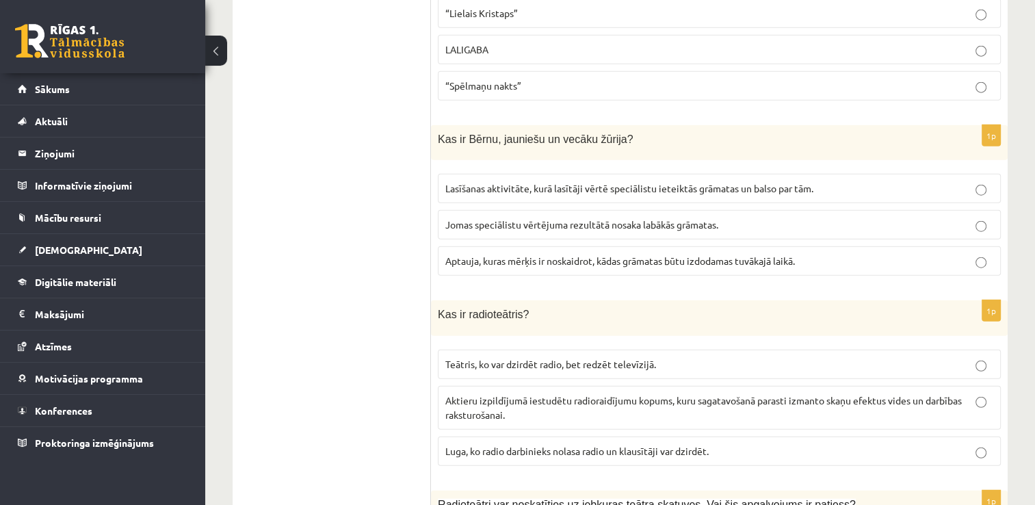
scroll to position [3419, 0]
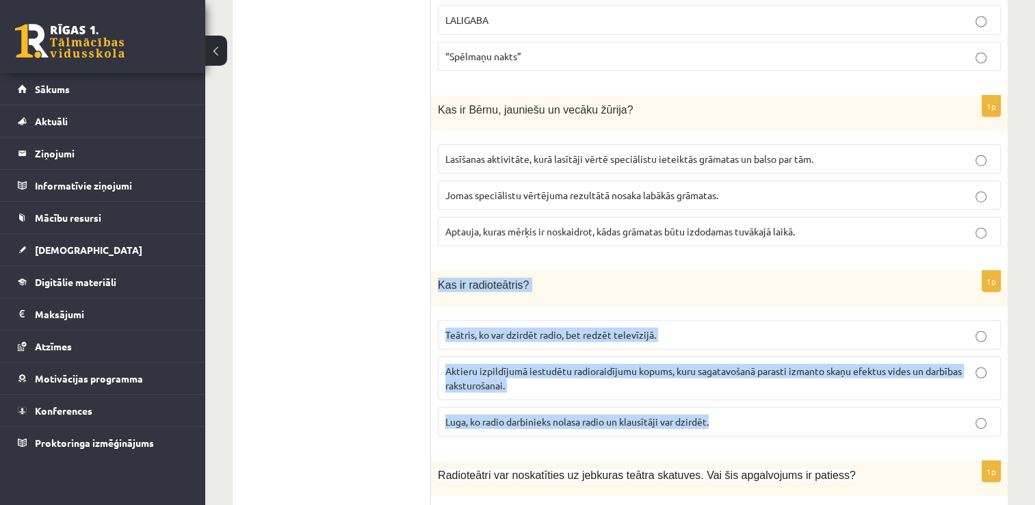
drag, startPoint x: 717, startPoint y: 379, endPoint x: 436, endPoint y: 231, distance: 316.9
click at [434, 271] on div "1p Kas ir radioteātris? Teātris, ko var dzirdēt radio, bet redzēt televīzijā. A…" at bounding box center [719, 359] width 576 height 176
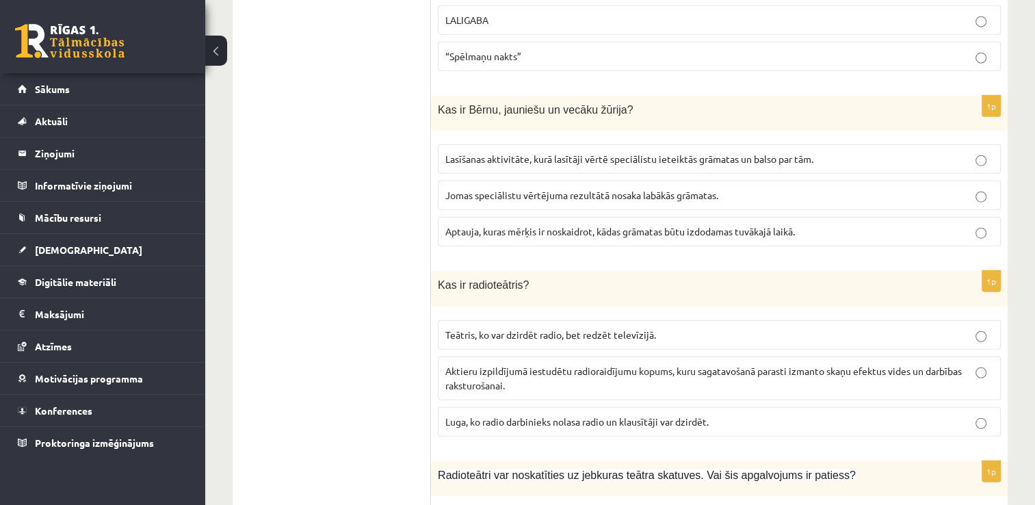
drag, startPoint x: 338, startPoint y: 347, endPoint x: 346, endPoint y: 336, distance: 14.2
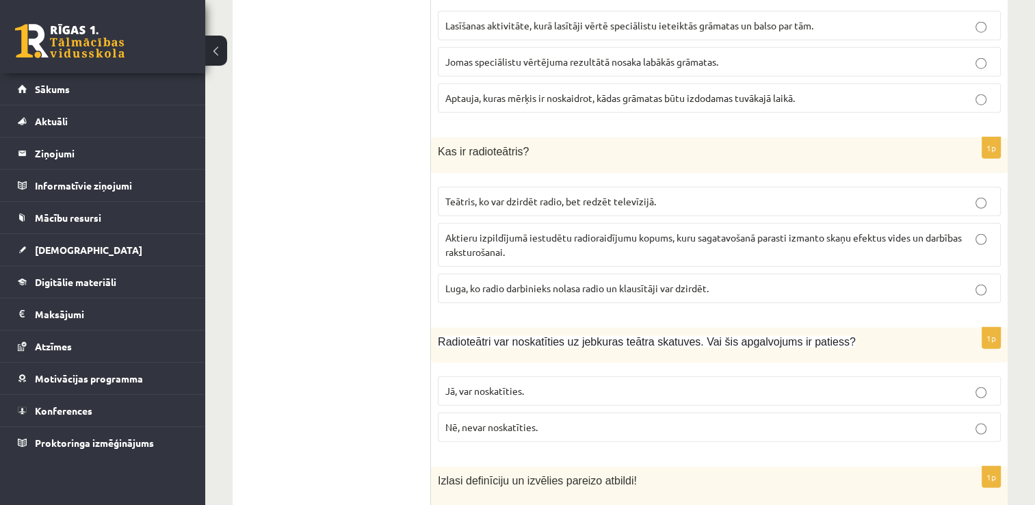
scroll to position [3624, 0]
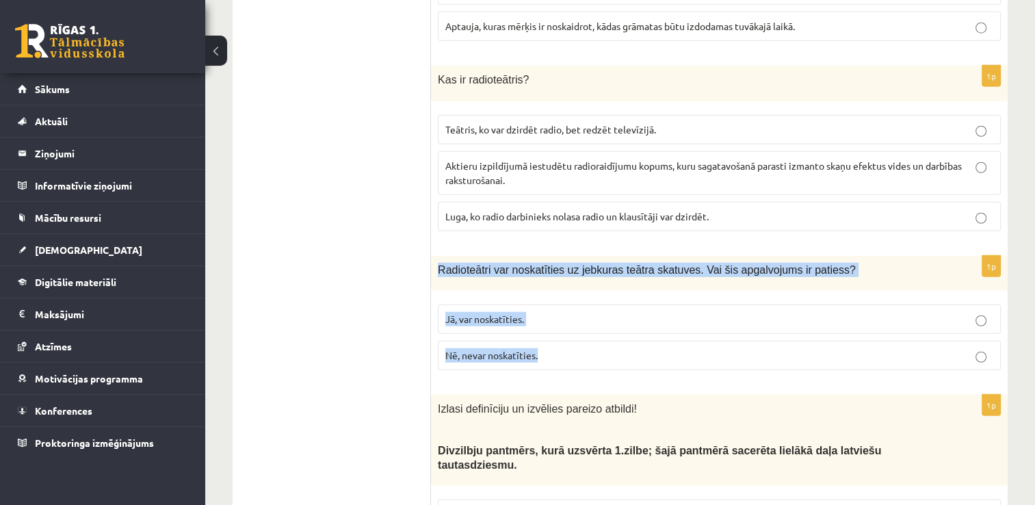
drag, startPoint x: 545, startPoint y: 305, endPoint x: 431, endPoint y: 222, distance: 140.5
click at [431, 256] on div "1p Radioteātri var noskatīties uz jebkuras teātra skatuves. Vai šis apgalvojums…" at bounding box center [719, 318] width 576 height 125
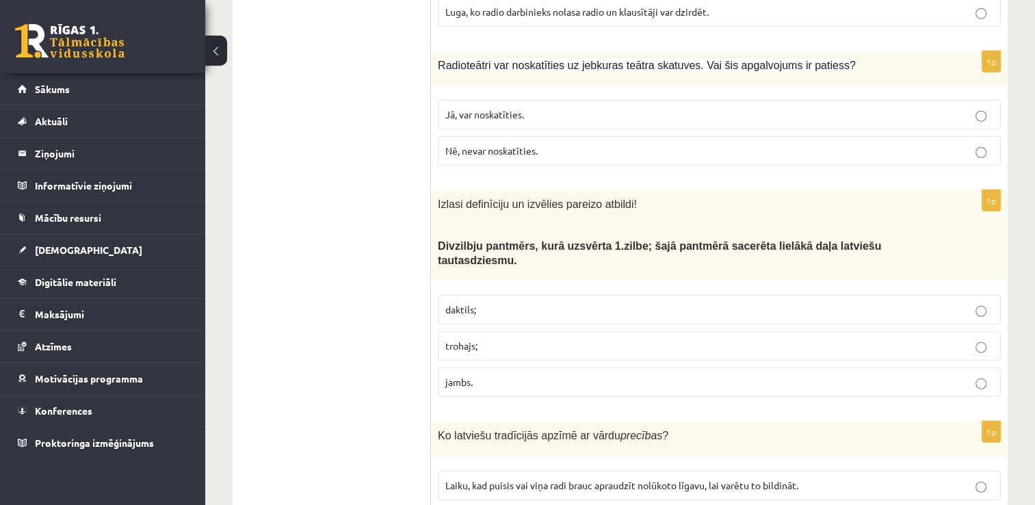
scroll to position [3829, 0]
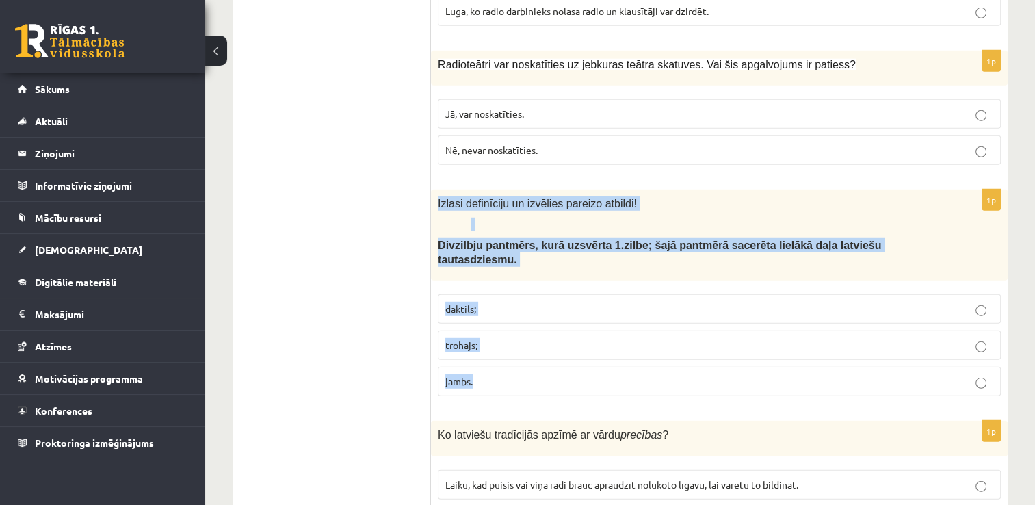
drag, startPoint x: 494, startPoint y: 318, endPoint x: 430, endPoint y: 149, distance: 180.5
click at [431, 189] on div "1p Izlasi definīciju un izvēlies pareizo atbildi! Divzilbju pantmērs, kurā uzsv…" at bounding box center [719, 297] width 576 height 217
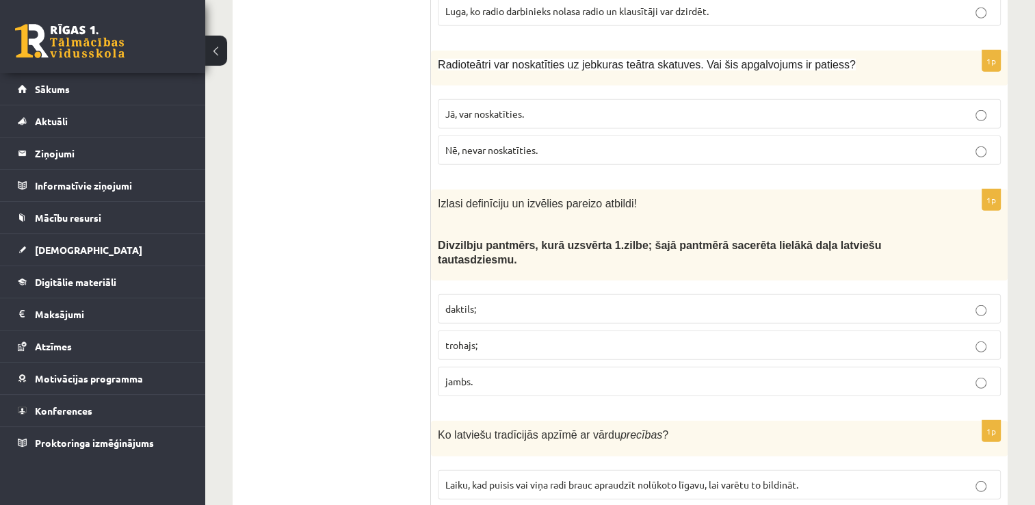
click at [983, 330] on label "trohajs;" at bounding box center [719, 344] width 563 height 29
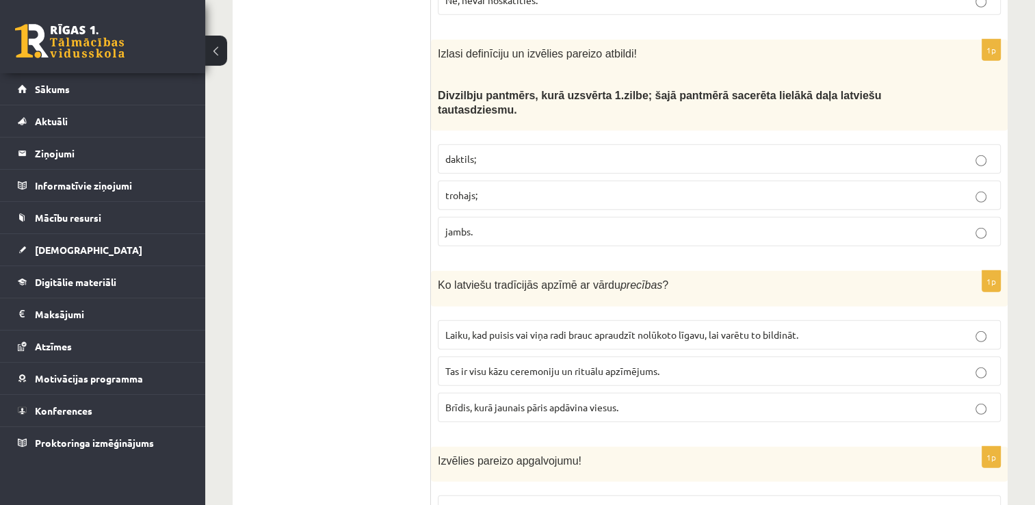
scroll to position [4035, 0]
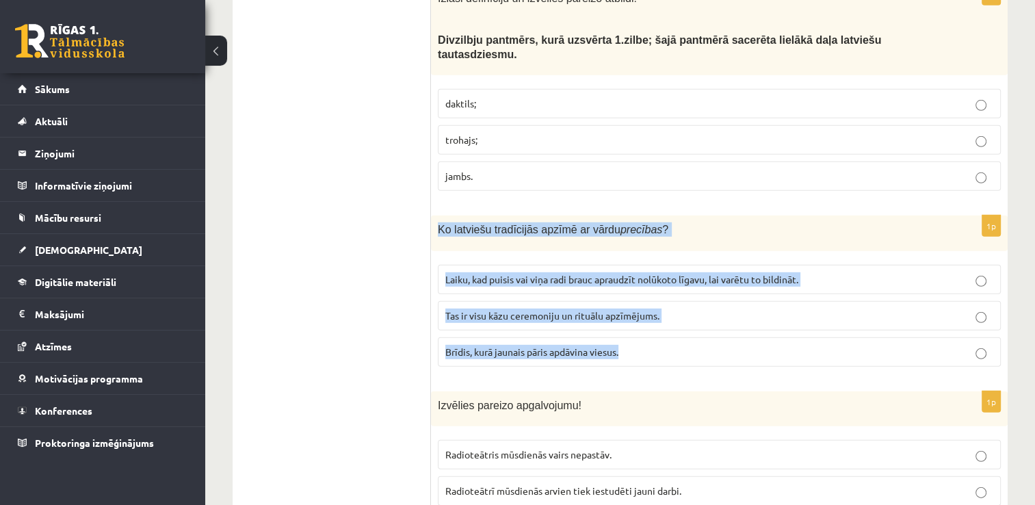
drag, startPoint x: 624, startPoint y: 295, endPoint x: 437, endPoint y: 168, distance: 226.3
click at [437, 215] on div "1p Ko latviešu tradīcijās apzīmē ar vārdu precības ? Laiku, kad puisis vai viņa…" at bounding box center [719, 295] width 576 height 161
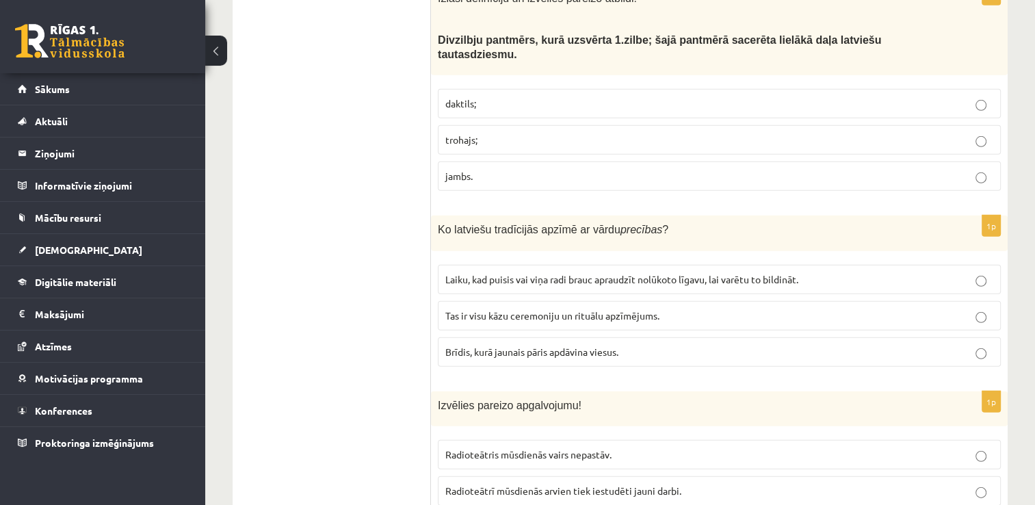
click at [988, 308] on p "Tas ir visu kāzu ceremoniju un rituālu apzīmējums." at bounding box center [719, 315] width 548 height 14
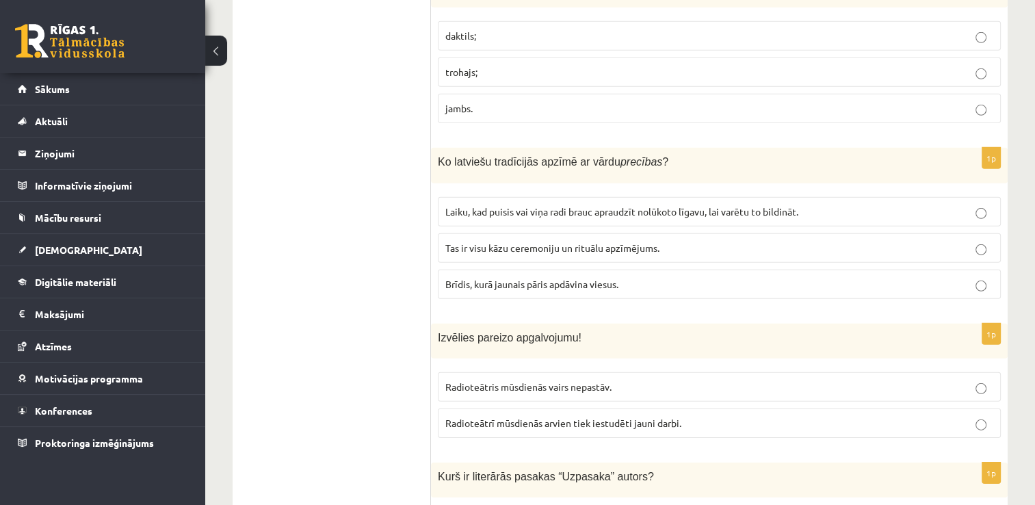
scroll to position [4171, 0]
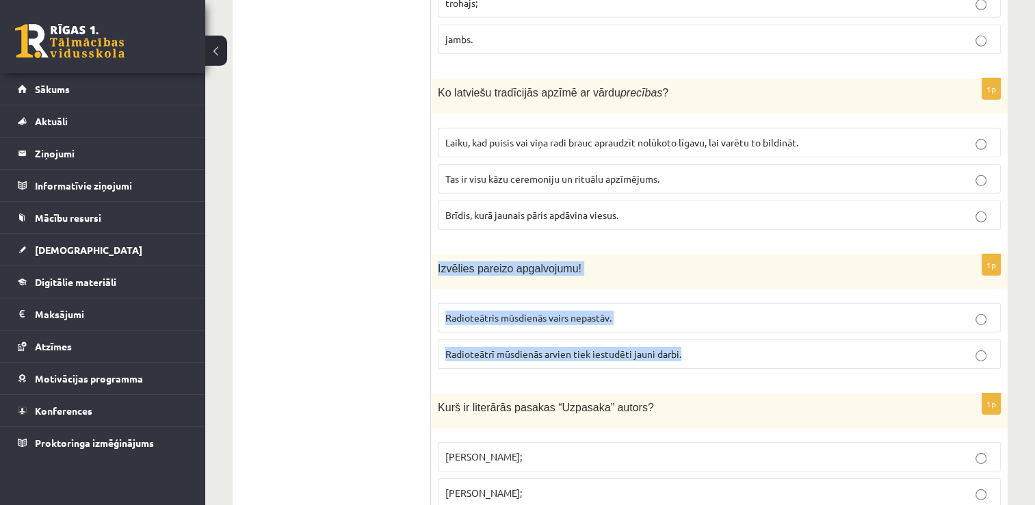
drag, startPoint x: 702, startPoint y: 293, endPoint x: 438, endPoint y: 204, distance: 279.0
click at [436, 254] on div "1p Izvēlies pareizo apgalvojumu! Radioteātris mūsdienās vairs nepastāv. Radiote…" at bounding box center [719, 316] width 576 height 125
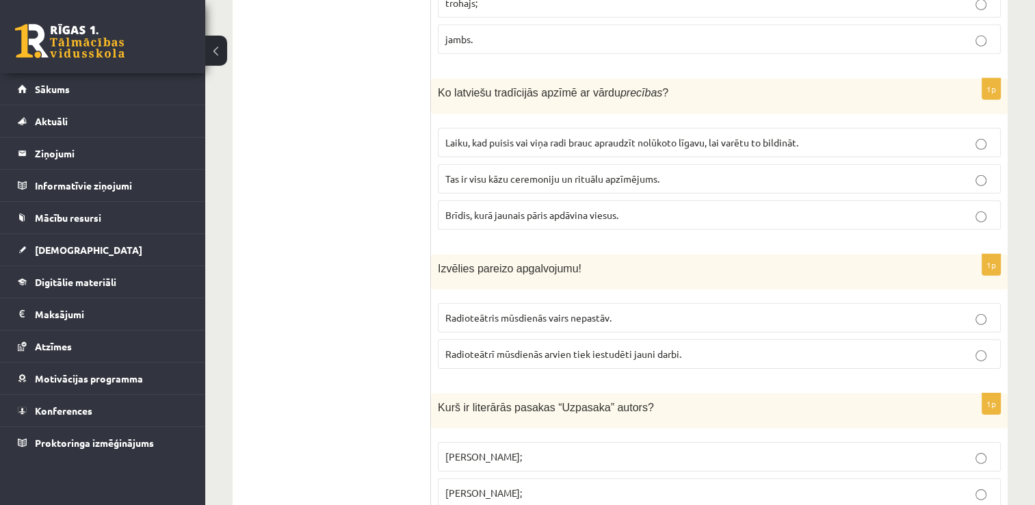
click at [987, 347] on p "Radioteātrī mūsdienās arvien tiek iestudēti jauni darbi." at bounding box center [719, 354] width 548 height 14
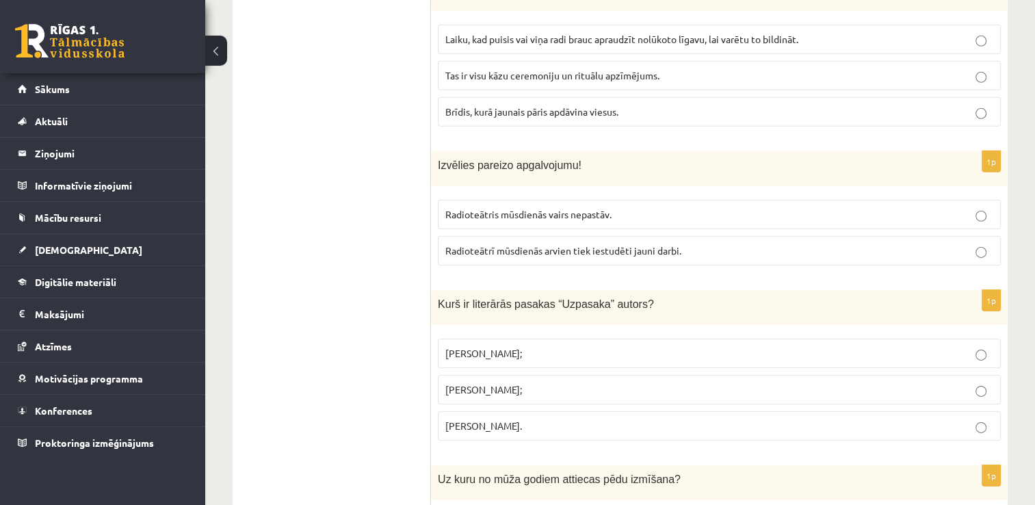
scroll to position [4308, 0]
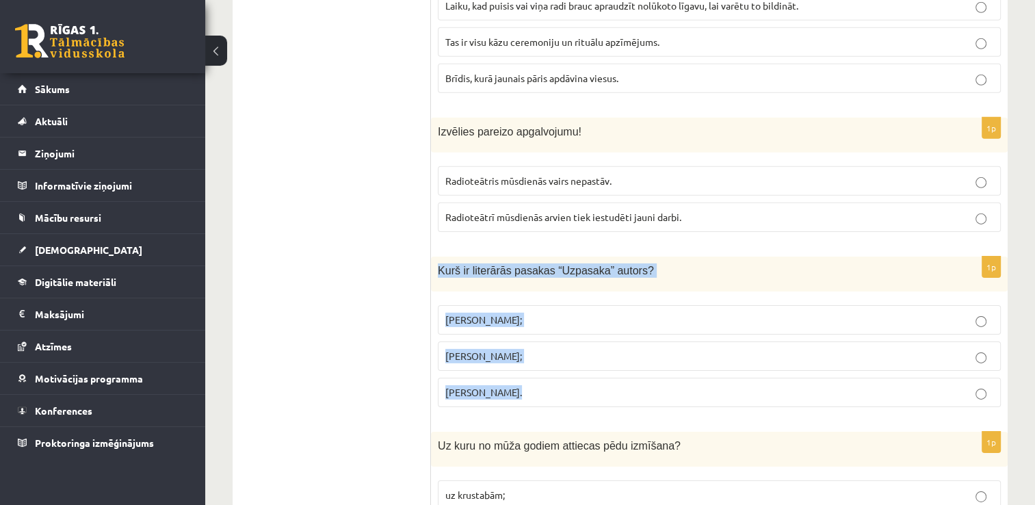
drag, startPoint x: 506, startPoint y: 326, endPoint x: 438, endPoint y: 207, distance: 136.9
click at [438, 256] on div "1p Kurš ir literārās pasakas “Uzpasaka” autors? Imants Ziedonis; Skaidrīte Kald…" at bounding box center [719, 336] width 576 height 161
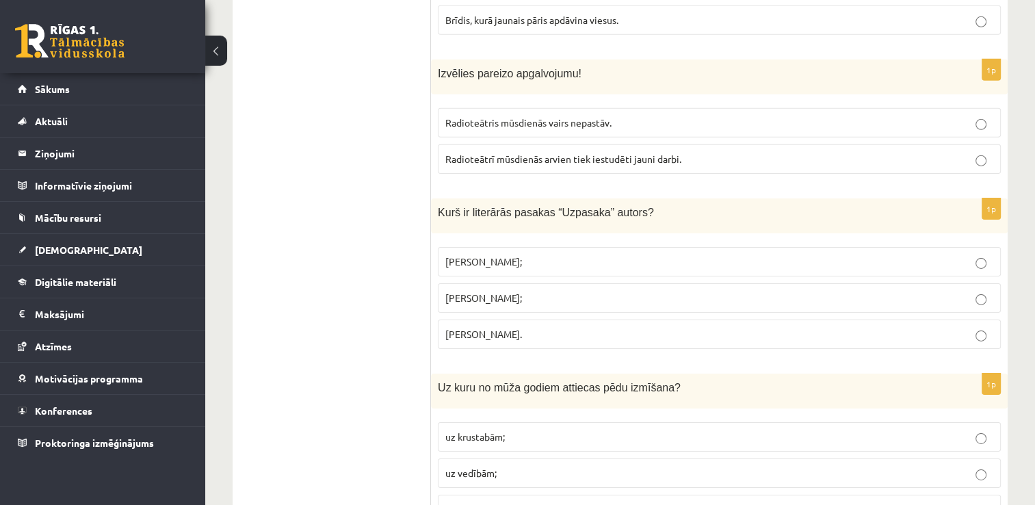
scroll to position [4445, 0]
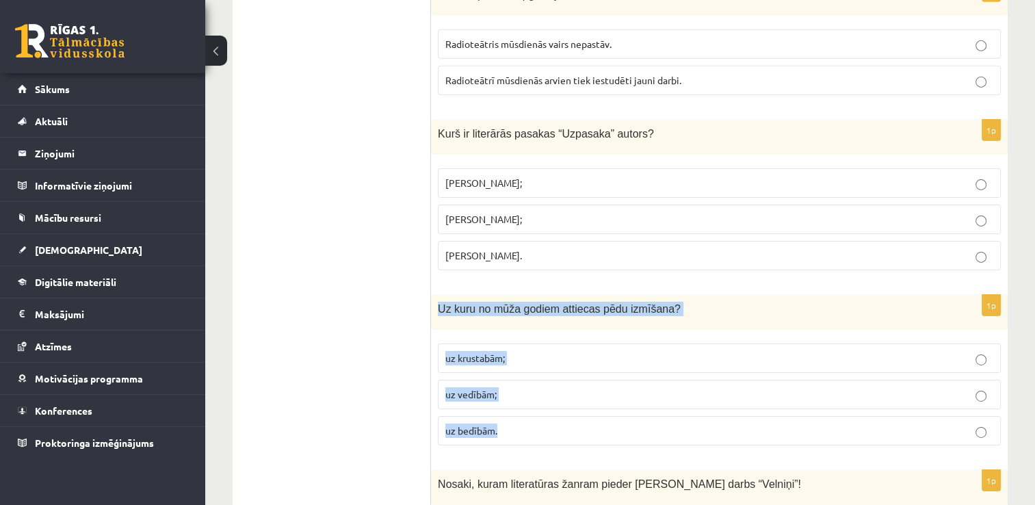
drag, startPoint x: 503, startPoint y: 371, endPoint x: 432, endPoint y: 244, distance: 145.1
click at [432, 295] on div "1p Uz kuru no mūža godiem attiecas pēdu izmīšana? uz krustabām; uz vedībām; uz …" at bounding box center [719, 375] width 576 height 161
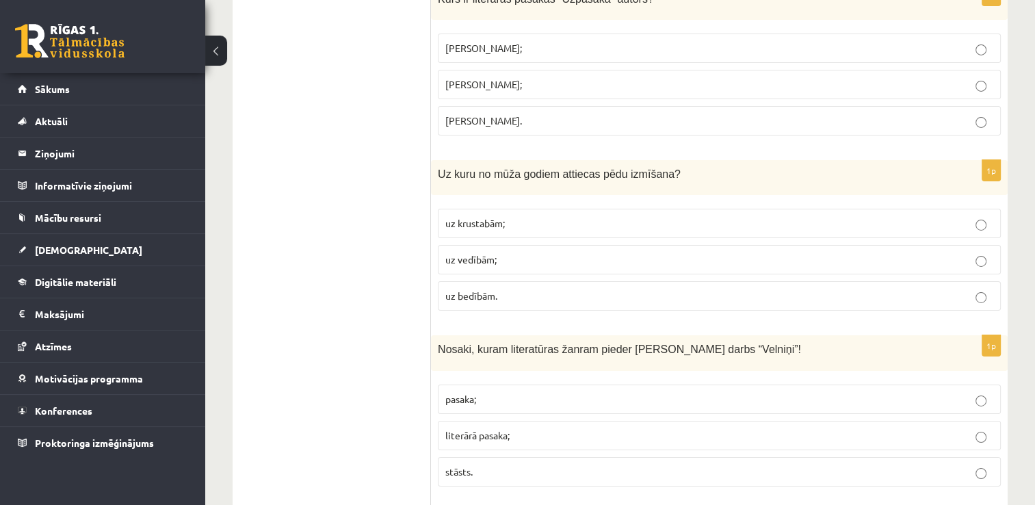
scroll to position [4582, 0]
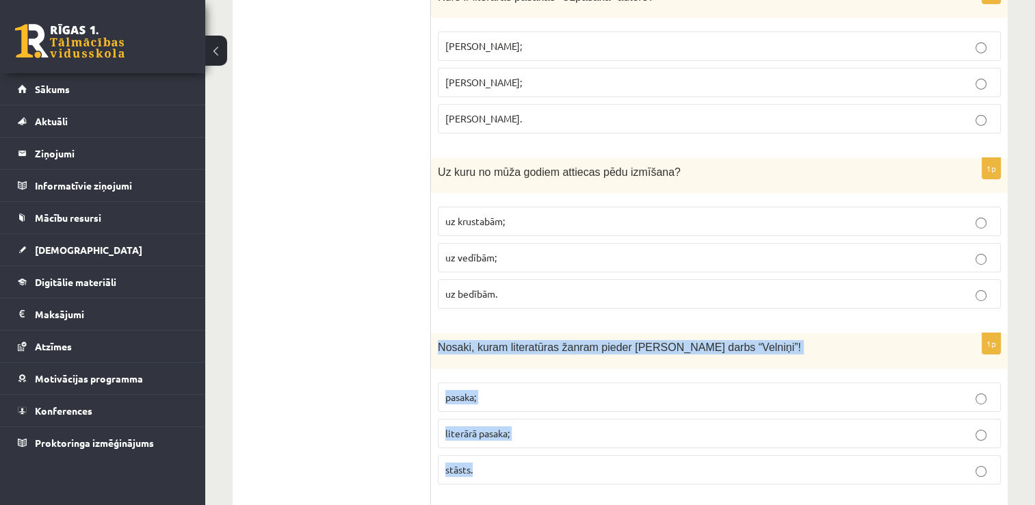
drag, startPoint x: 483, startPoint y: 409, endPoint x: 432, endPoint y: 289, distance: 129.9
click at [432, 333] on div "1p Nosaki, kuram literatūras žanram pieder Rūdolfa Blaumaņa darbs “Velniņi”! pa…" at bounding box center [719, 413] width 576 height 161
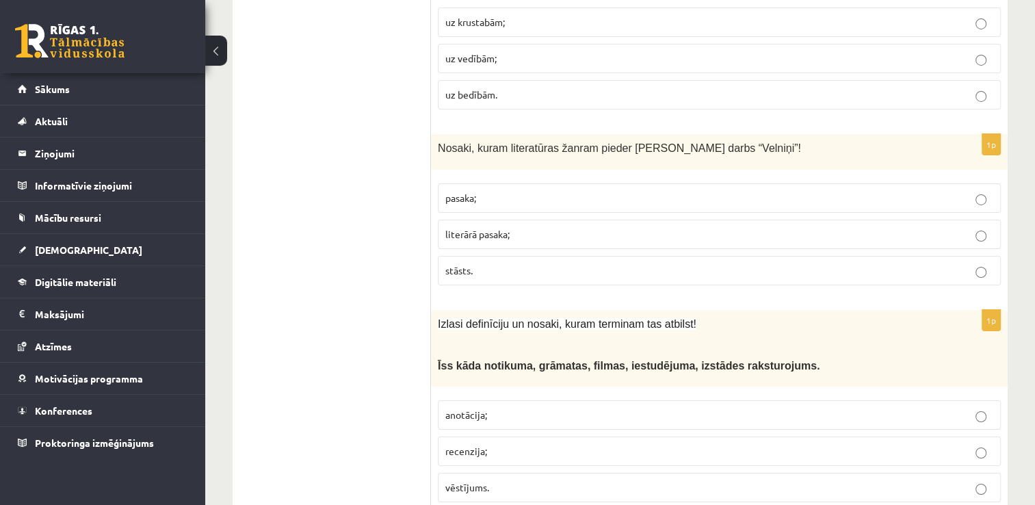
scroll to position [4787, 0]
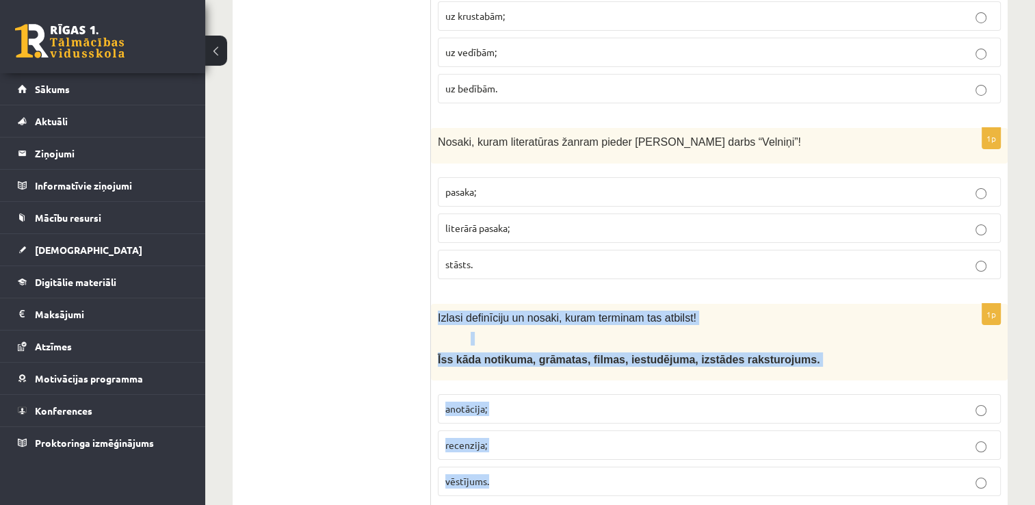
drag, startPoint x: 500, startPoint y: 413, endPoint x: 435, endPoint y: 256, distance: 170.2
click at [434, 304] on div "1p Izlasi definīciju un nosaki, kuram terminam tas atbilst! Ī ss kāda notikuma,…" at bounding box center [719, 406] width 576 height 204
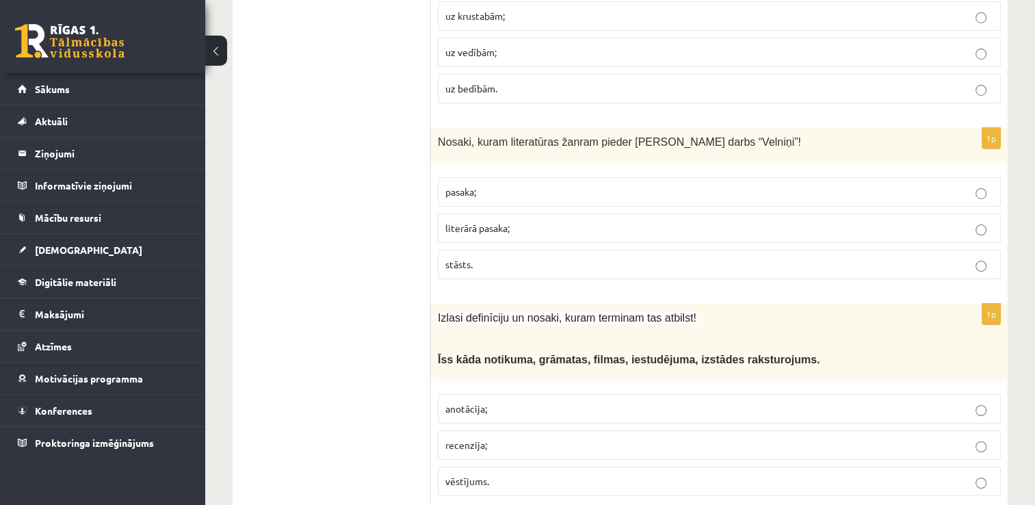
click at [986, 401] on p "anotācija;" at bounding box center [719, 408] width 548 height 14
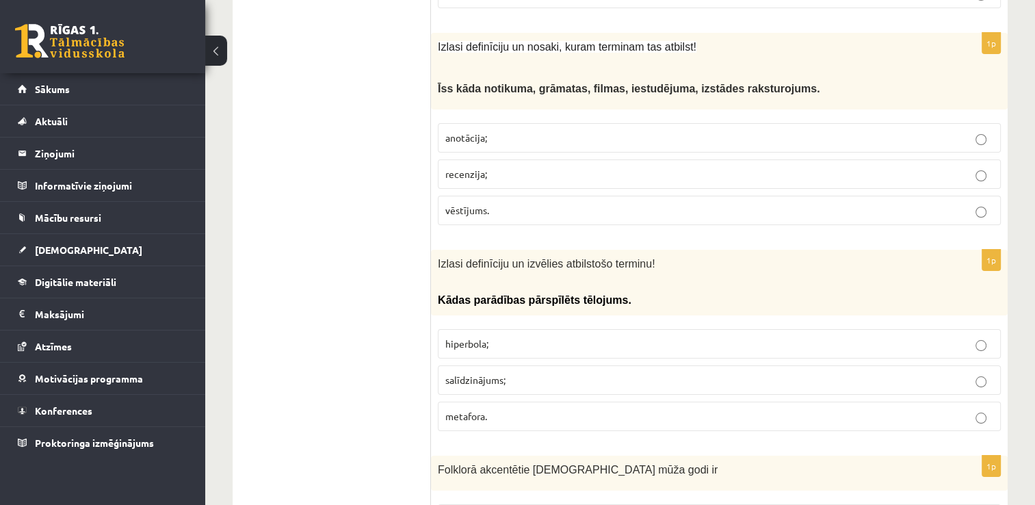
scroll to position [5060, 0]
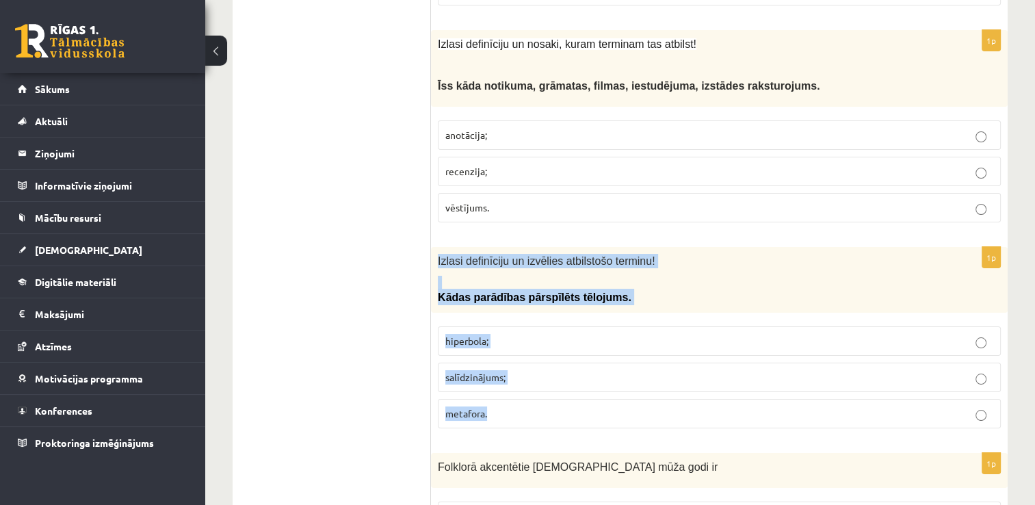
drag, startPoint x: 518, startPoint y: 345, endPoint x: 433, endPoint y: 188, distance: 178.7
click at [433, 247] on div "1p Izlasi definīciju un izvēlies atbilstošo terminu! Kādas parādības pārspīlēts…" at bounding box center [719, 342] width 576 height 191
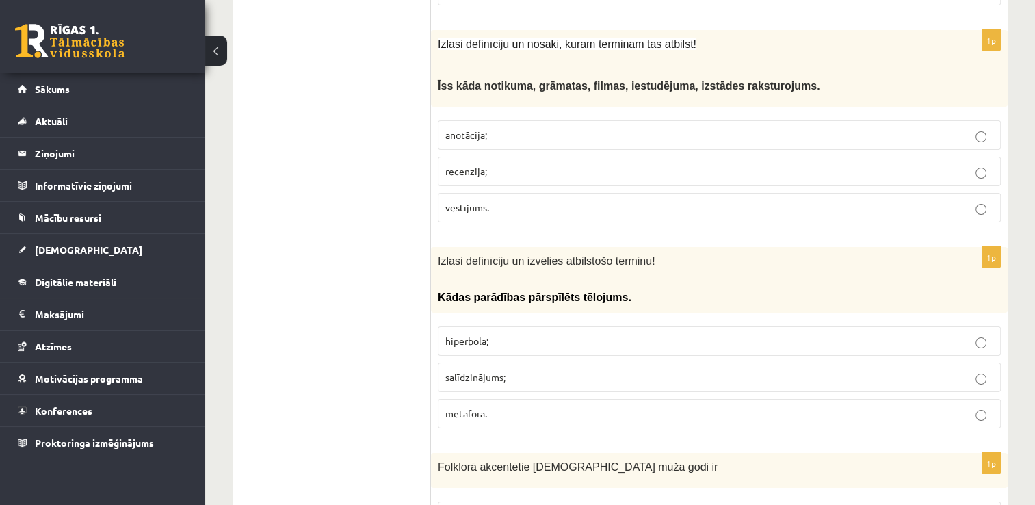
click at [978, 326] on label "hiperbola;" at bounding box center [719, 340] width 563 height 29
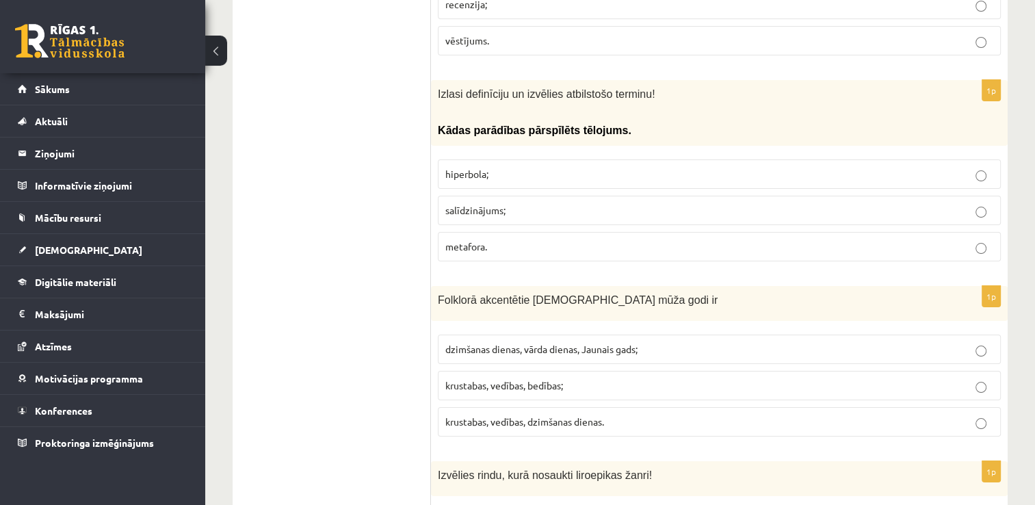
scroll to position [5265, 0]
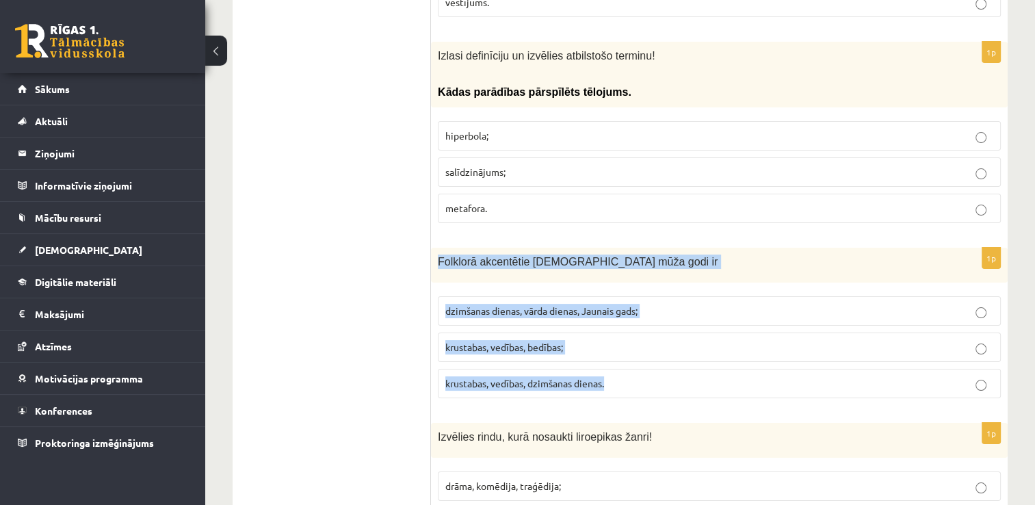
drag, startPoint x: 616, startPoint y: 312, endPoint x: 437, endPoint y: 198, distance: 212.1
click at [436, 248] on div "1p Folklorā akcentētie latviešu mūža godi ir dzimšanas dienas, vārda dienas, Ja…" at bounding box center [719, 328] width 576 height 161
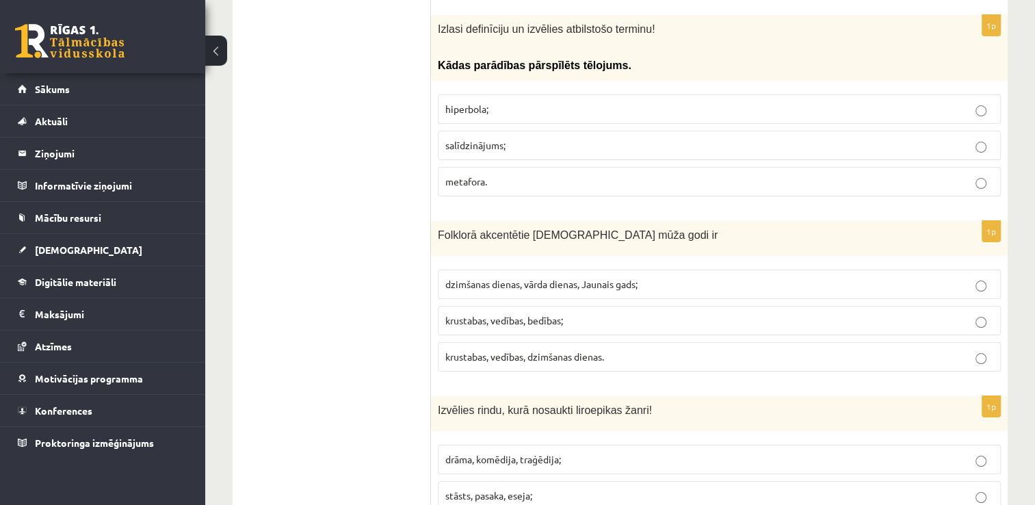
scroll to position [5315, 0]
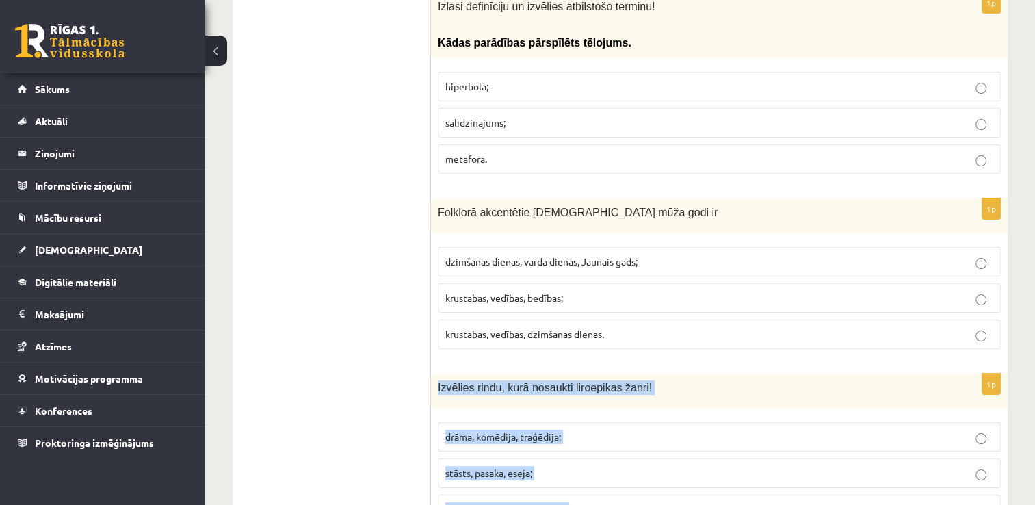
drag, startPoint x: 582, startPoint y: 440, endPoint x: 433, endPoint y: 306, distance: 200.9
click at [433, 373] on div "1p Izvēlies rindu, kurā nosaukti liroepikas žanri! drāma, komēdija, traģēdija; …" at bounding box center [719, 453] width 576 height 161
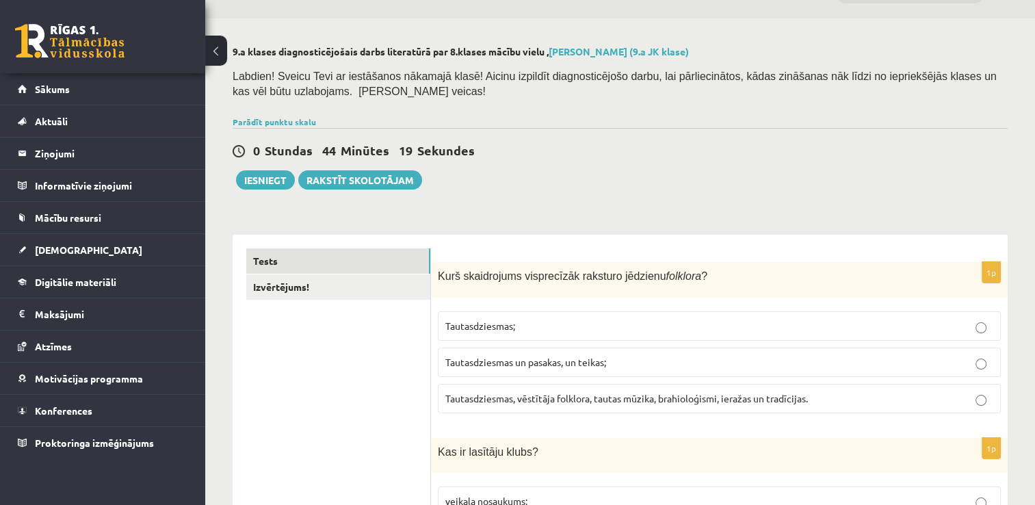
scroll to position [0, 0]
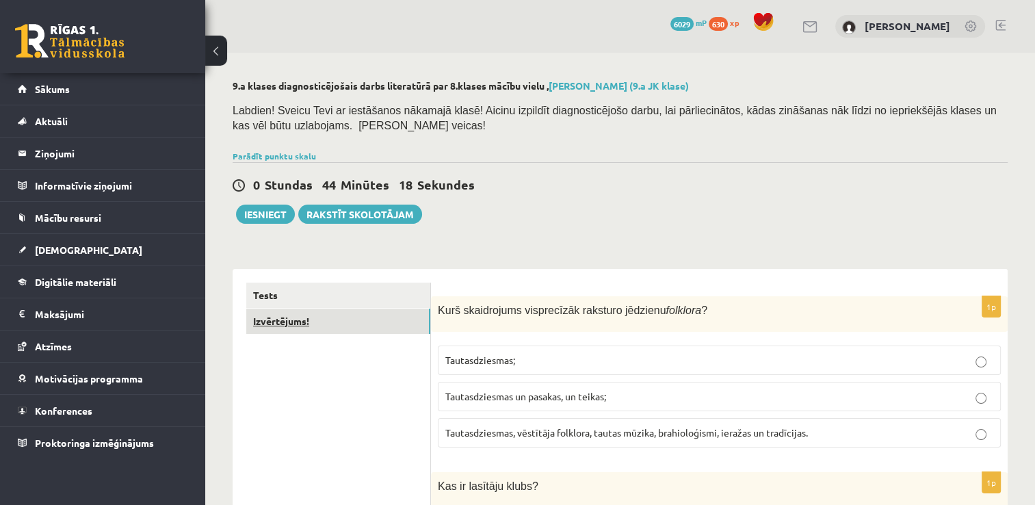
click at [304, 326] on link "Izvērtējums!" at bounding box center [338, 320] width 184 height 25
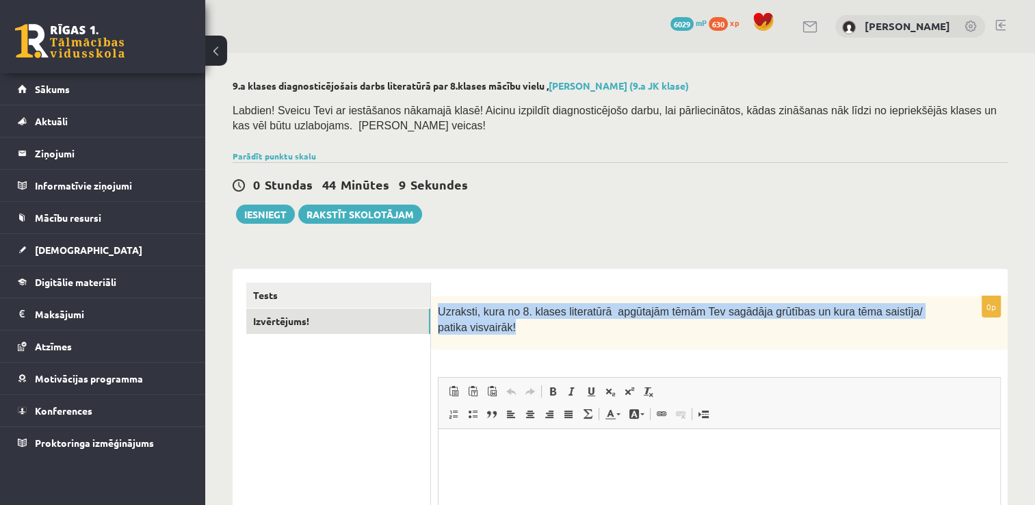
drag, startPoint x: 479, startPoint y: 327, endPoint x: 435, endPoint y: 310, distance: 47.4
click at [435, 310] on div "Uzraksti, kura no 8. klases literatūrā apgūtajām tēmām Tev sagādāja grūtības un…" at bounding box center [719, 322] width 576 height 53
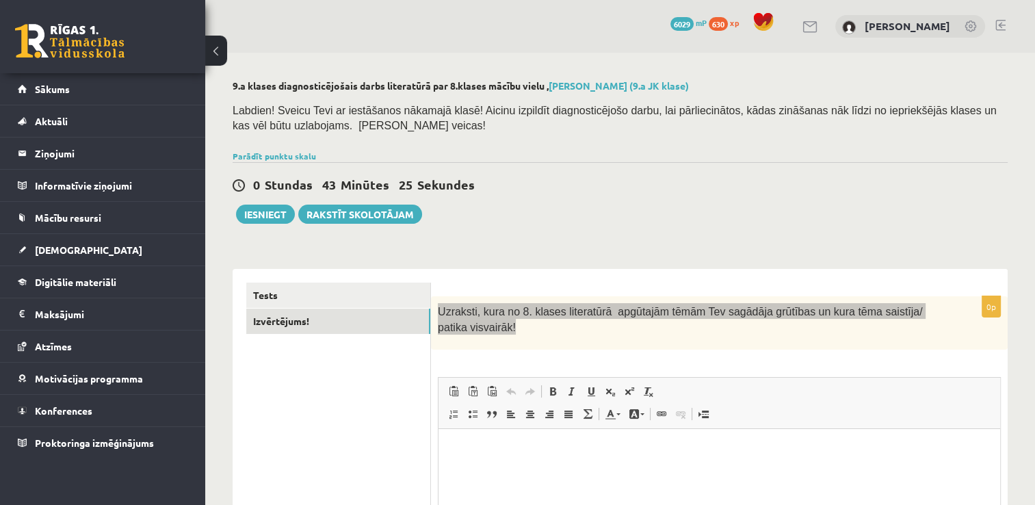
click at [470, 454] on p "Bagātinātā teksta redaktors, wiswyg-editor-user-answer-47433777209900" at bounding box center [719, 449] width 534 height 14
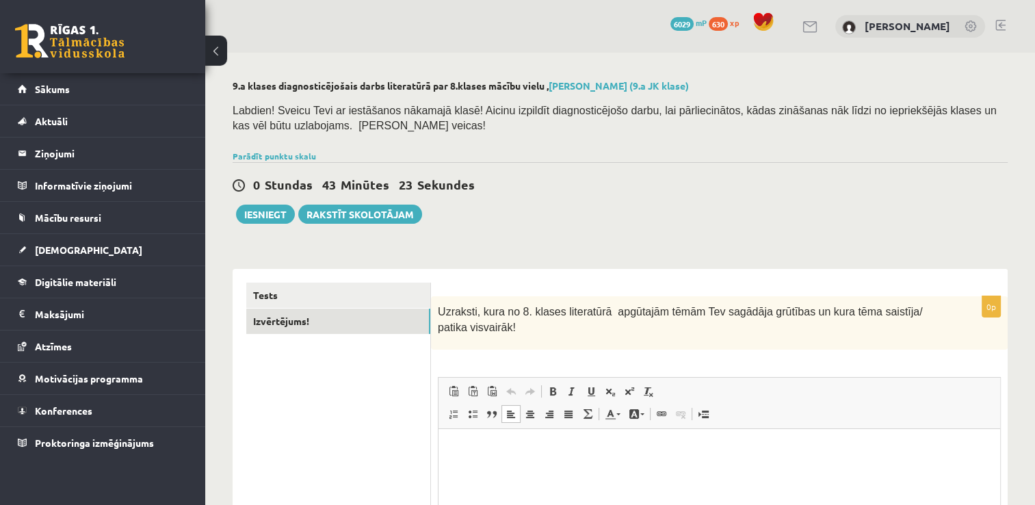
click at [522, 357] on div "0p Uzraksti, kura no 8. klases literatūrā apgūtajām tēmām Tev sagādāja grūtības…" at bounding box center [719, 478] width 576 height 364
click at [463, 442] on p "Bagātinātā teksta redaktors, wiswyg-editor-user-answer-47433777209900" at bounding box center [719, 449] width 534 height 14
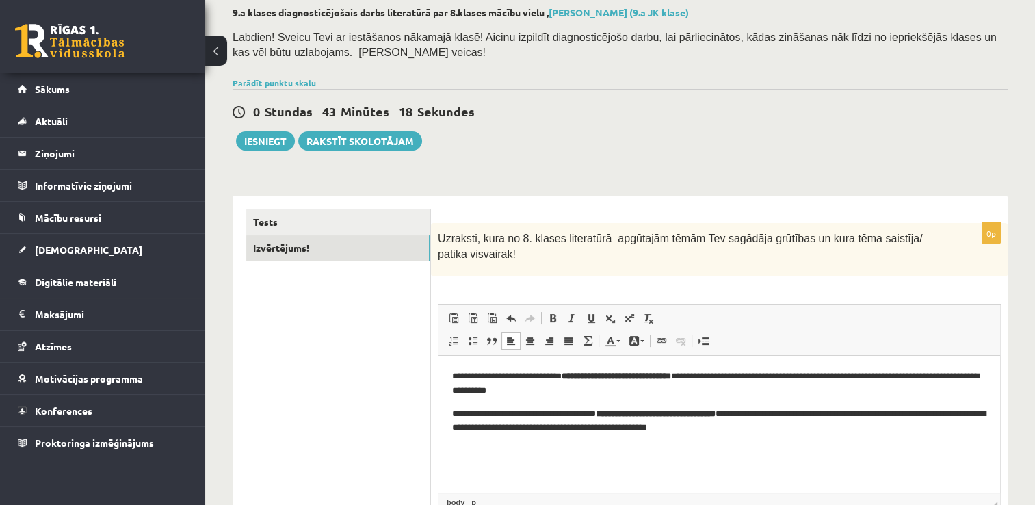
scroll to position [137, 0]
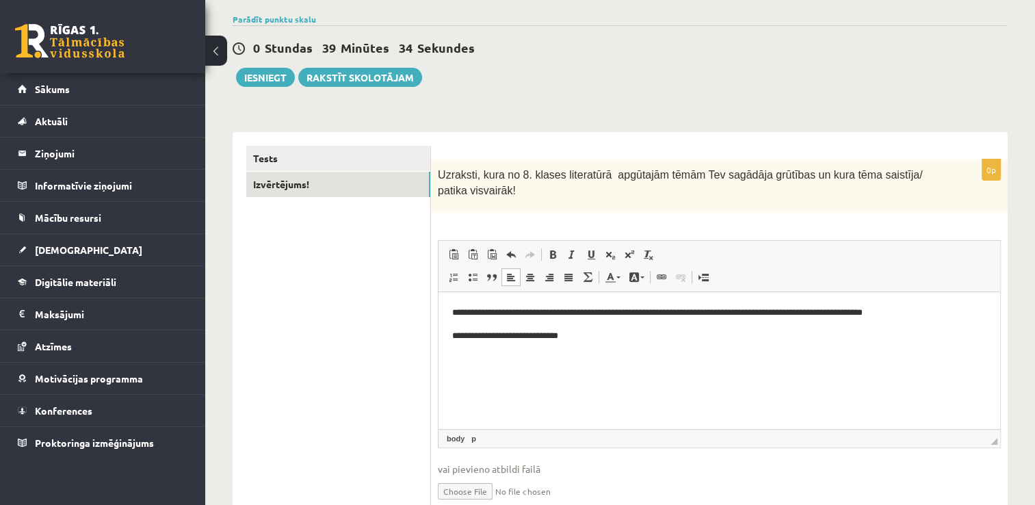
click at [438, 476] on input "file" at bounding box center [719, 490] width 563 height 28
click at [583, 335] on p "**********" at bounding box center [719, 335] width 535 height 14
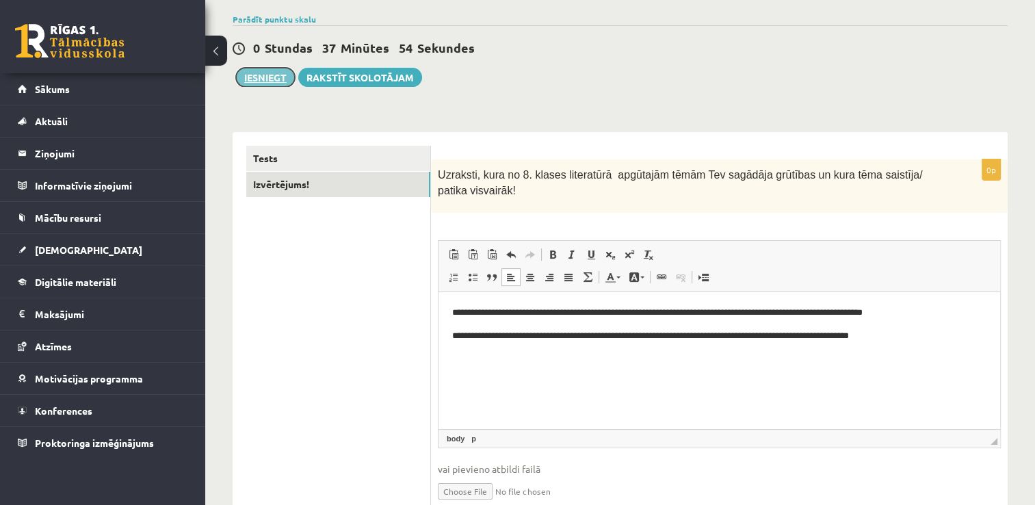
click at [274, 79] on button "Iesniegt" at bounding box center [265, 77] width 59 height 19
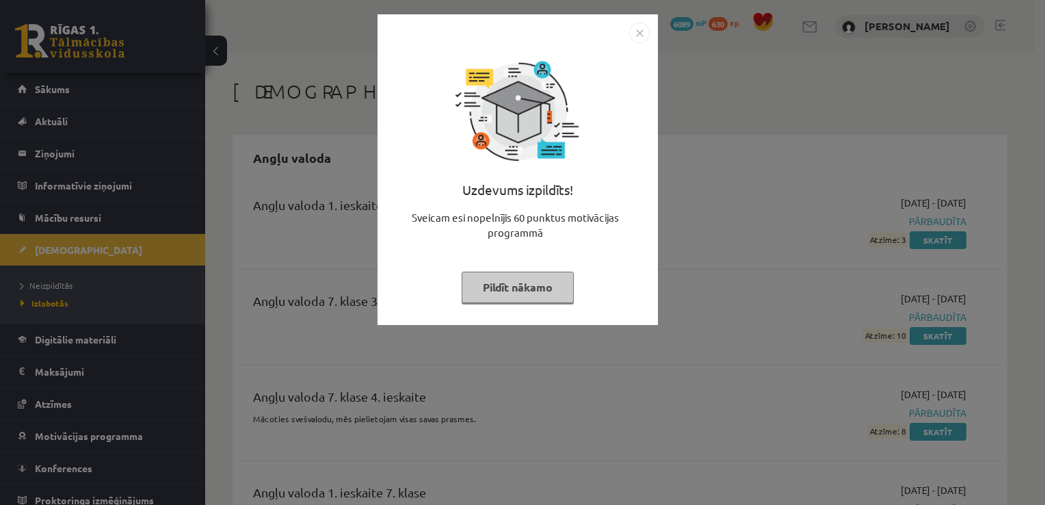
click at [551, 297] on button "Pildīt nākamo" at bounding box center [518, 286] width 112 height 31
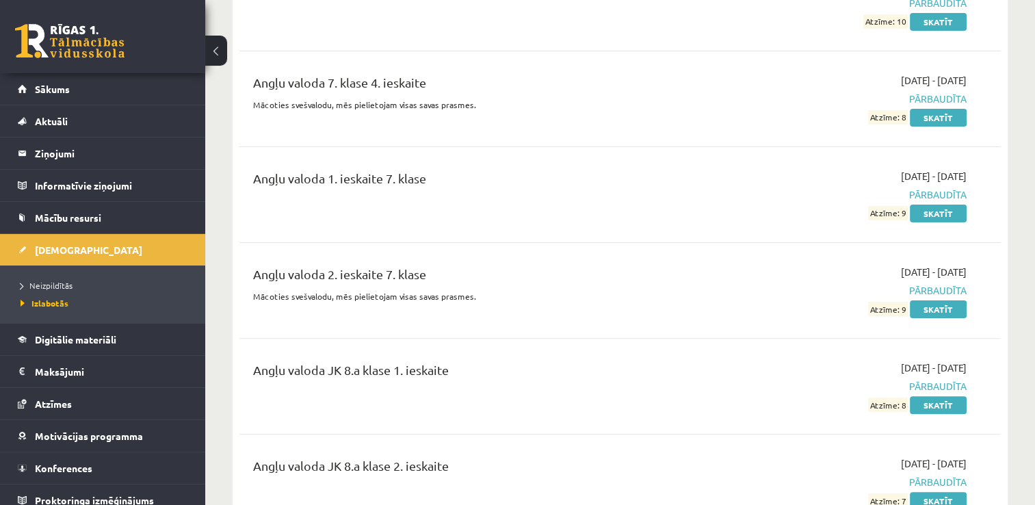
scroll to position [410, 0]
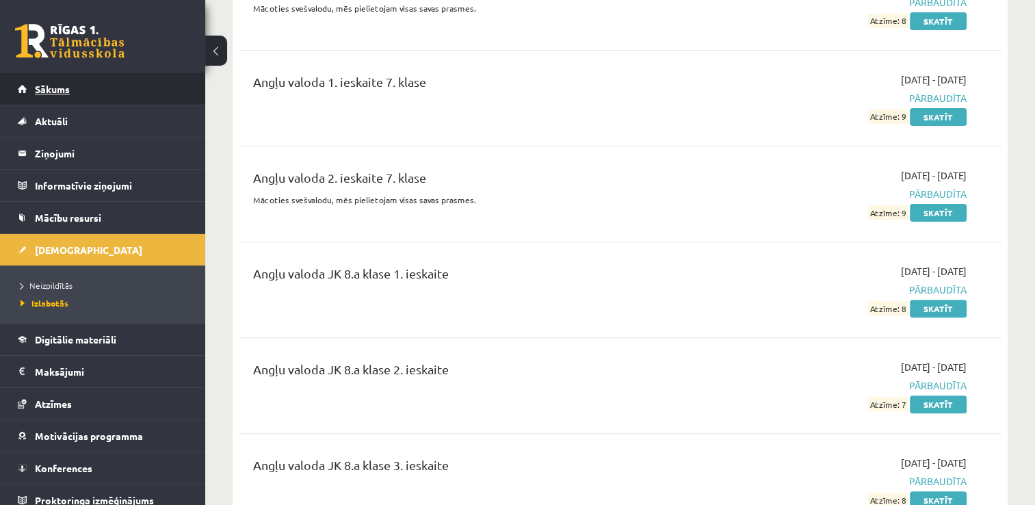
click at [82, 86] on link "Sākums" at bounding box center [103, 88] width 170 height 31
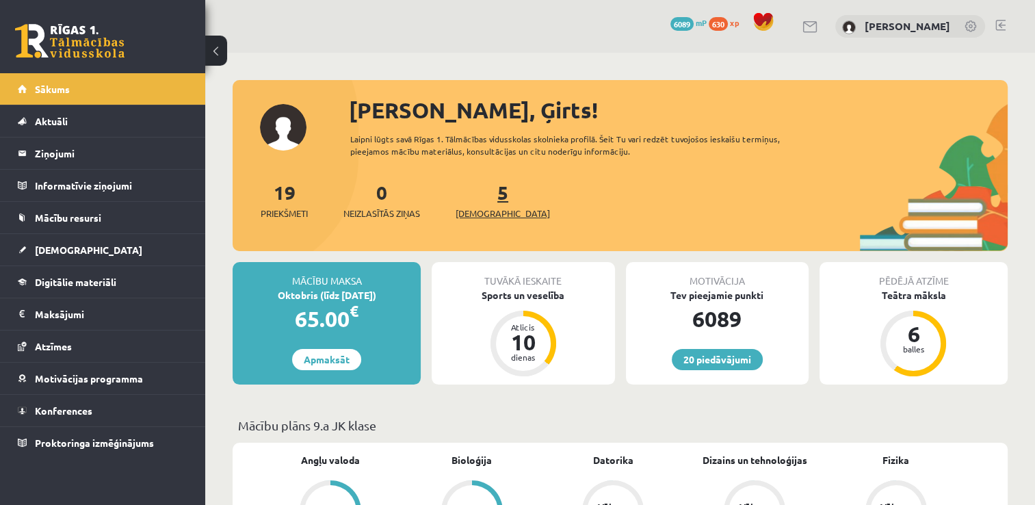
click at [481, 216] on span "[DEMOGRAPHIC_DATA]" at bounding box center [502, 214] width 94 height 14
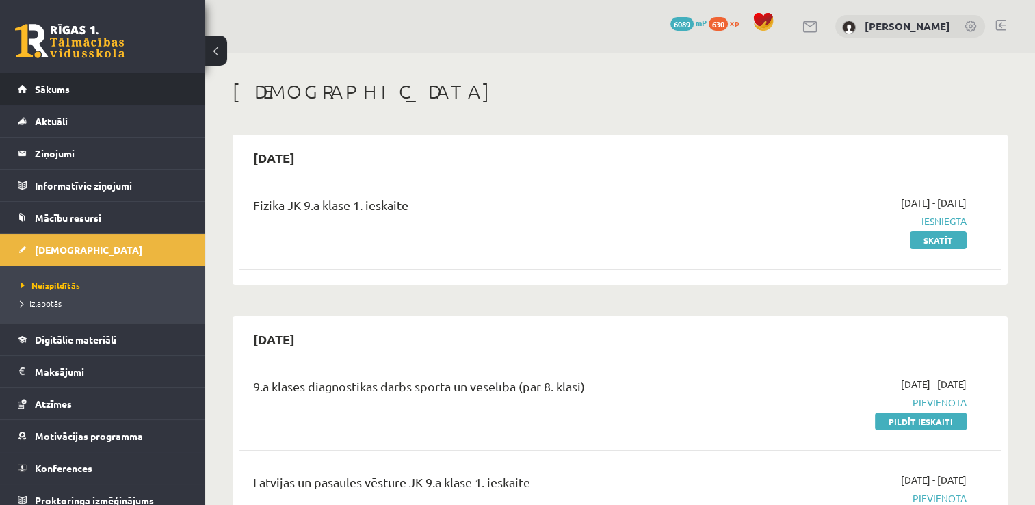
click at [68, 84] on span "Sākums" at bounding box center [52, 89] width 35 height 12
